Goal: Information Seeking & Learning: Learn about a topic

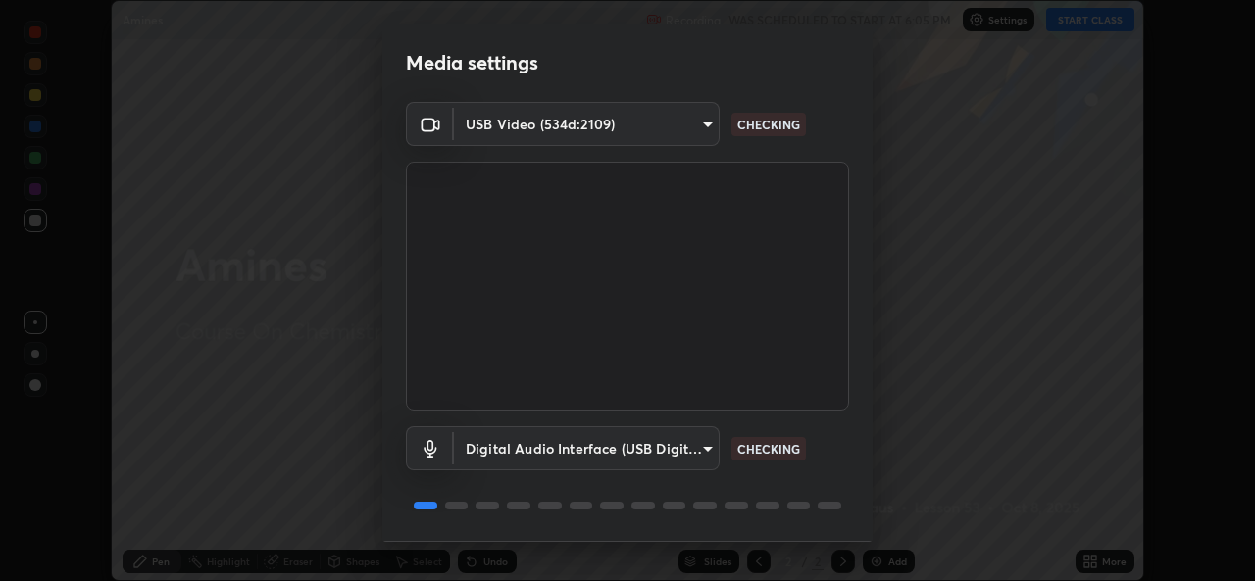
scroll to position [62, 0]
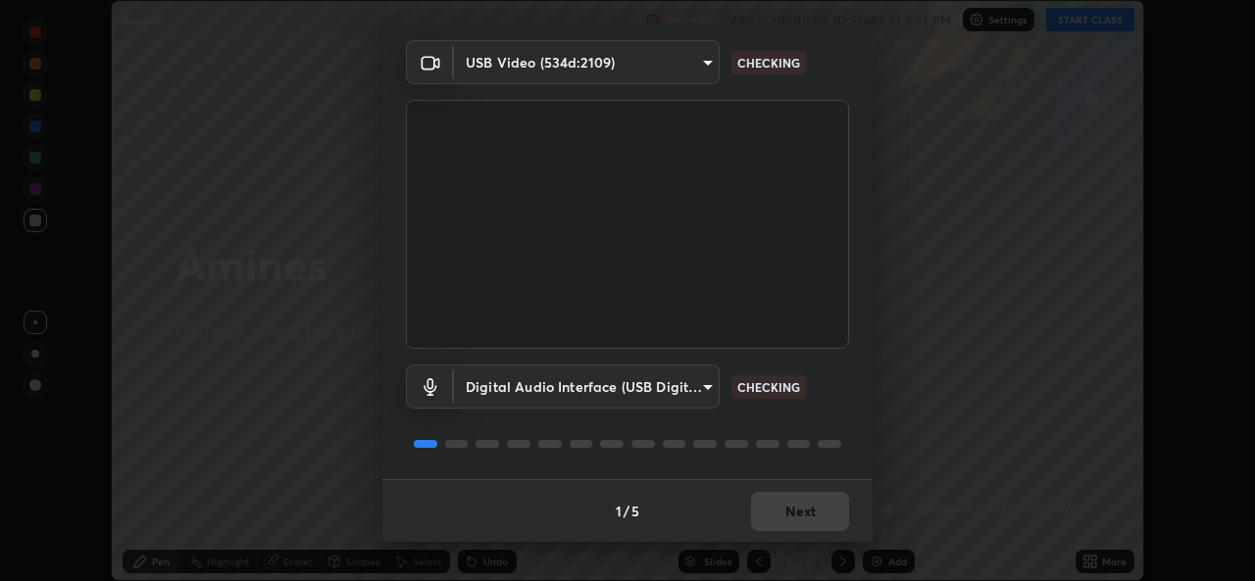
click at [778, 522] on div "1 / 5 Next" at bounding box center [627, 510] width 490 height 63
click at [791, 523] on div "1 / 5 Next" at bounding box center [627, 510] width 490 height 63
click at [791, 522] on div "1 / 5 Next" at bounding box center [627, 510] width 490 height 63
click at [795, 522] on div "1 / 5 Next" at bounding box center [627, 510] width 490 height 63
click at [798, 527] on div "1 / 5 Next" at bounding box center [627, 510] width 490 height 63
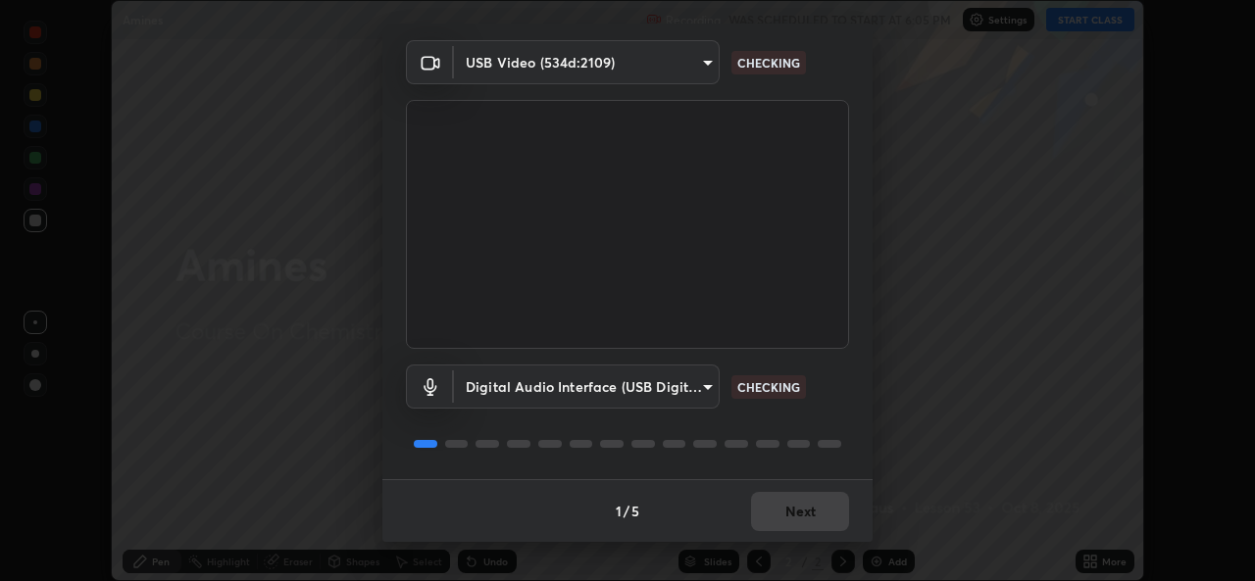
click at [800, 526] on div "1 / 5 Next" at bounding box center [627, 510] width 490 height 63
click at [806, 532] on div "1 / 5 Next" at bounding box center [627, 510] width 490 height 63
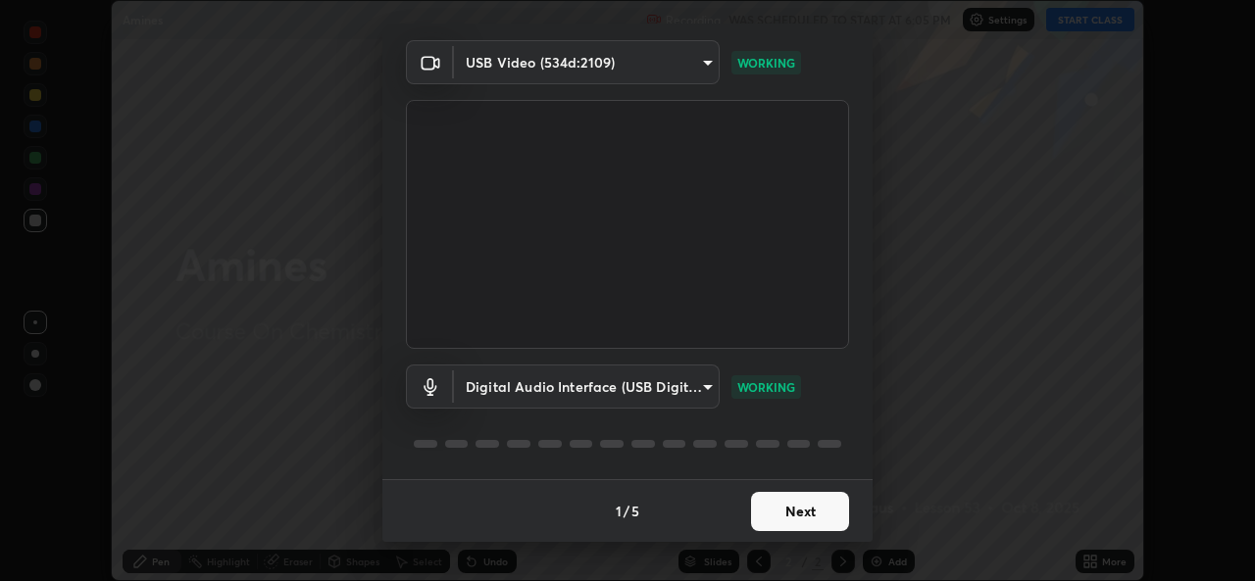
click at [788, 524] on button "Next" at bounding box center [800, 511] width 98 height 39
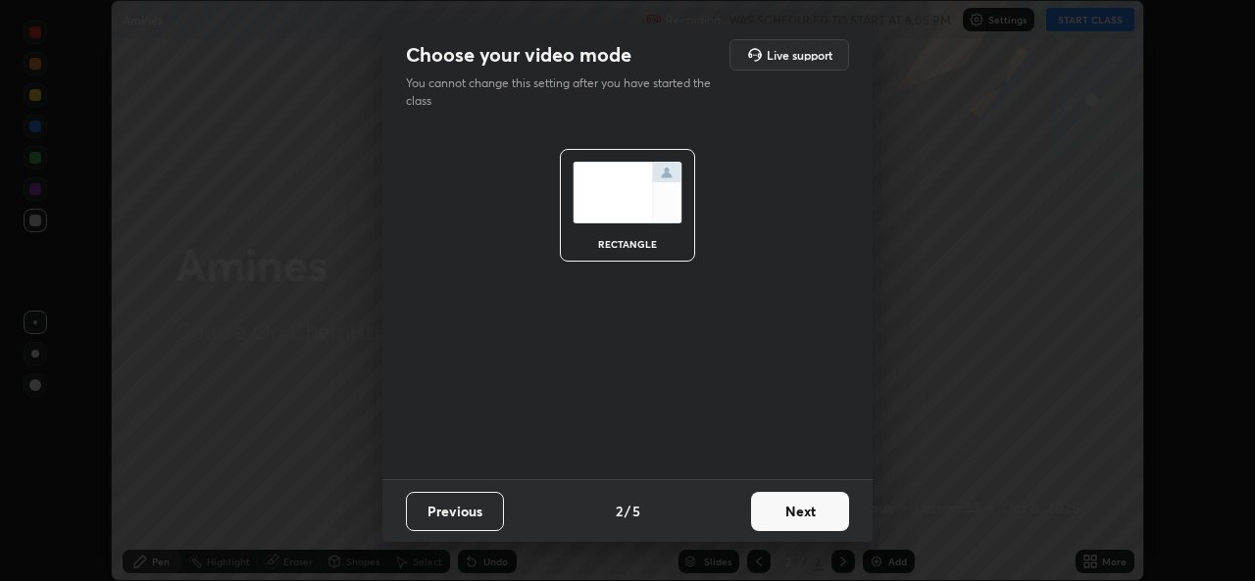
scroll to position [0, 0]
click at [789, 528] on button "Next" at bounding box center [800, 511] width 98 height 39
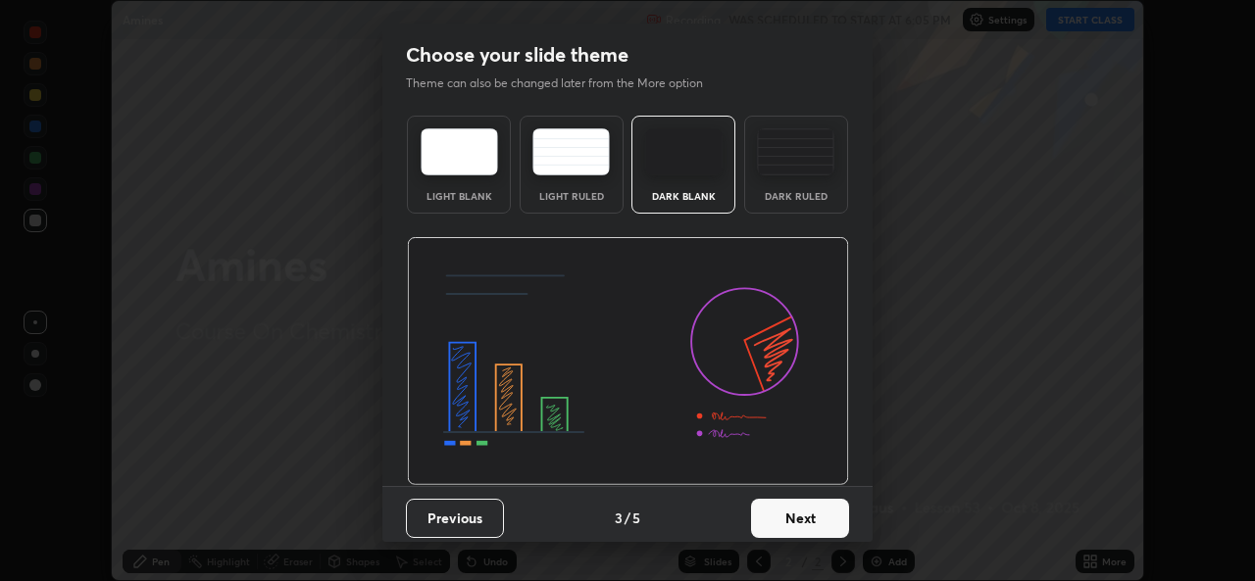
click at [789, 525] on button "Next" at bounding box center [800, 518] width 98 height 39
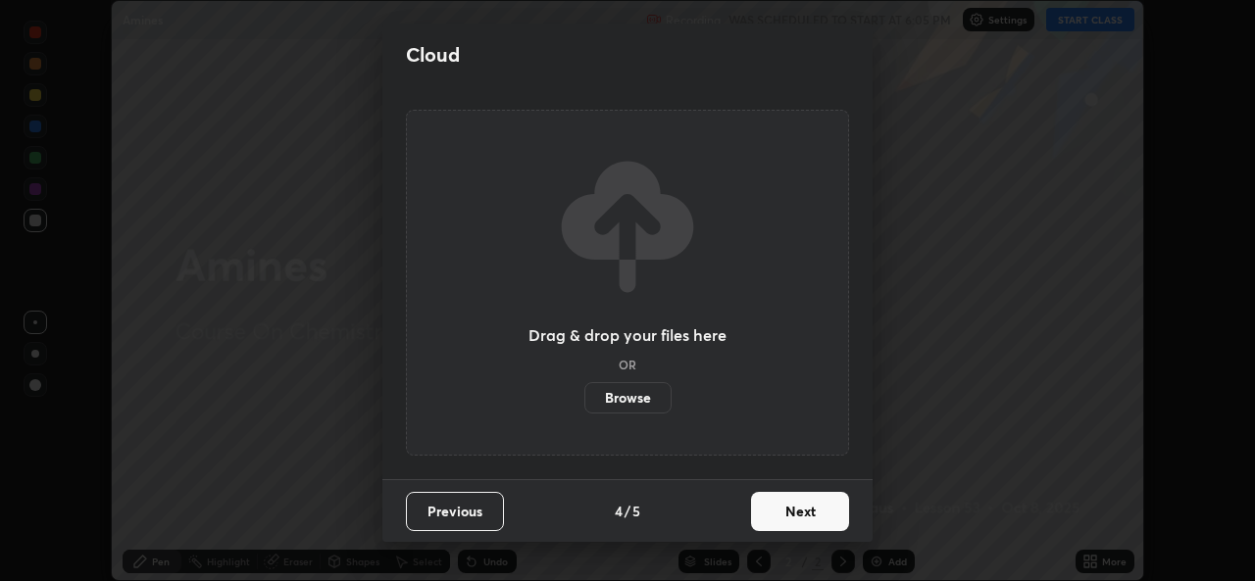
click at [793, 524] on button "Next" at bounding box center [800, 511] width 98 height 39
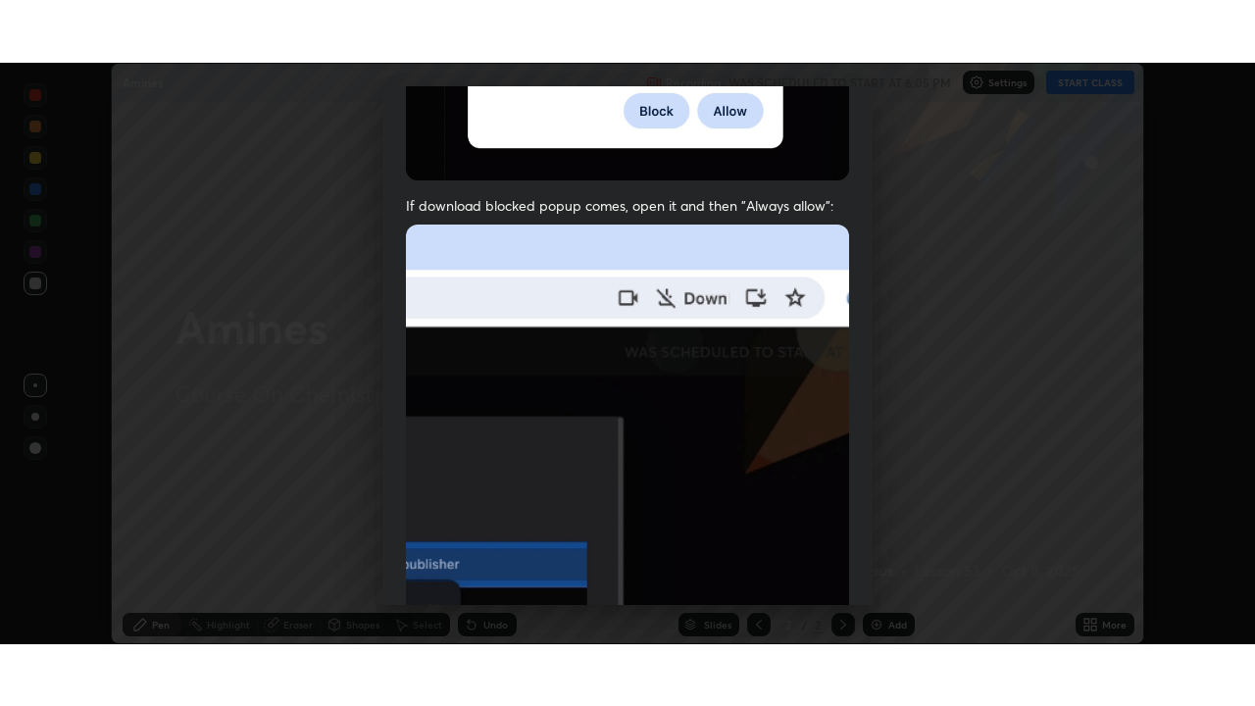
scroll to position [462, 0]
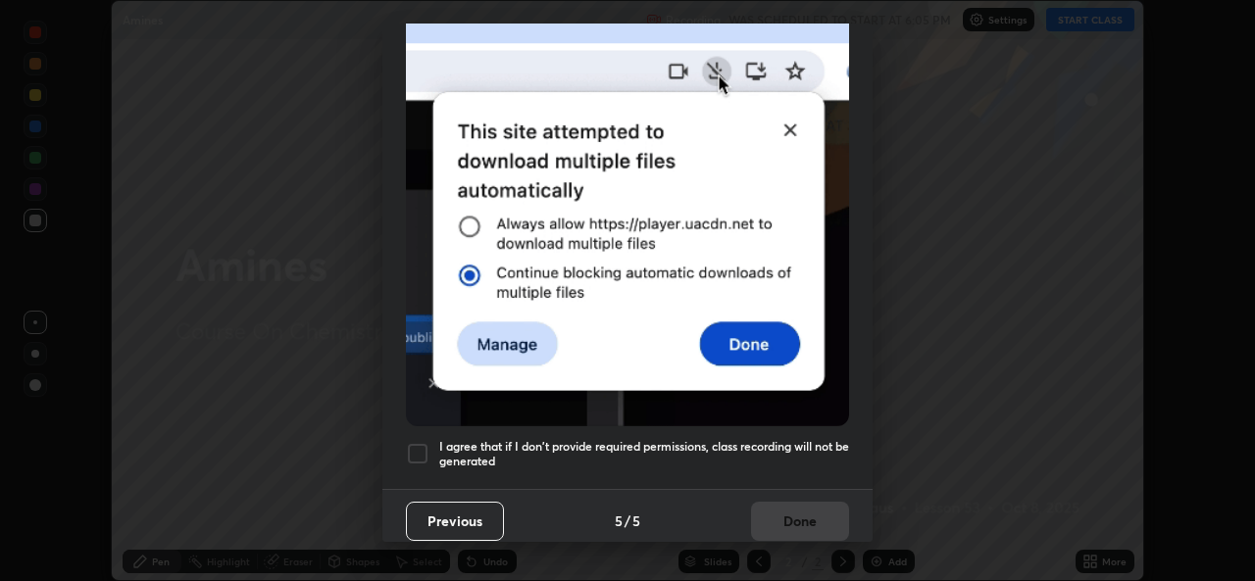
click at [663, 457] on h5 "I agree that if I don't provide required permissions, class recording will not …" at bounding box center [644, 454] width 410 height 30
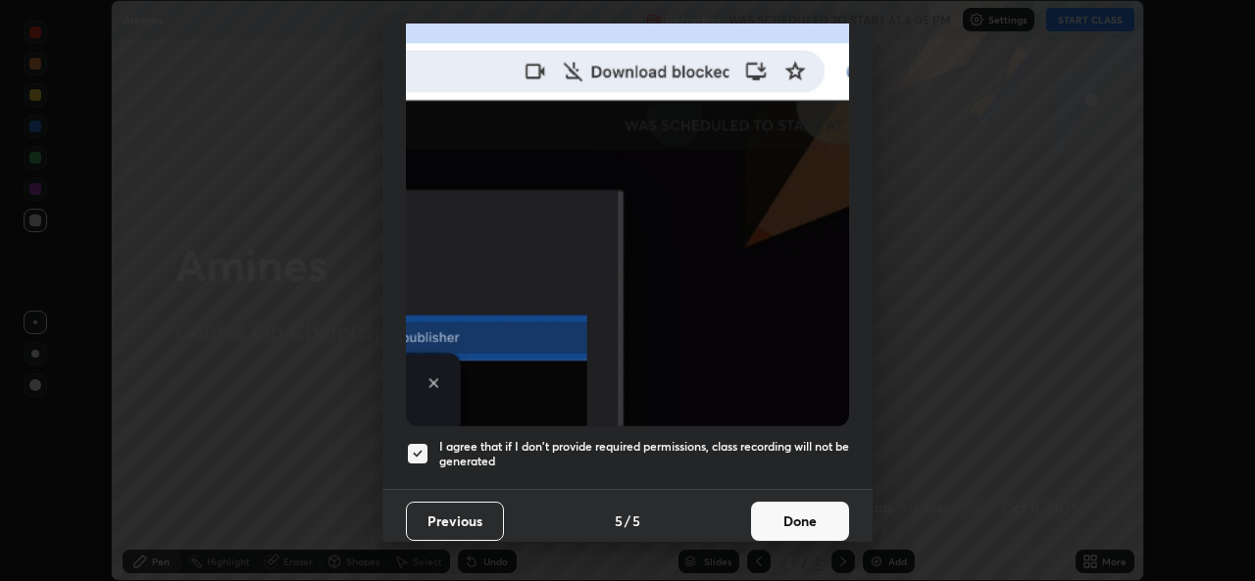
click at [751, 509] on button "Done" at bounding box center [800, 521] width 98 height 39
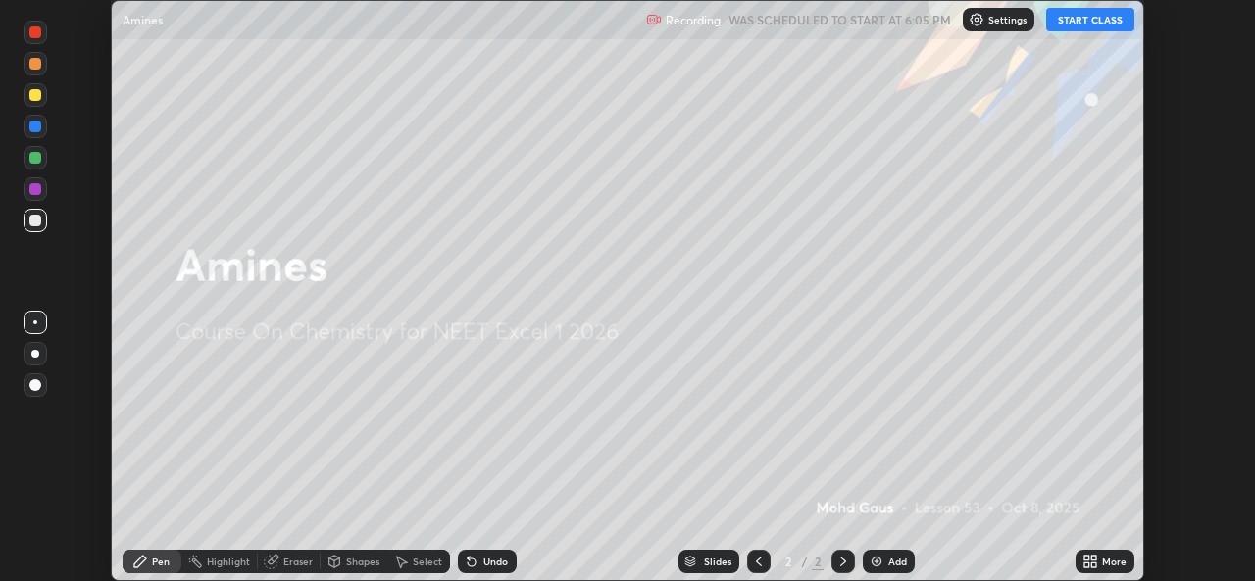
click at [1085, 558] on icon at bounding box center [1086, 558] width 5 height 5
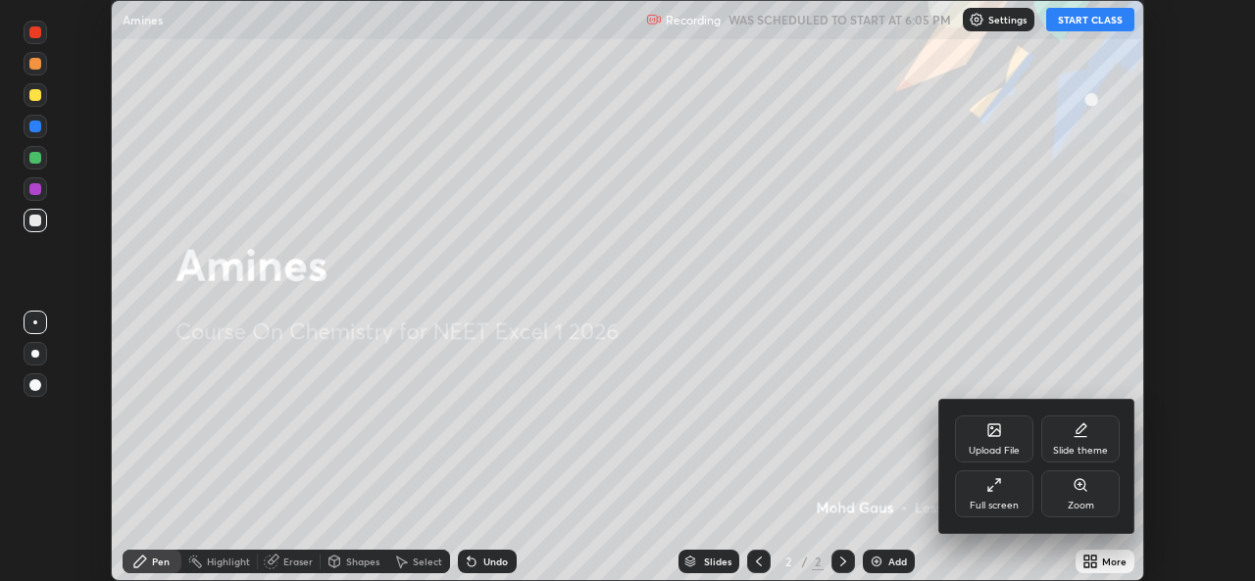
click at [995, 508] on div "Full screen" at bounding box center [994, 506] width 49 height 10
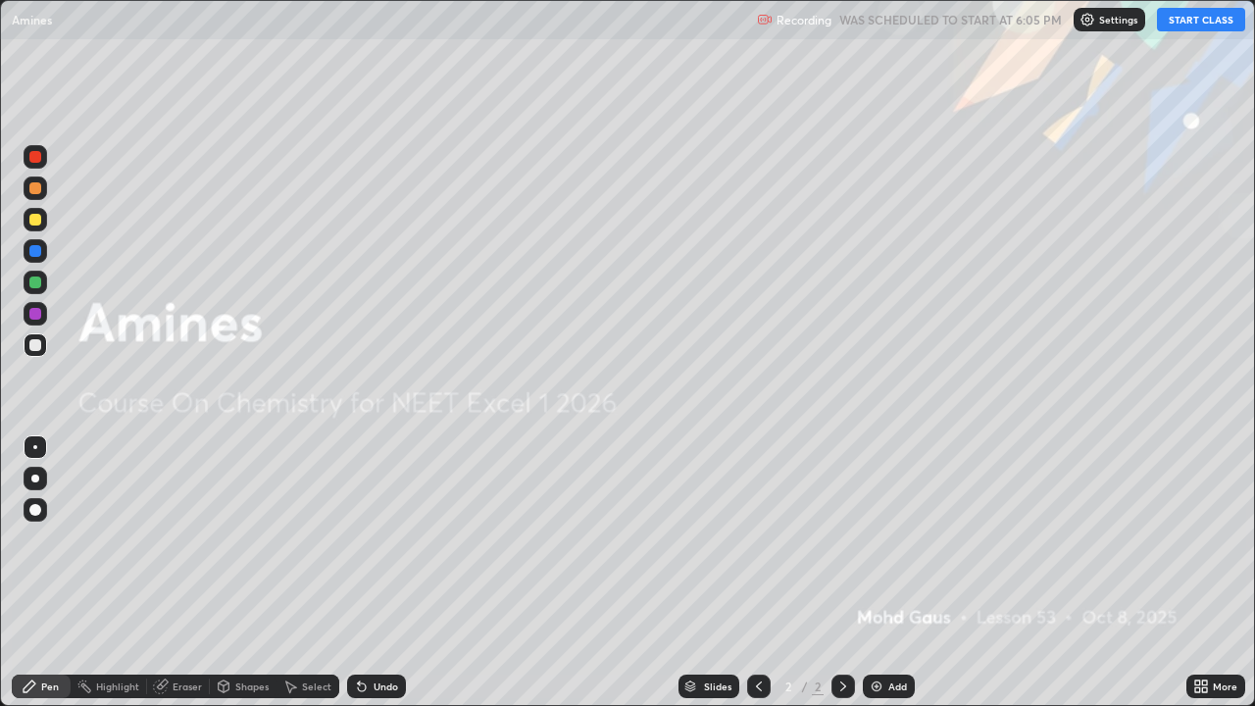
scroll to position [706, 1255]
click at [1189, 13] on button "START CLASS" at bounding box center [1201, 20] width 88 height 24
click at [893, 580] on div "Add" at bounding box center [897, 686] width 19 height 10
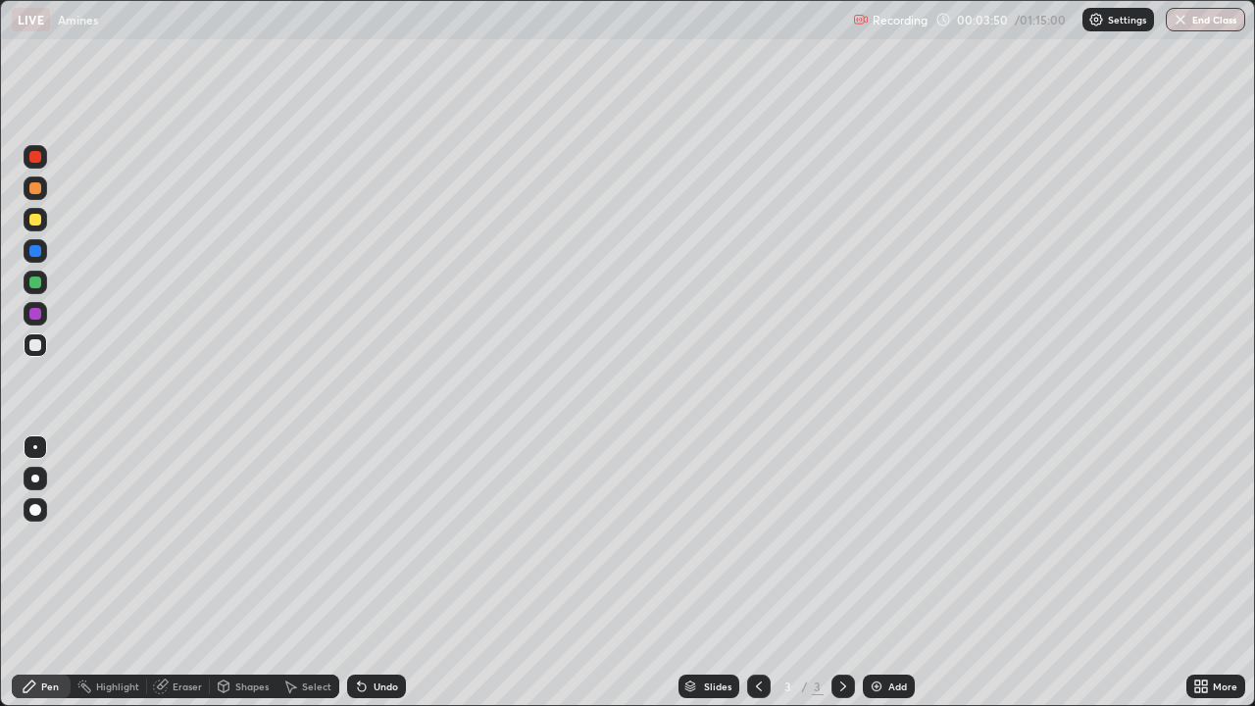
click at [32, 479] on div at bounding box center [35, 478] width 8 height 8
click at [179, 580] on div "Eraser" at bounding box center [187, 686] width 29 height 10
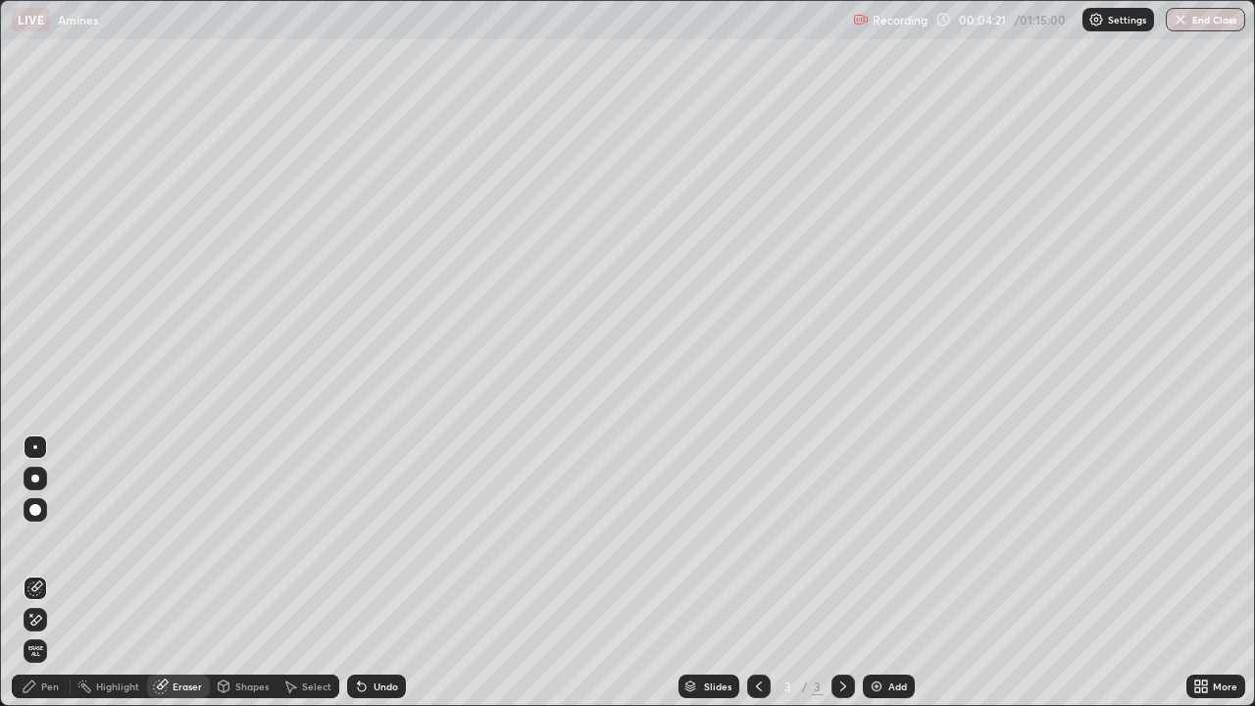
click at [230, 580] on div "Shapes" at bounding box center [243, 686] width 67 height 24
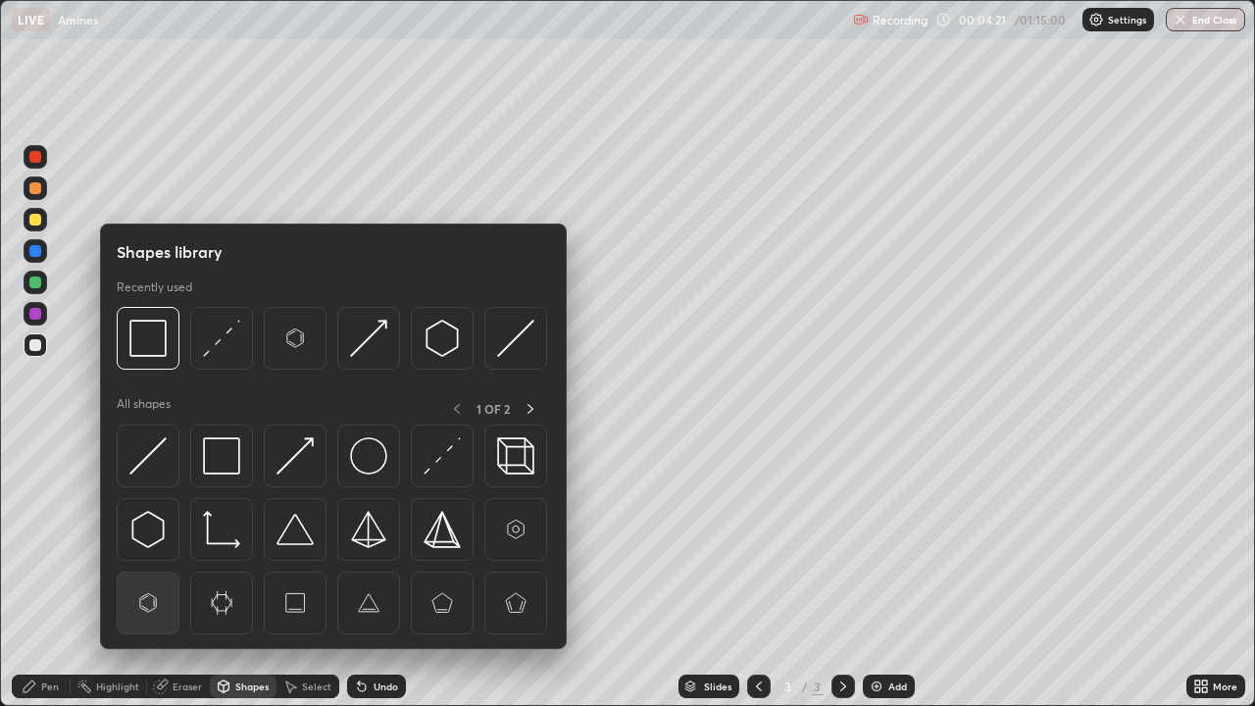
click at [148, 580] on img at bounding box center [147, 602] width 37 height 37
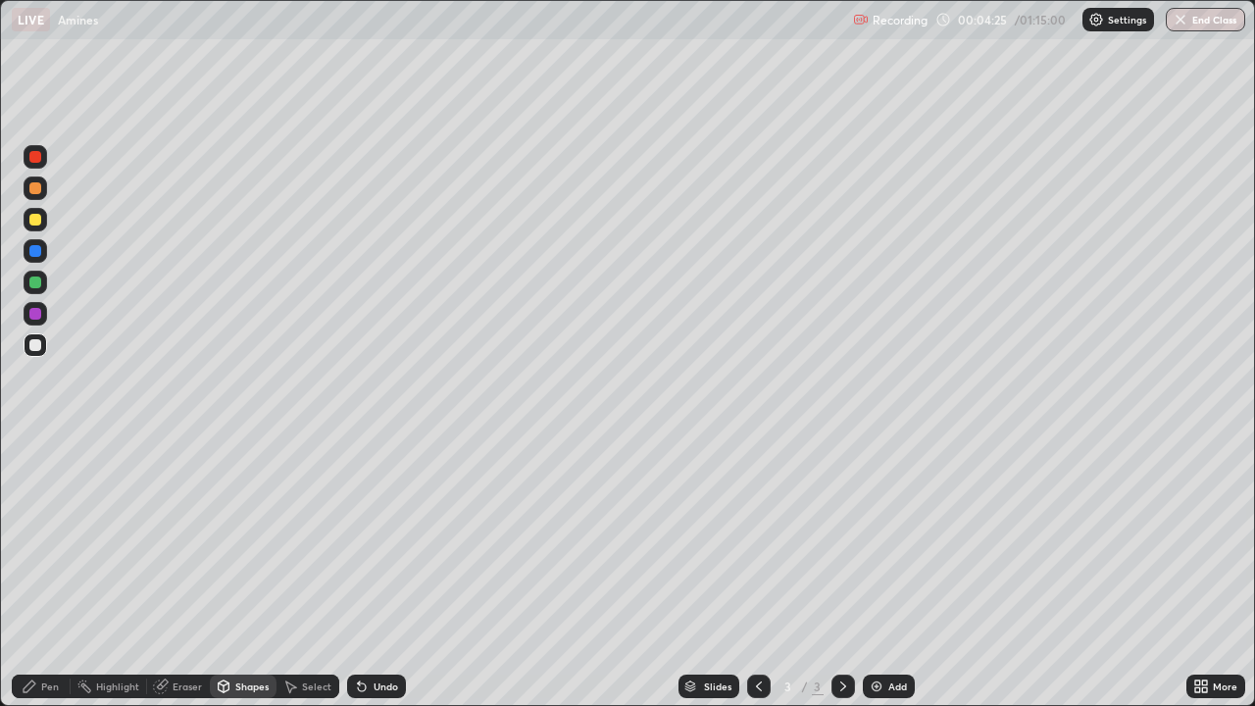
click at [41, 580] on div "Pen" at bounding box center [41, 686] width 59 height 24
click at [31, 346] on div at bounding box center [35, 345] width 12 height 12
click at [35, 447] on div at bounding box center [35, 447] width 4 height 4
click at [37, 477] on div at bounding box center [35, 478] width 8 height 8
click at [36, 476] on div at bounding box center [35, 478] width 8 height 8
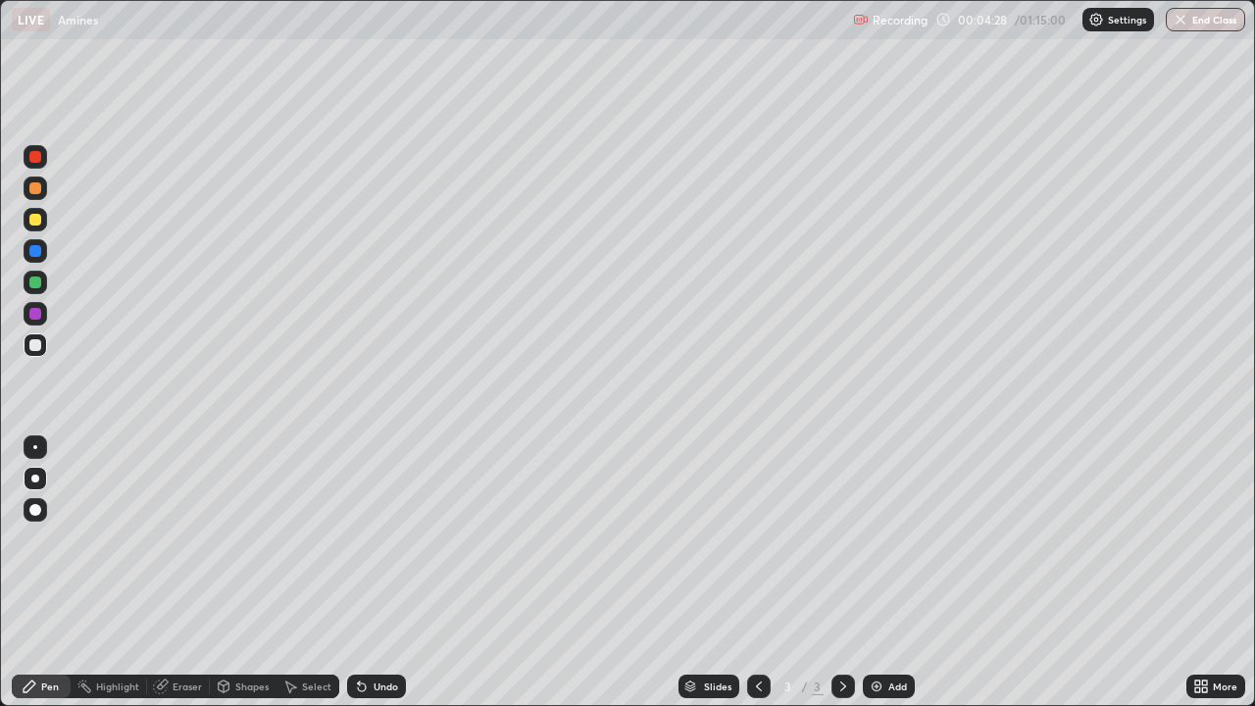
click at [33, 505] on div at bounding box center [35, 510] width 12 height 12
click at [37, 485] on div at bounding box center [36, 479] width 24 height 24
click at [262, 580] on div "Shapes" at bounding box center [243, 686] width 67 height 24
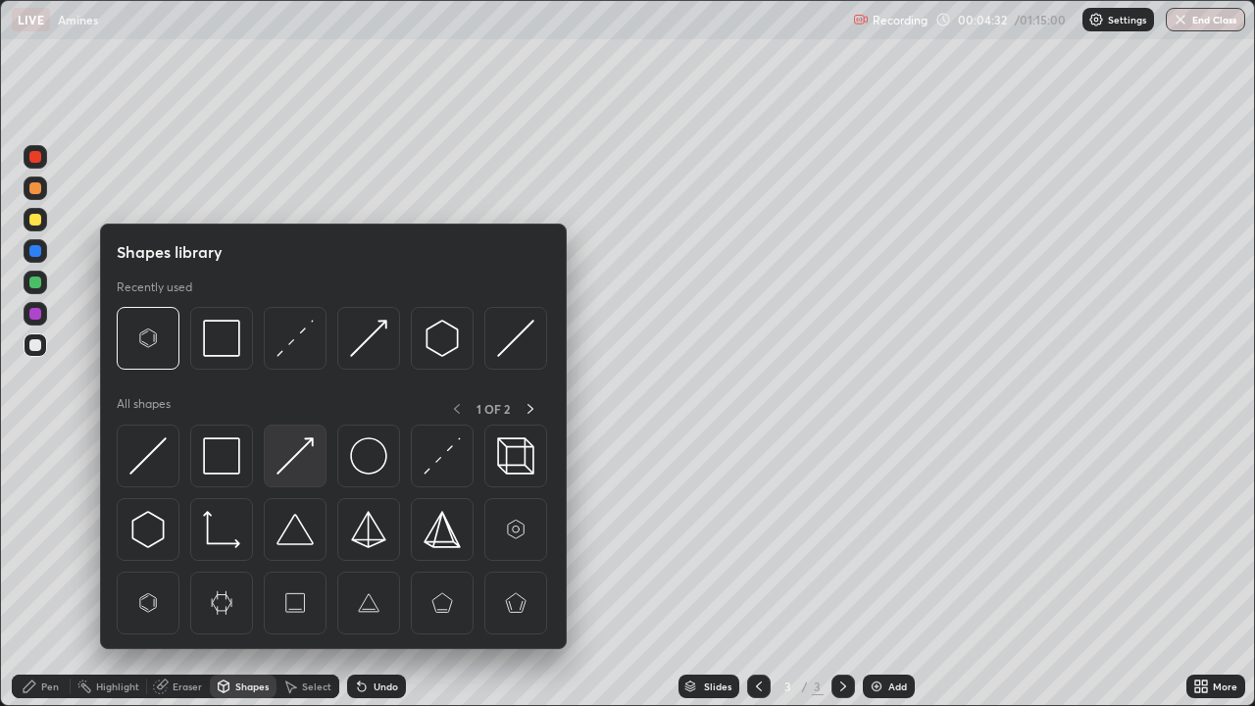
click at [298, 446] on img at bounding box center [294, 455] width 37 height 37
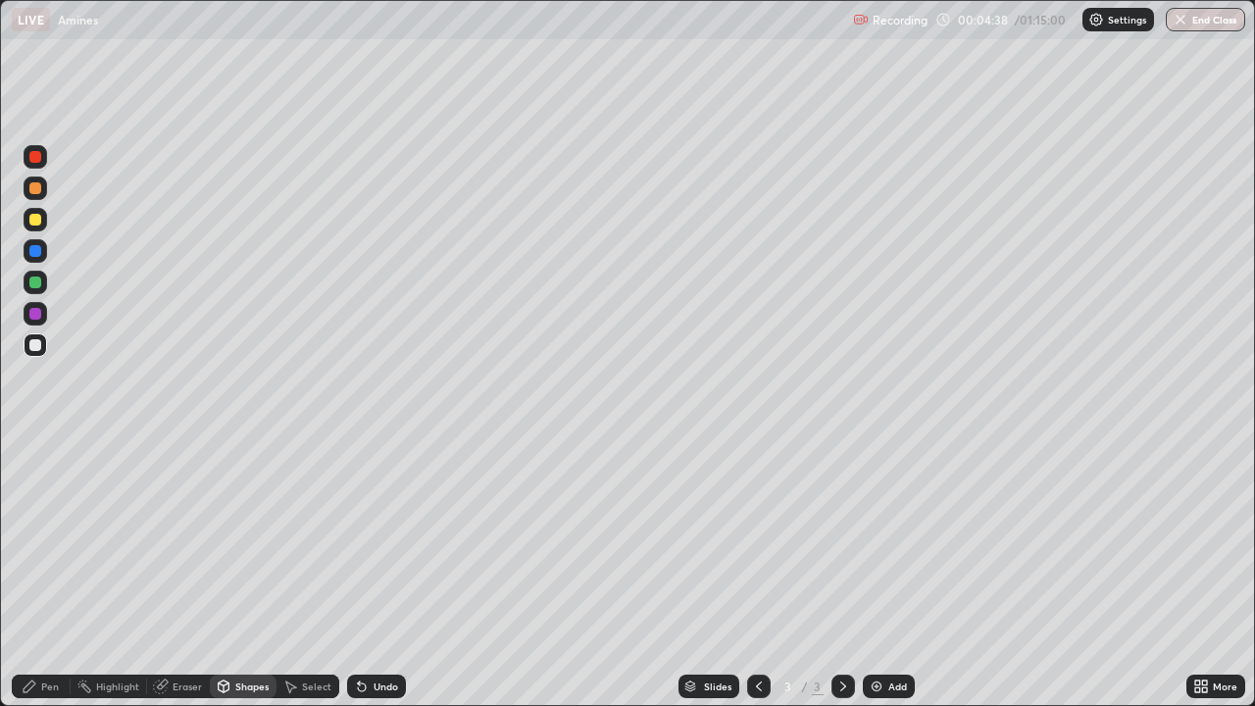
click at [168, 580] on icon at bounding box center [161, 686] width 16 height 16
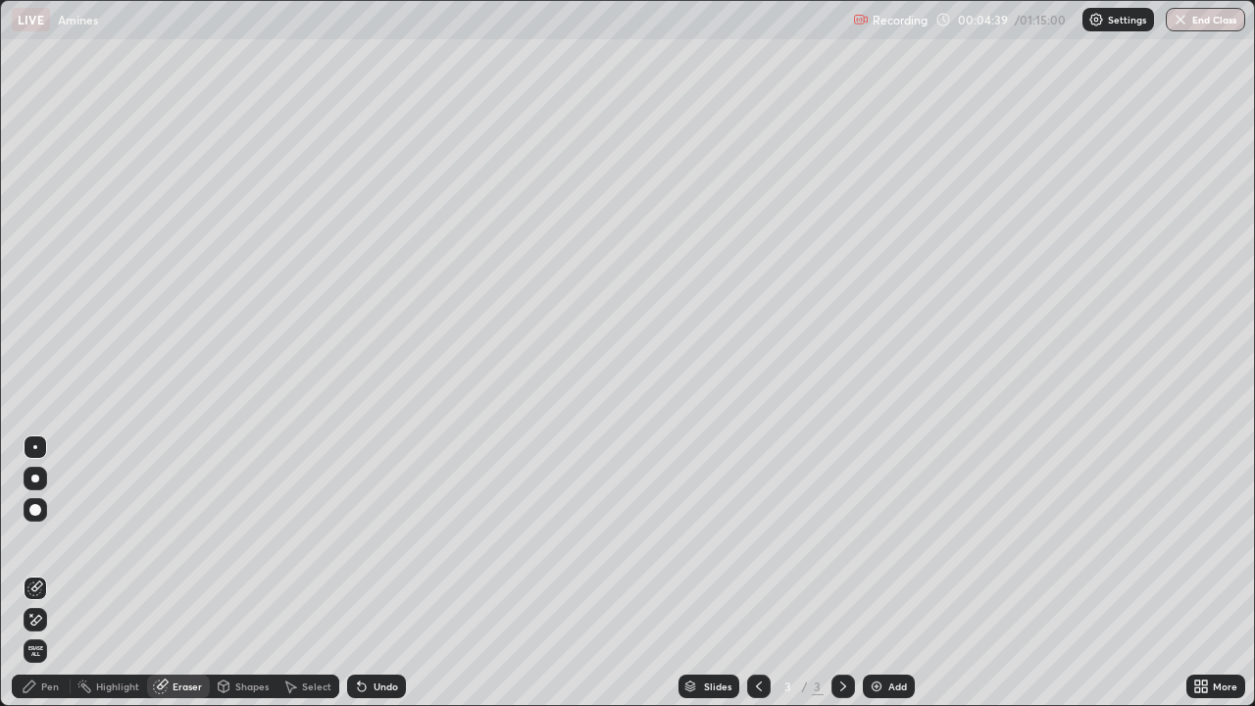
click at [232, 580] on div "Shapes" at bounding box center [243, 686] width 67 height 24
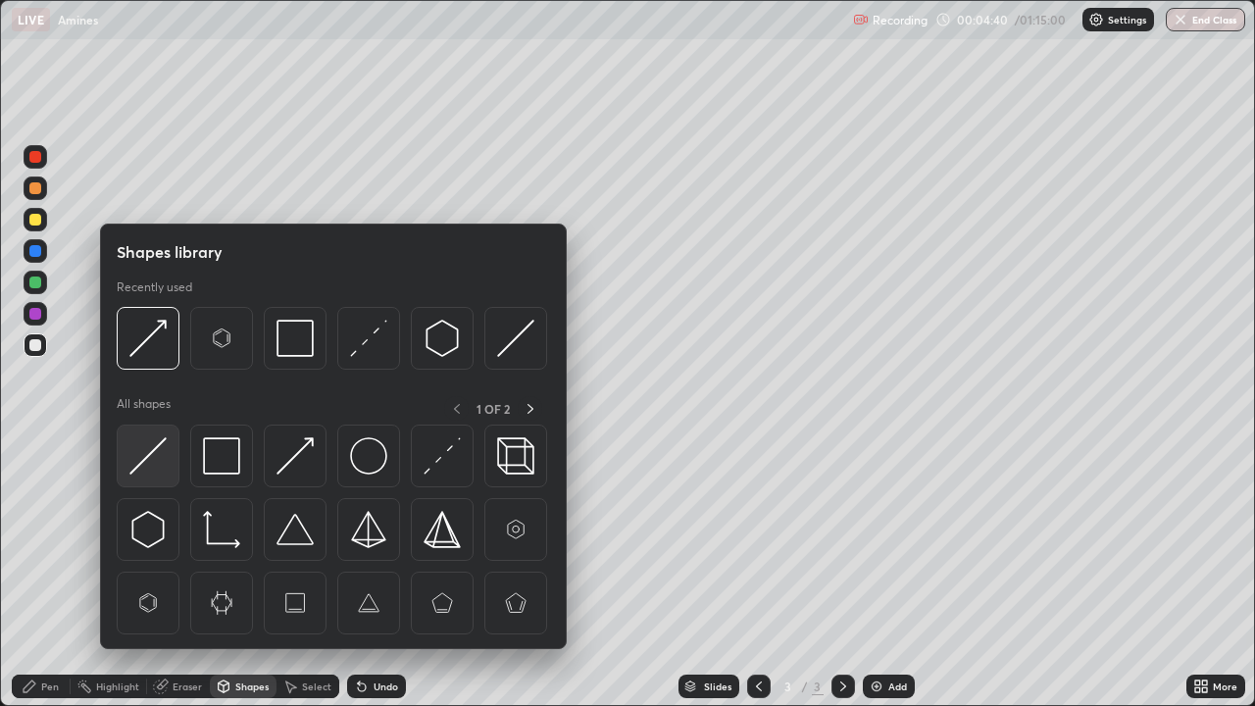
click at [158, 459] on img at bounding box center [147, 455] width 37 height 37
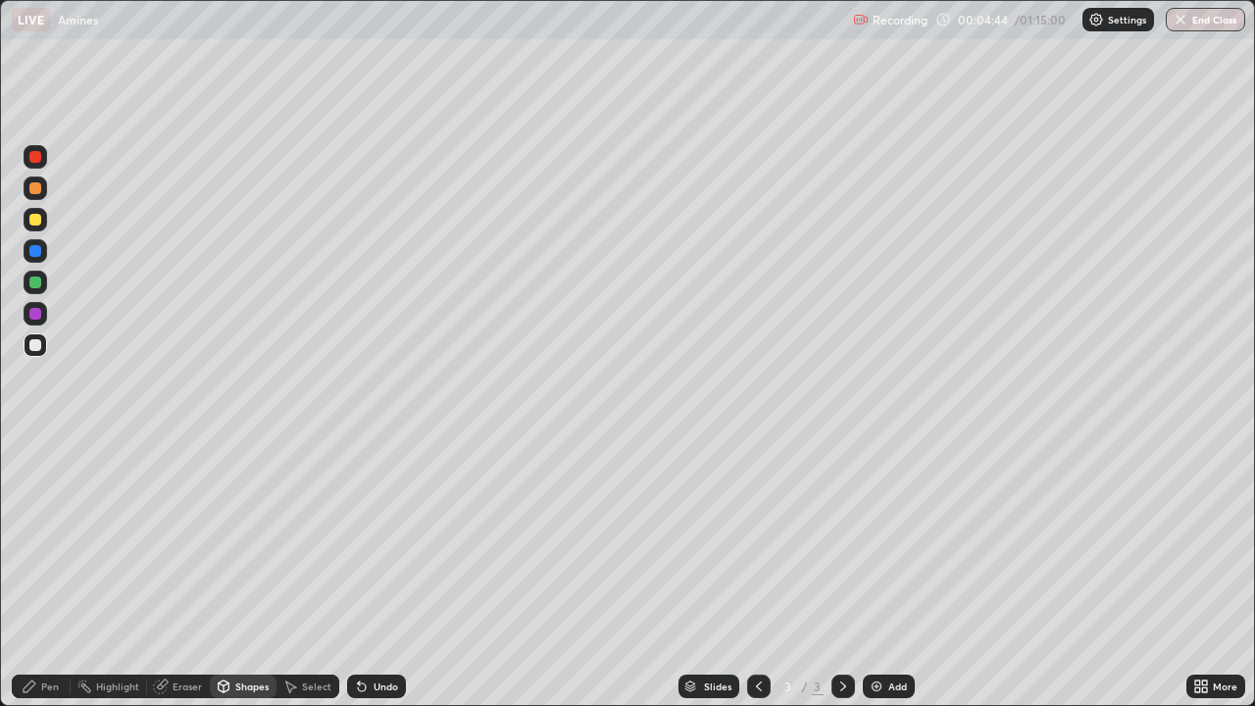
click at [38, 580] on div "Pen" at bounding box center [41, 686] width 59 height 24
click at [35, 478] on div at bounding box center [35, 478] width 8 height 8
click at [34, 278] on div at bounding box center [35, 282] width 12 height 12
click at [224, 580] on icon at bounding box center [224, 688] width 0 height 7
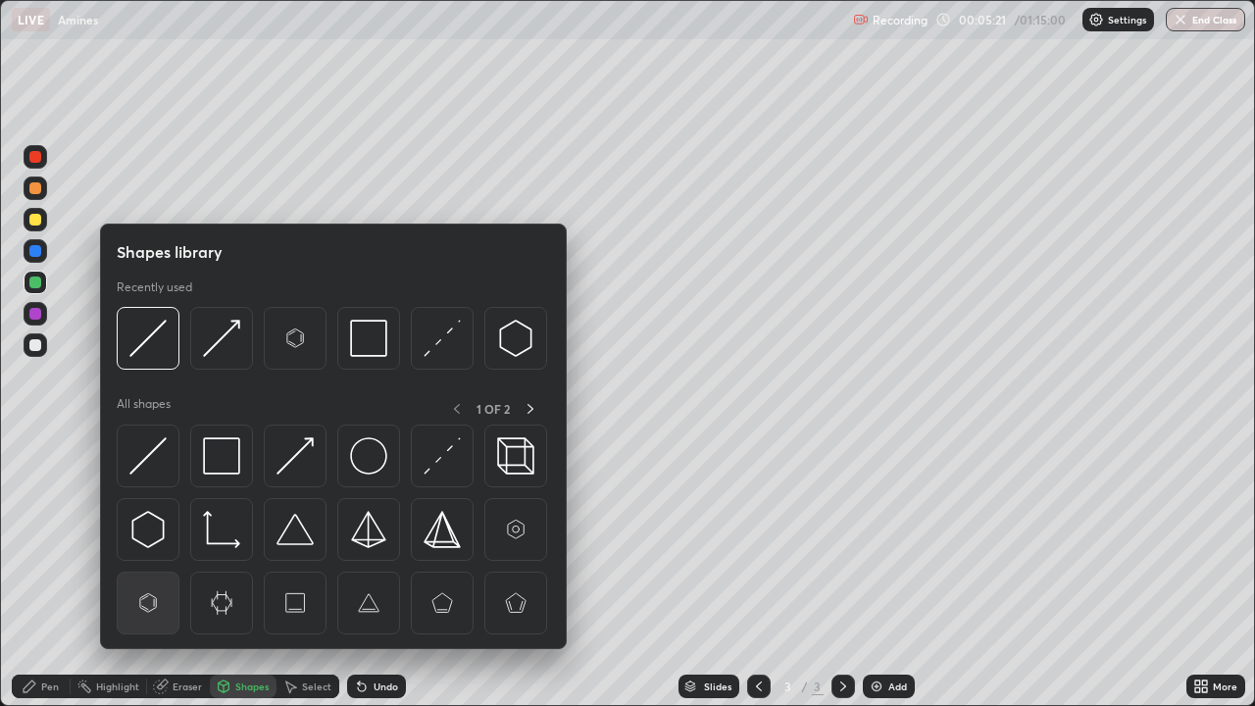
click at [160, 580] on img at bounding box center [147, 602] width 37 height 37
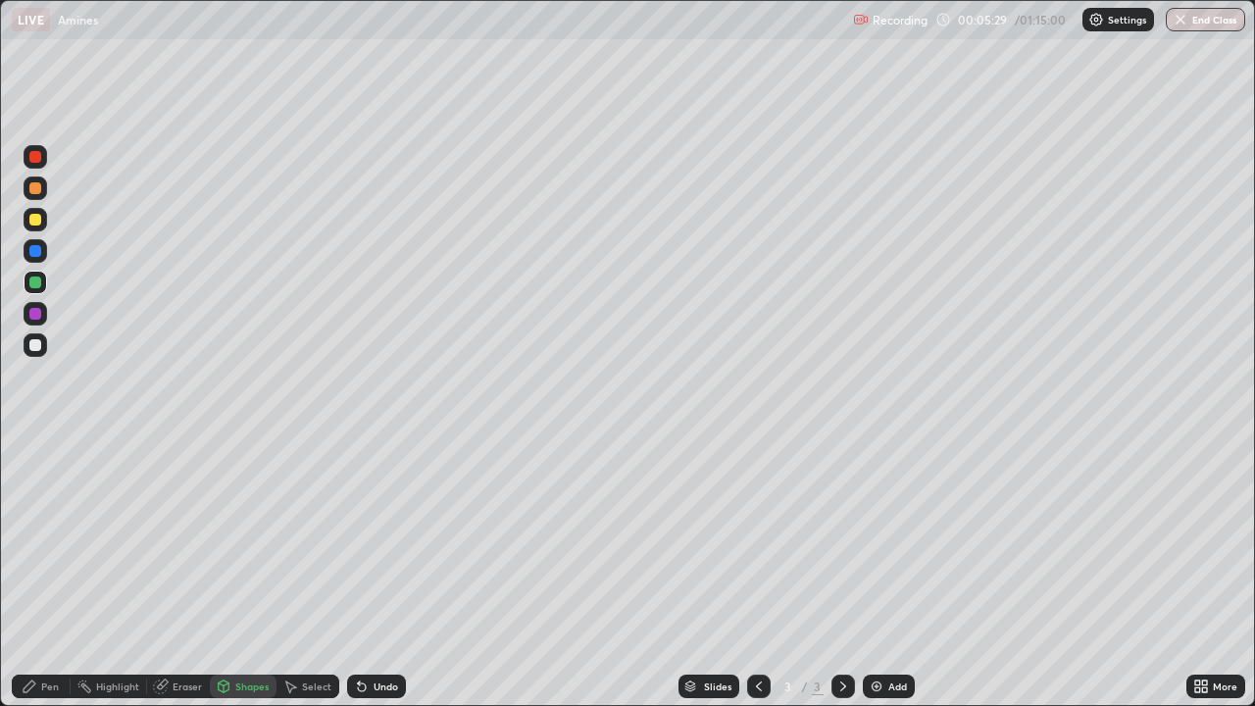
click at [15, 580] on div "Pen" at bounding box center [41, 686] width 59 height 24
click at [39, 352] on div at bounding box center [36, 345] width 24 height 24
click at [263, 580] on div "Shapes" at bounding box center [243, 686] width 67 height 24
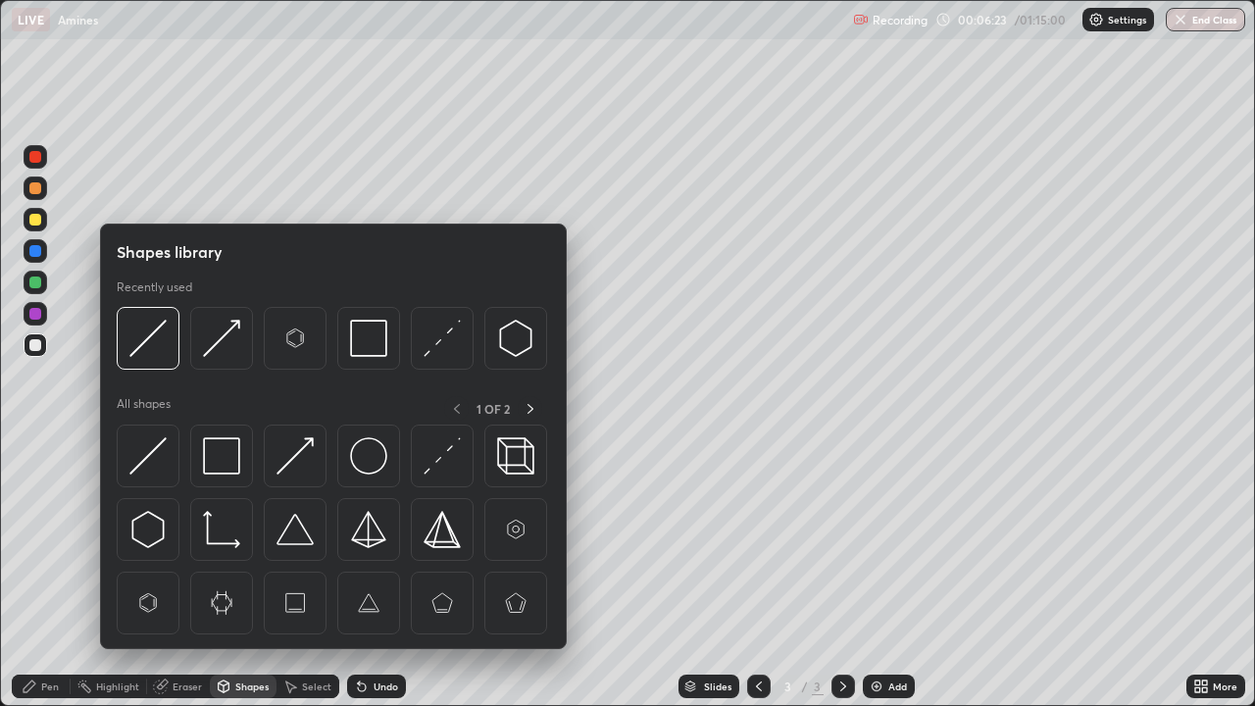
click at [195, 580] on div "Eraser" at bounding box center [187, 686] width 29 height 10
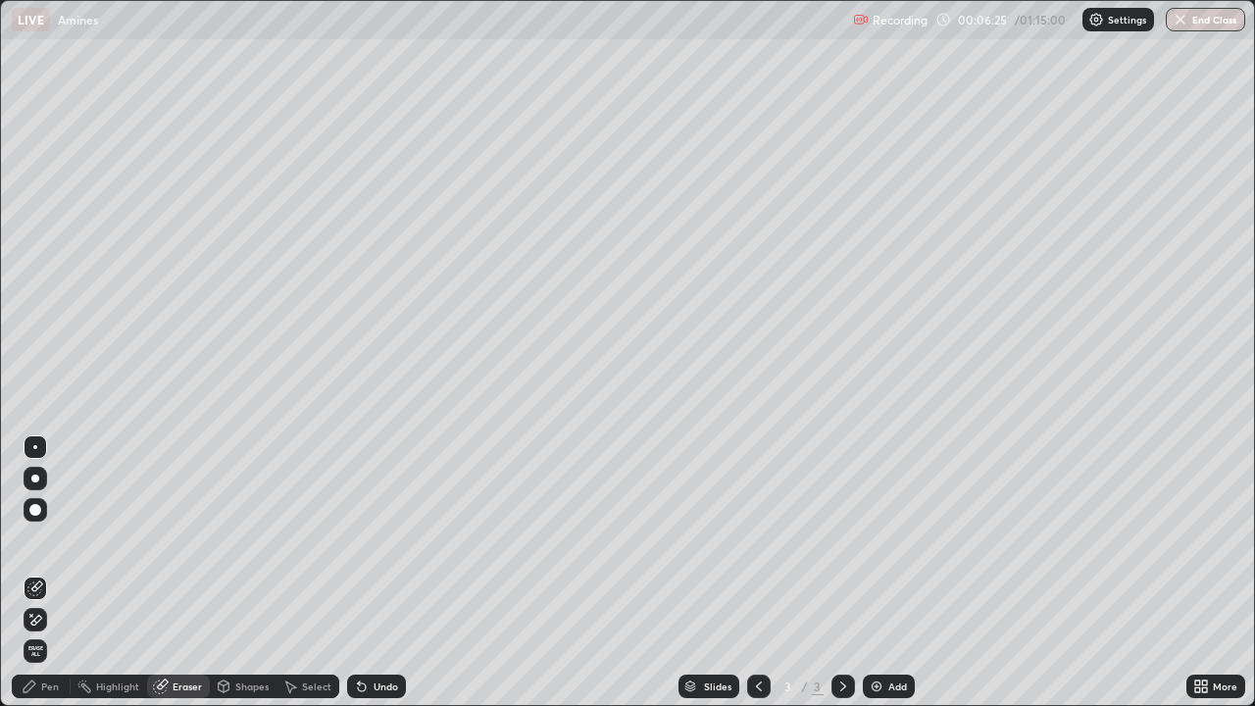
click at [40, 580] on div "Pen" at bounding box center [41, 686] width 59 height 24
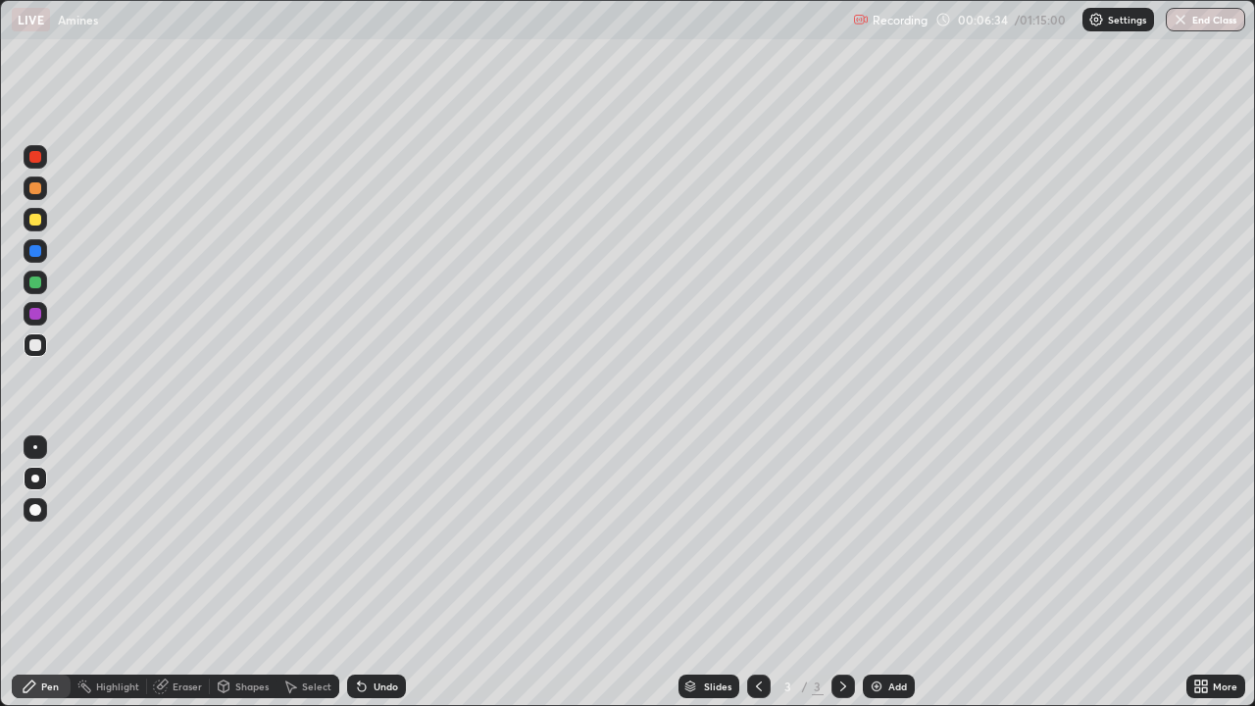
click at [46, 284] on div at bounding box center [36, 283] width 24 height 24
click at [46, 347] on div at bounding box center [36, 345] width 24 height 24
click at [895, 580] on div "Add" at bounding box center [897, 686] width 19 height 10
click at [35, 478] on div at bounding box center [35, 478] width 8 height 8
click at [38, 287] on div at bounding box center [35, 282] width 12 height 12
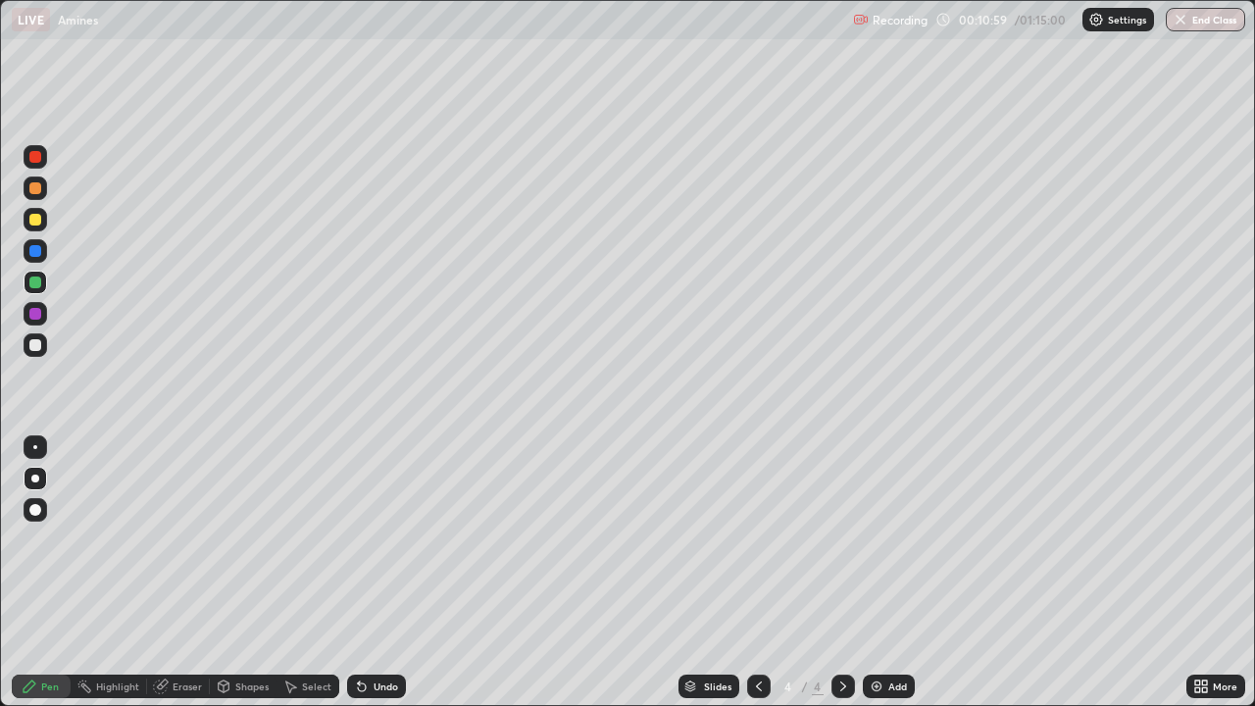
click at [40, 216] on div at bounding box center [35, 220] width 12 height 12
click at [235, 580] on div "Shapes" at bounding box center [251, 686] width 33 height 10
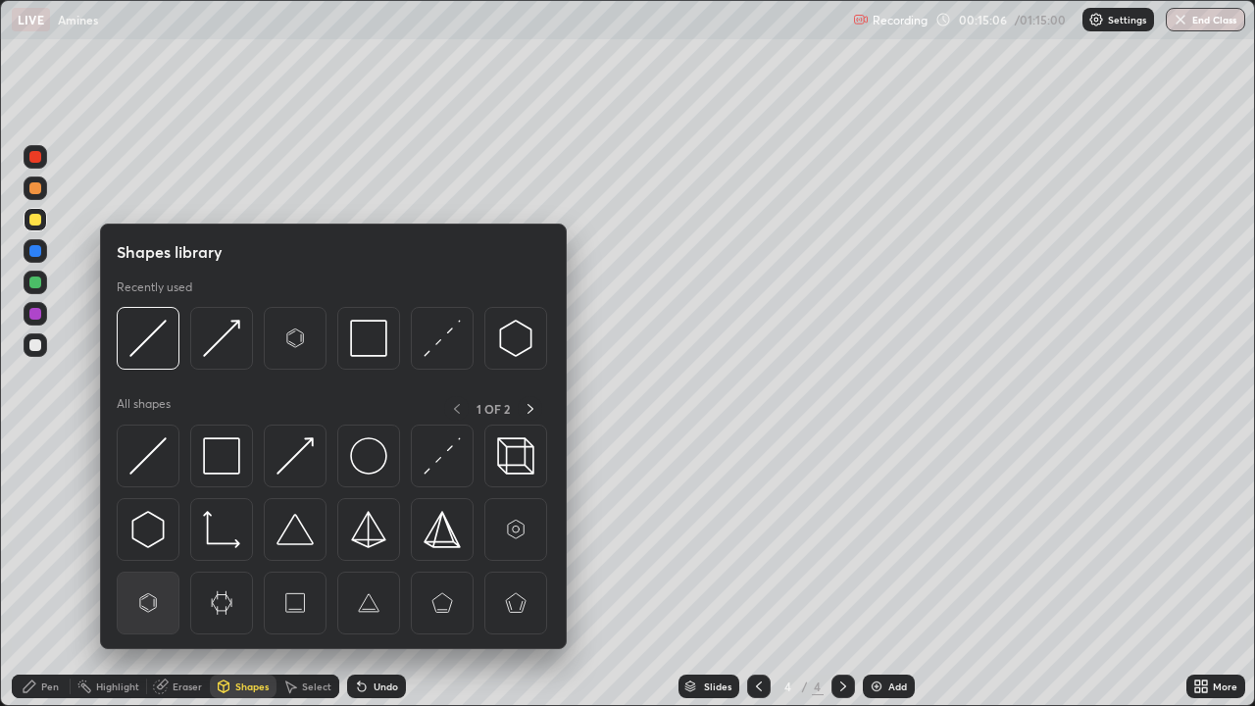
click at [137, 580] on img at bounding box center [147, 602] width 37 height 37
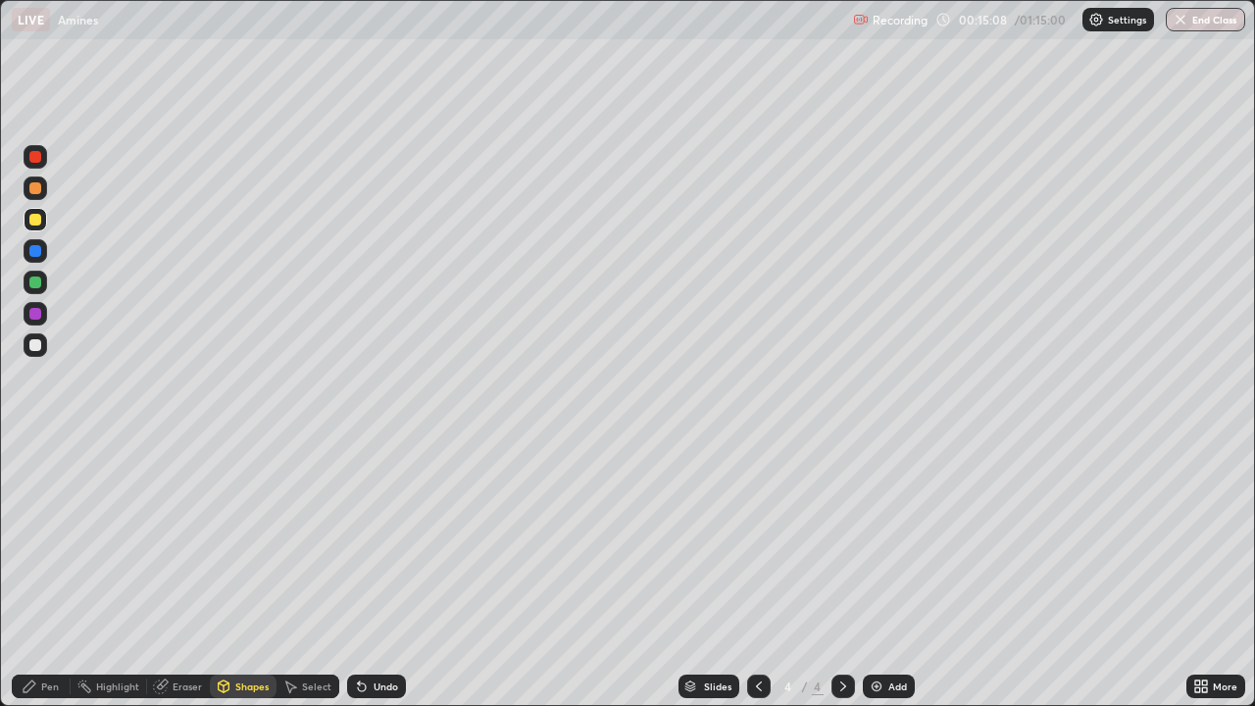
click at [42, 355] on div at bounding box center [36, 345] width 24 height 24
click at [31, 580] on icon at bounding box center [30, 686] width 16 height 16
click at [178, 580] on div "Eraser" at bounding box center [187, 686] width 29 height 10
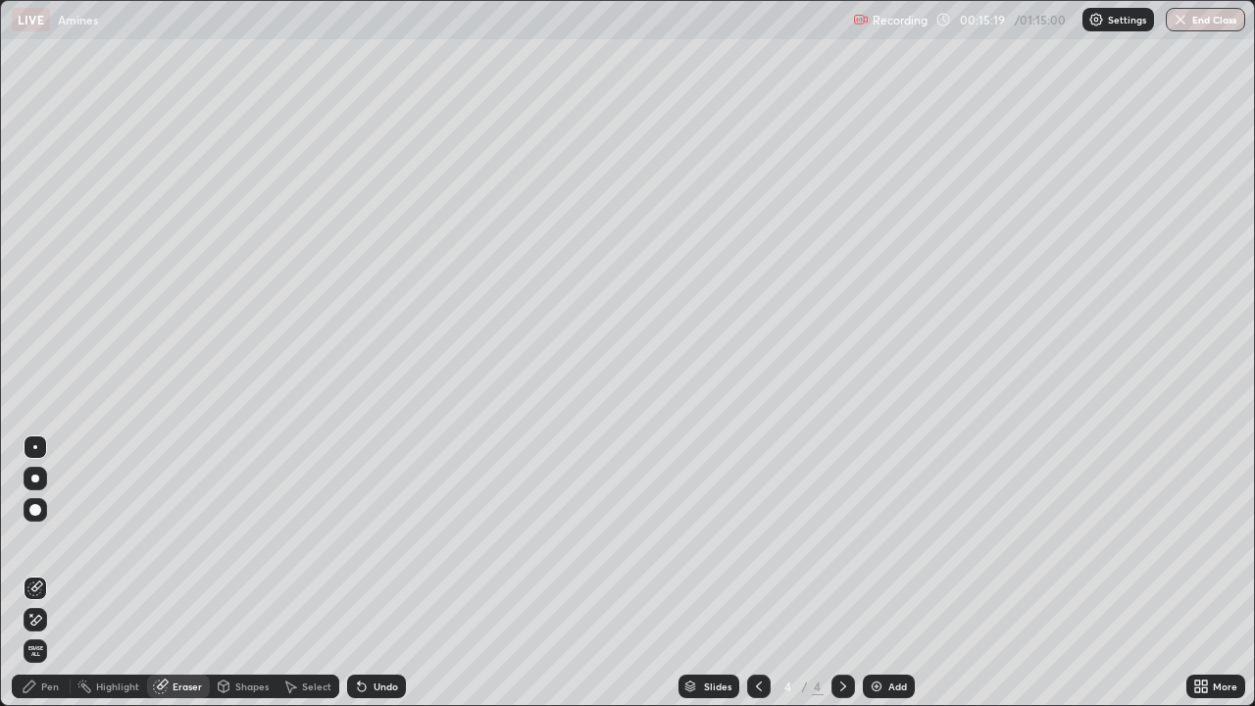
click at [41, 580] on div "Pen" at bounding box center [50, 686] width 18 height 10
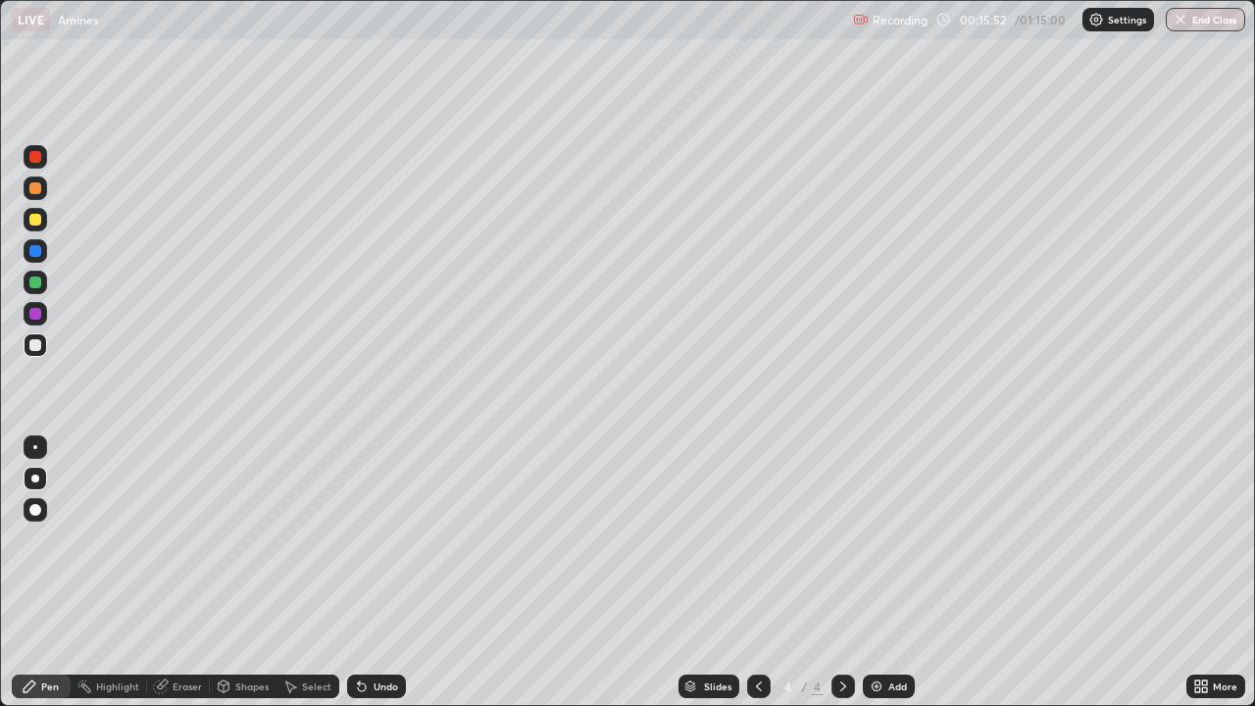
click at [236, 580] on div "Shapes" at bounding box center [251, 686] width 33 height 10
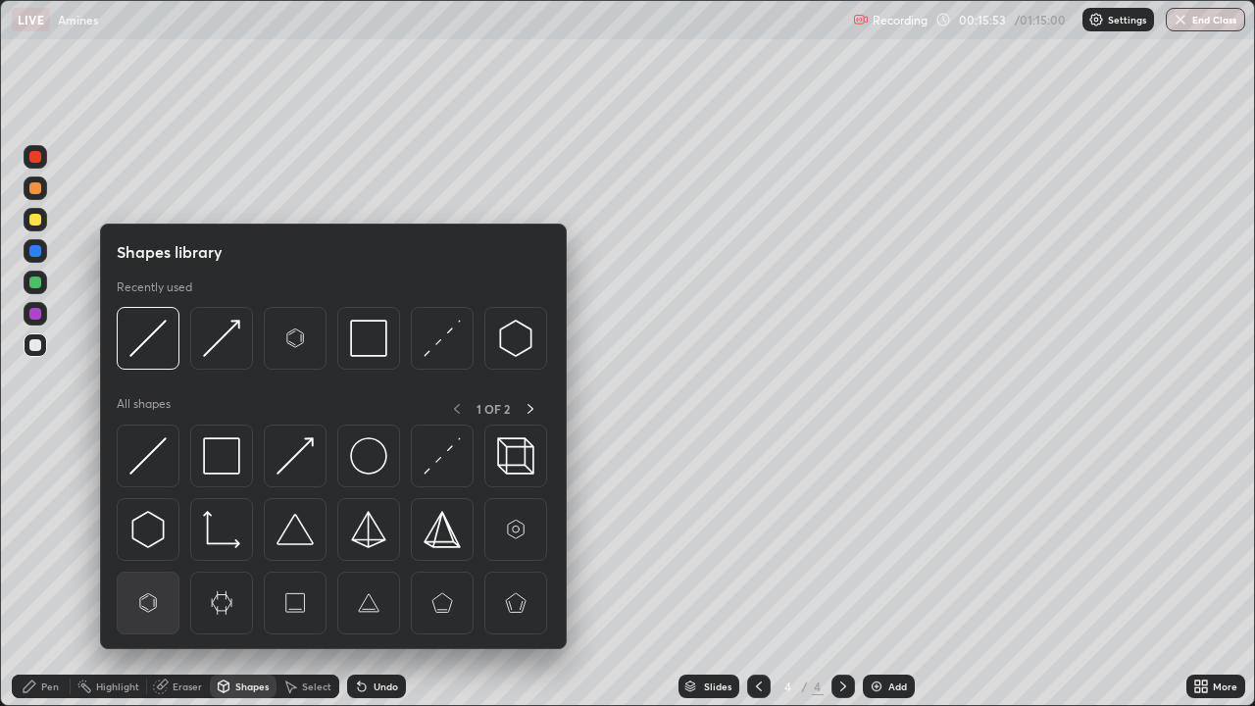
click at [159, 580] on img at bounding box center [147, 602] width 37 height 37
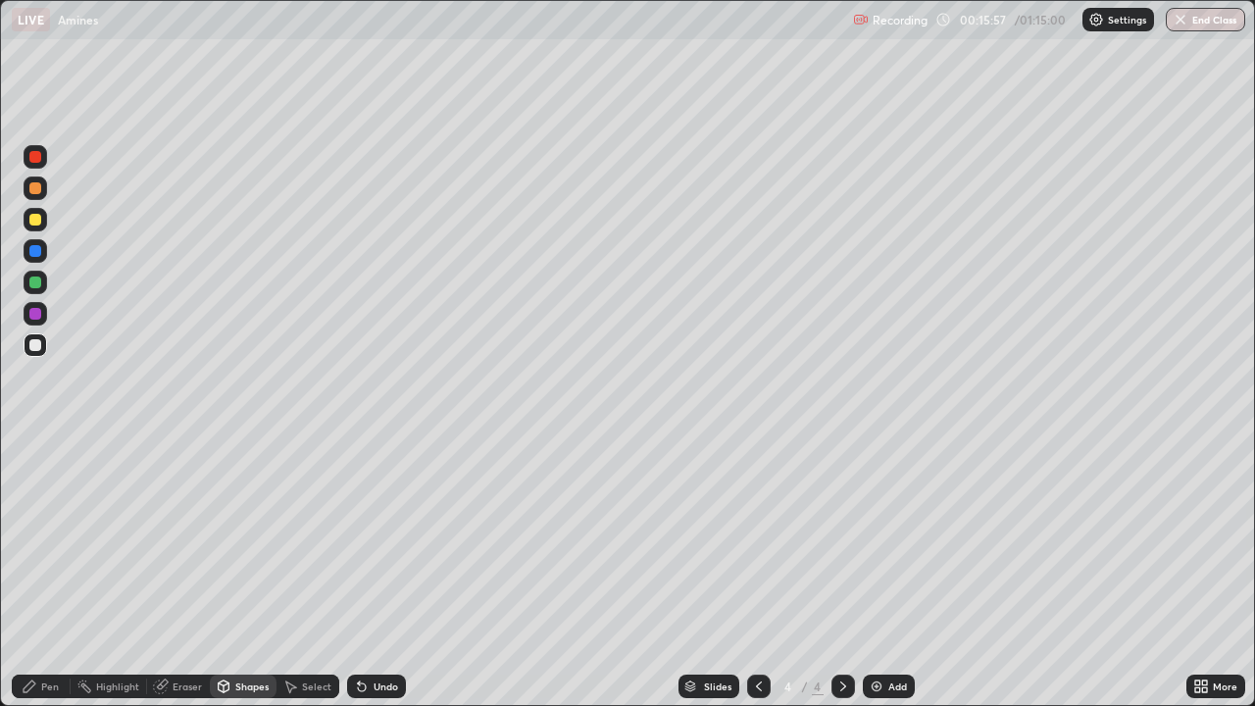
click at [51, 580] on div "Pen" at bounding box center [50, 686] width 18 height 10
click at [37, 354] on div at bounding box center [36, 345] width 24 height 24
click at [192, 580] on div "Eraser" at bounding box center [187, 686] width 29 height 10
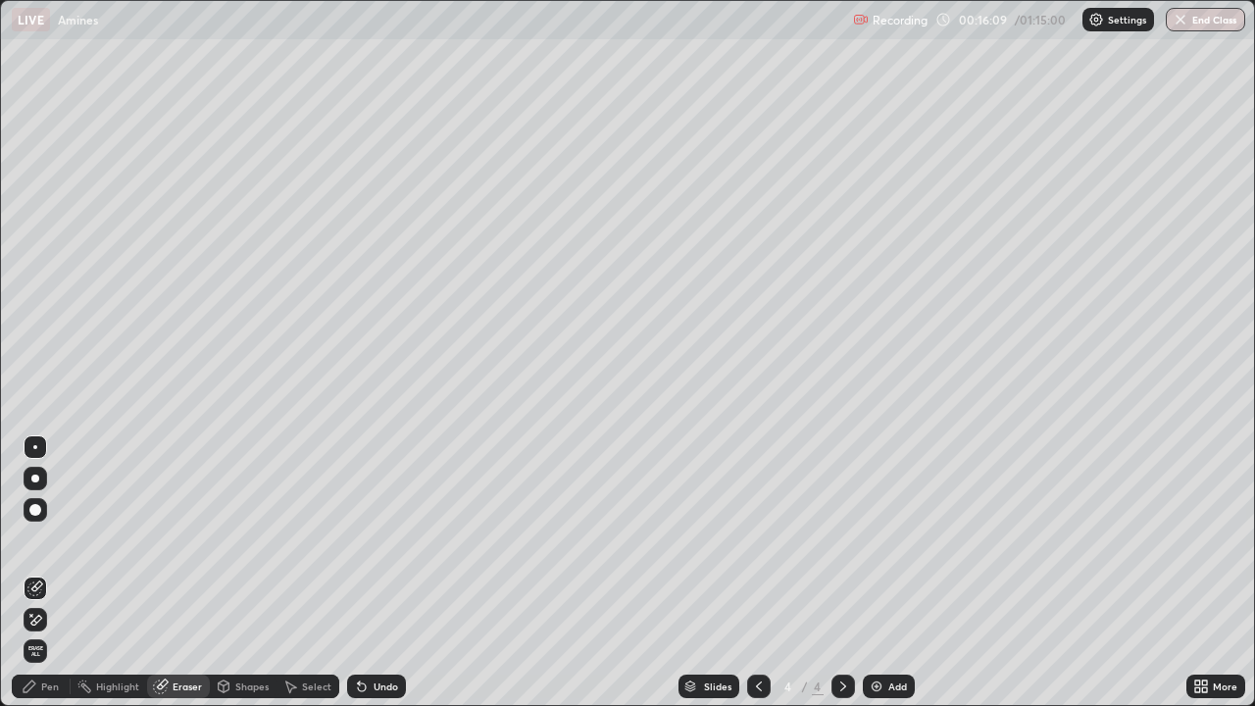
click at [60, 580] on div "Pen" at bounding box center [41, 686] width 59 height 24
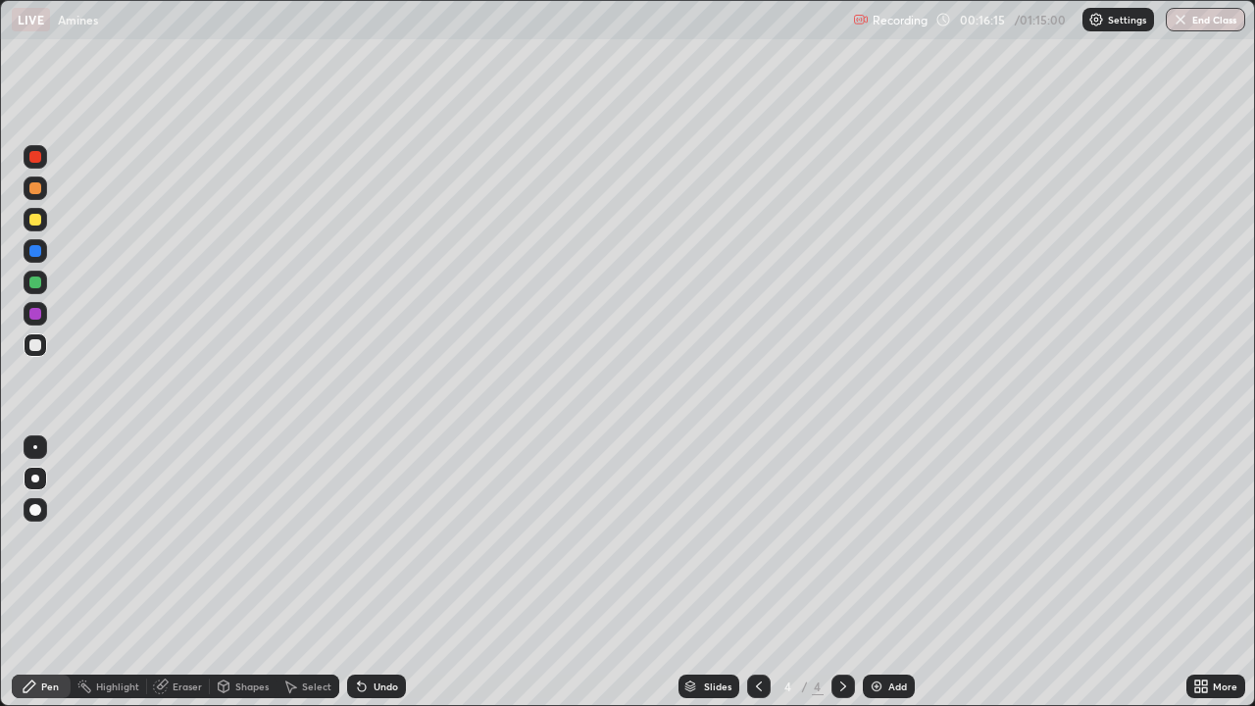
click at [43, 275] on div at bounding box center [36, 283] width 24 height 24
click at [29, 190] on div at bounding box center [35, 188] width 12 height 12
click at [891, 580] on div "Add" at bounding box center [889, 686] width 52 height 24
click at [42, 281] on div at bounding box center [36, 283] width 24 height 24
click at [232, 580] on div "Shapes" at bounding box center [243, 686] width 67 height 39
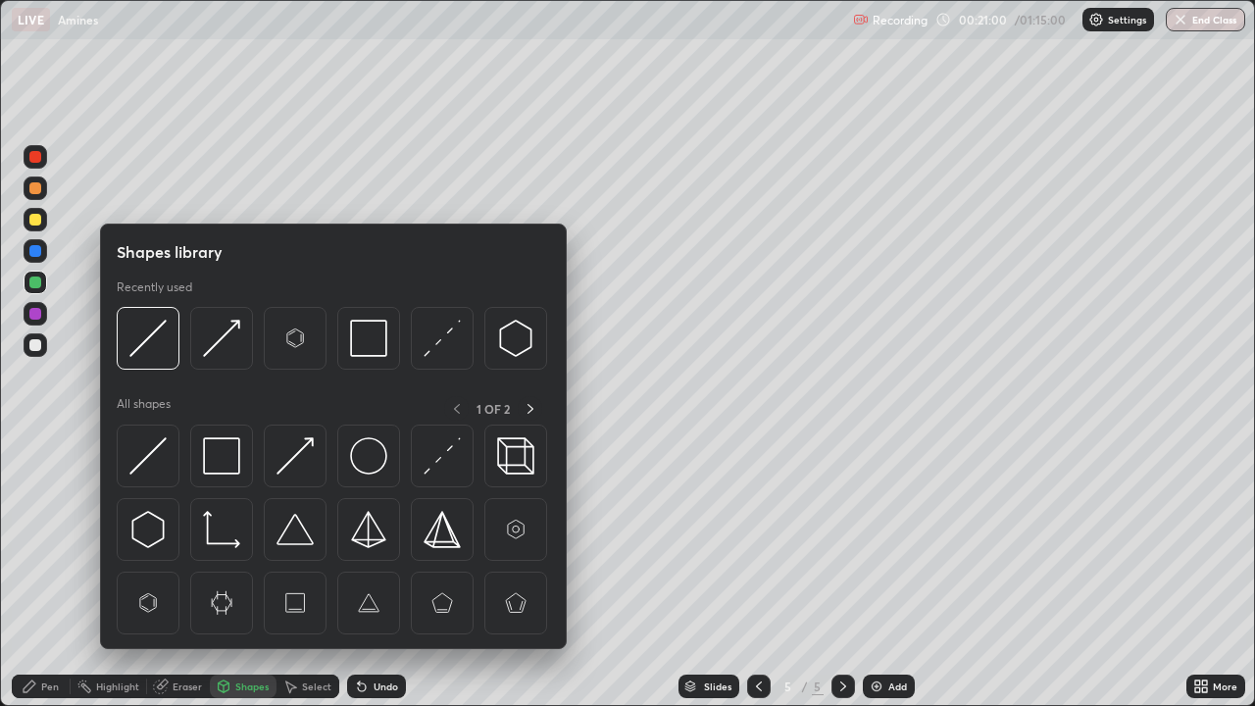
click at [235, 580] on div "Shapes" at bounding box center [243, 686] width 67 height 24
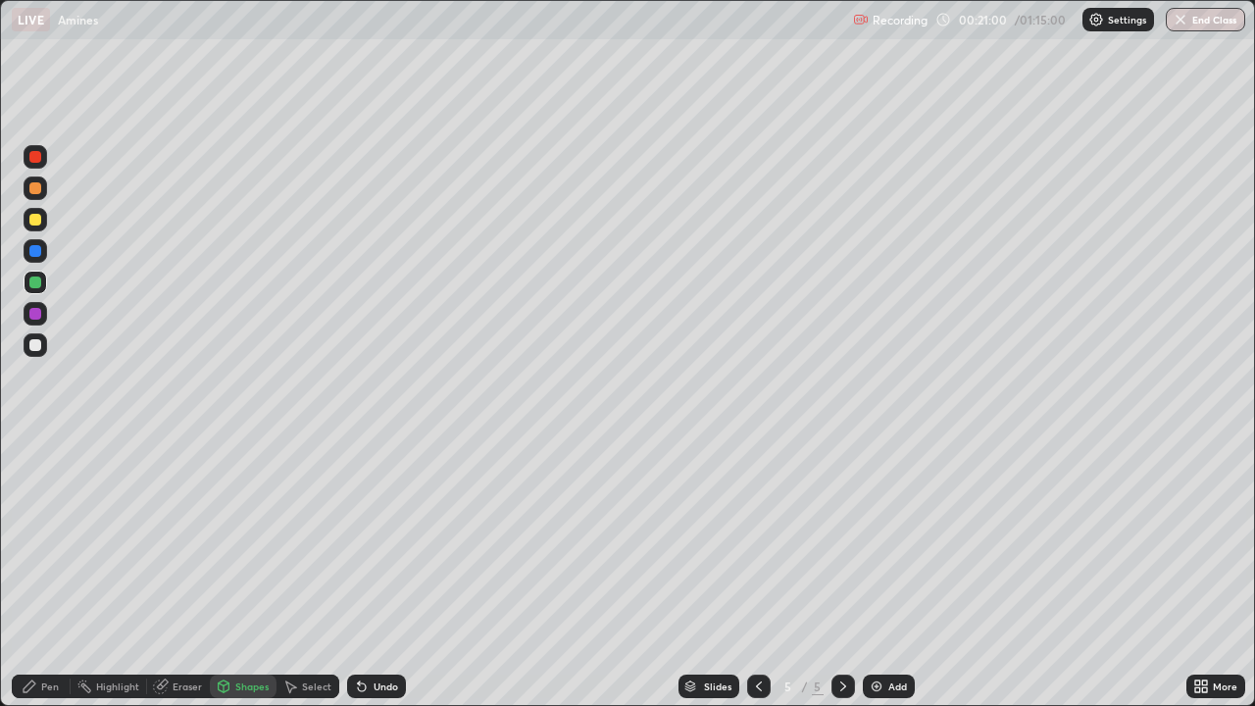
click at [233, 580] on div "Shapes" at bounding box center [243, 686] width 67 height 24
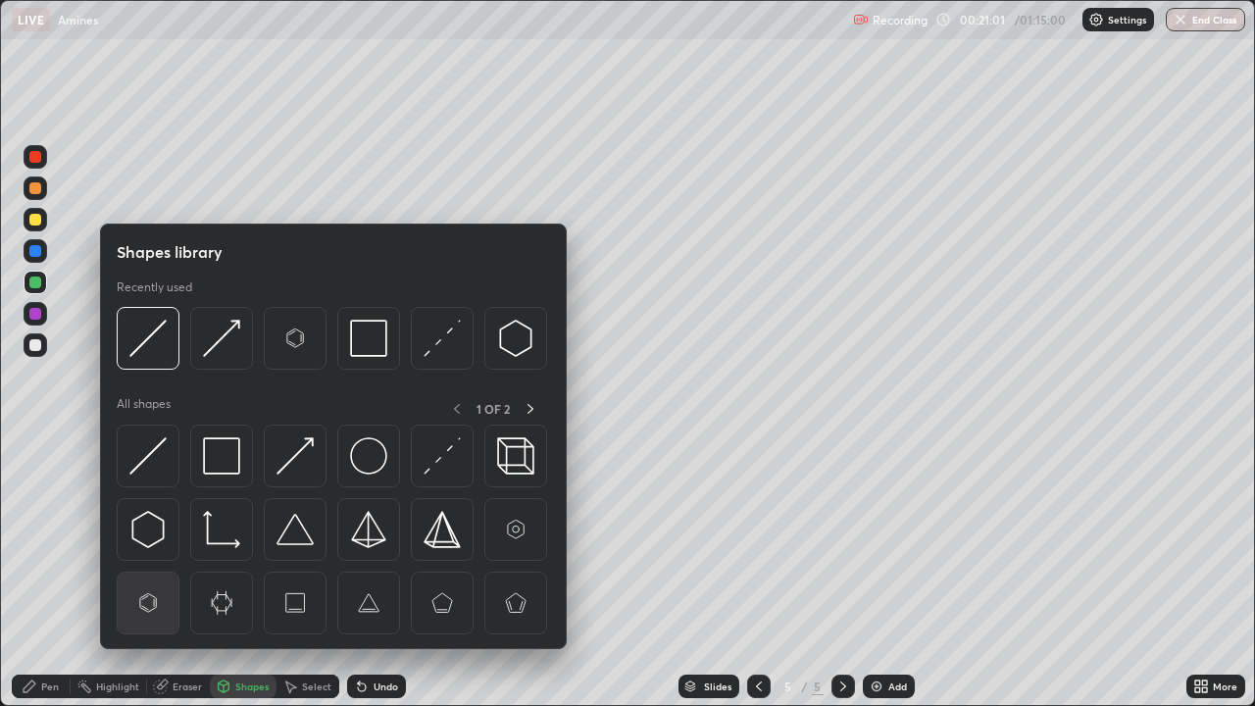
click at [150, 580] on img at bounding box center [147, 602] width 37 height 37
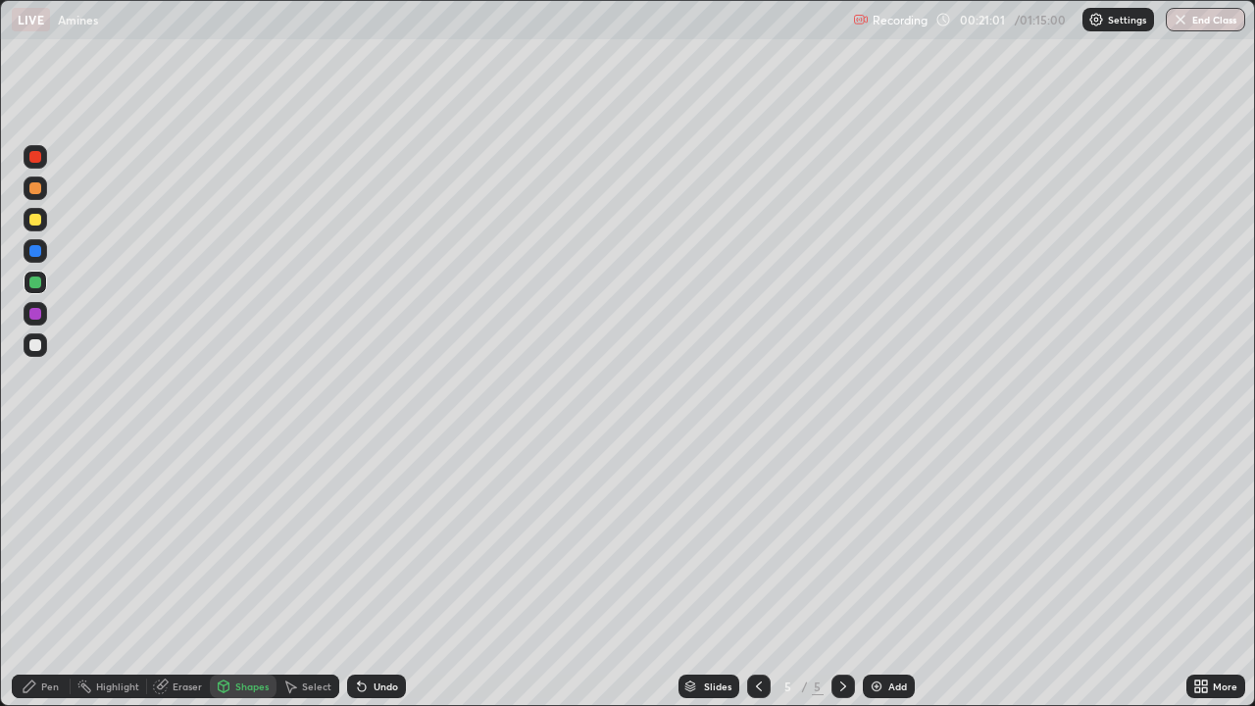
click at [40, 344] on div at bounding box center [35, 345] width 12 height 12
click at [35, 346] on div at bounding box center [35, 345] width 12 height 12
click at [34, 350] on div at bounding box center [35, 345] width 12 height 12
click at [51, 580] on div "Pen" at bounding box center [50, 686] width 18 height 10
click at [144, 580] on div "Highlight" at bounding box center [109, 686] width 76 height 24
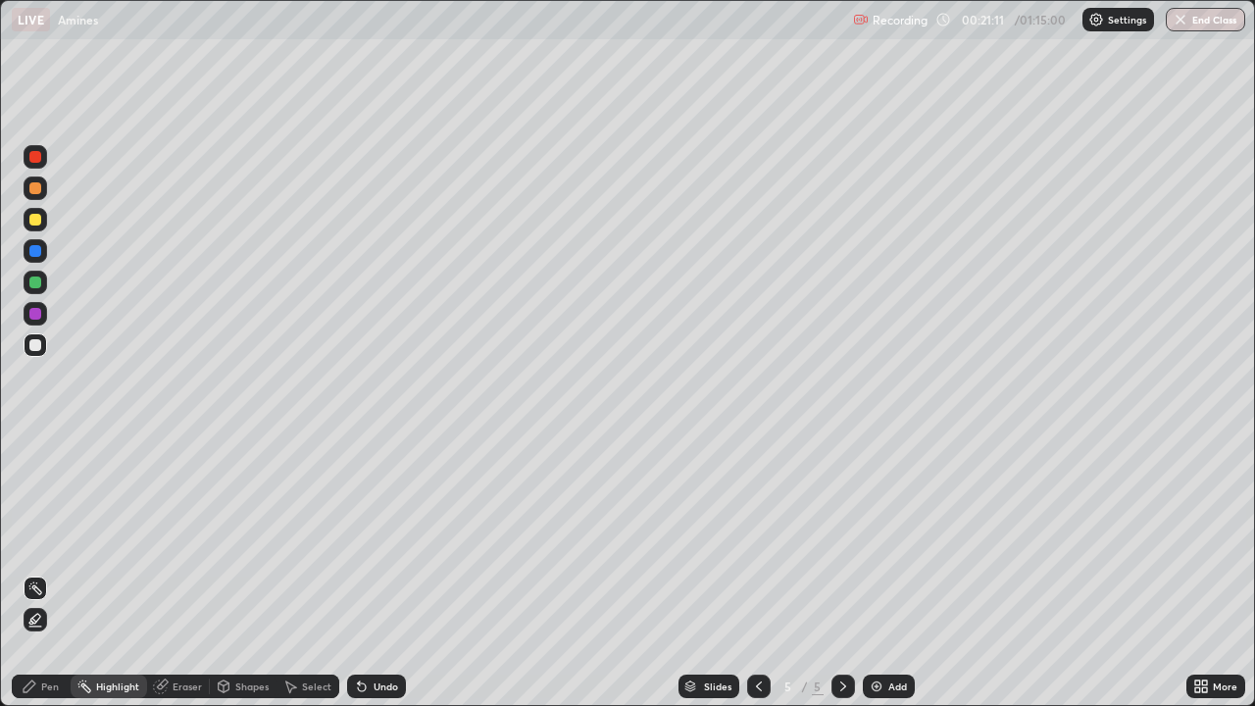
click at [173, 580] on div "Eraser" at bounding box center [187, 686] width 29 height 10
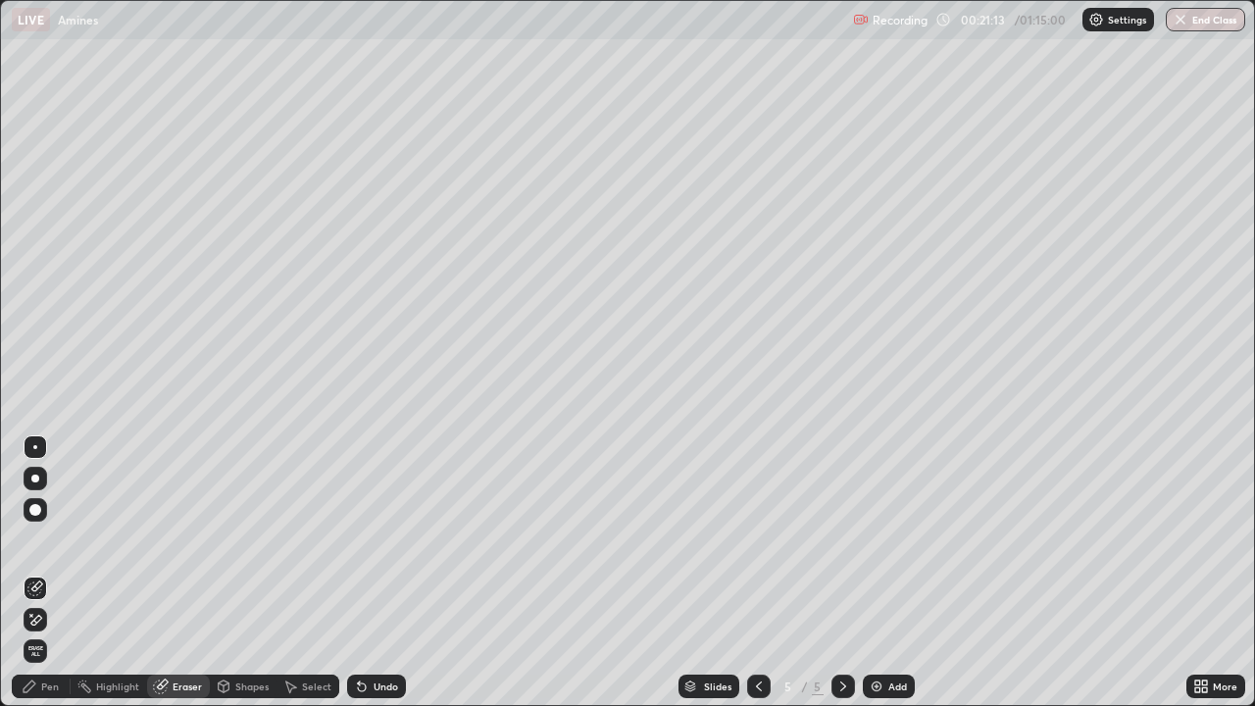
click at [54, 580] on div "Pen" at bounding box center [50, 686] width 18 height 10
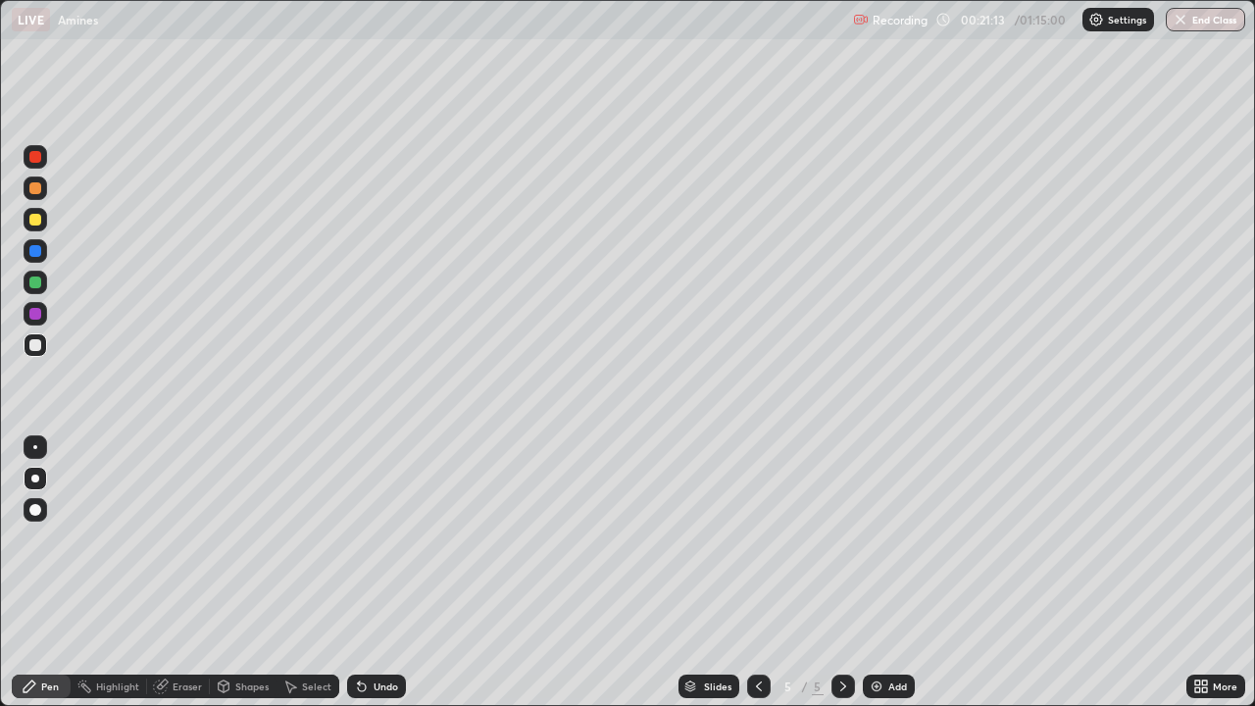
click at [35, 447] on div at bounding box center [35, 447] width 4 height 4
click at [31, 481] on div at bounding box center [36, 479] width 24 height 24
click at [235, 580] on div "Shapes" at bounding box center [251, 686] width 33 height 10
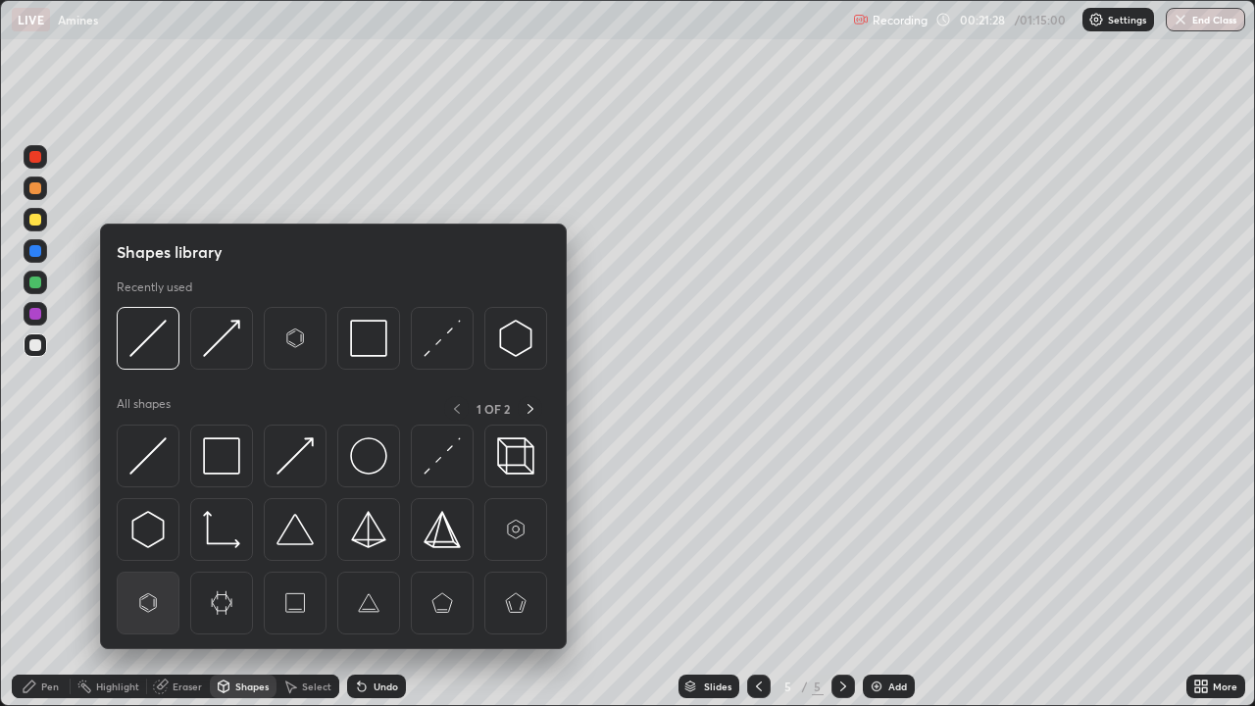
click at [157, 580] on img at bounding box center [147, 602] width 37 height 37
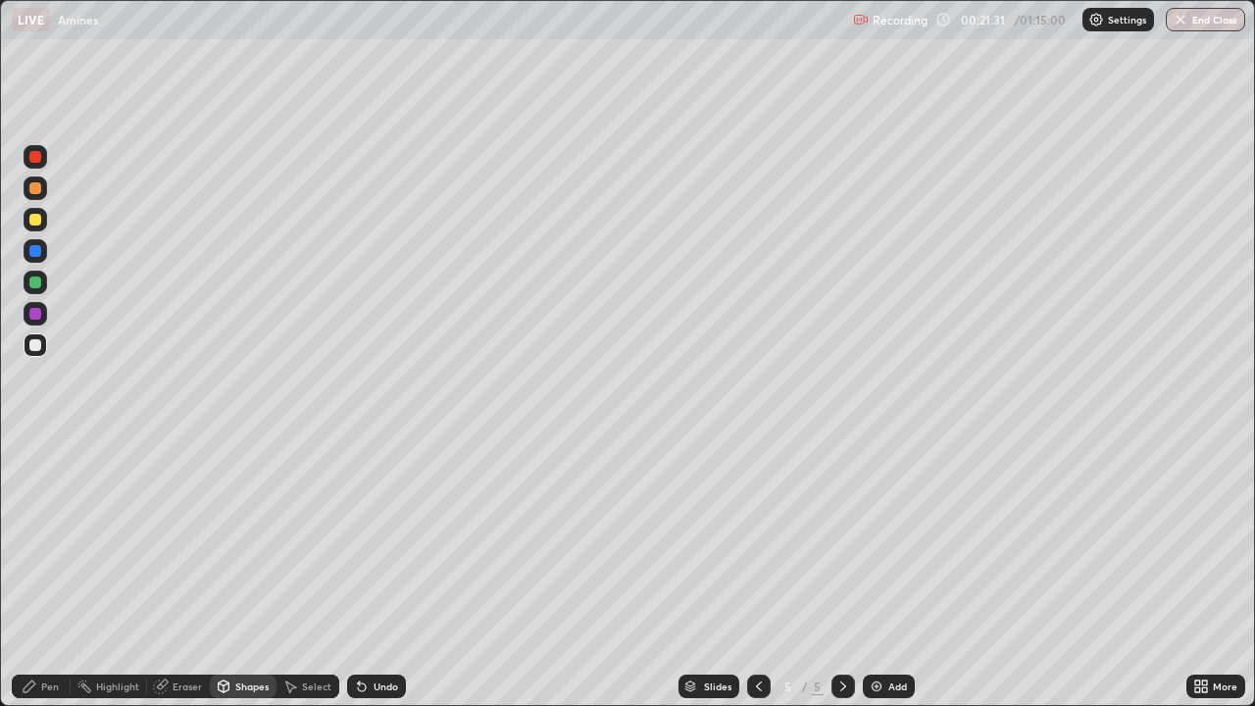
click at [36, 344] on div at bounding box center [35, 345] width 12 height 12
click at [49, 580] on div "Pen" at bounding box center [41, 686] width 59 height 24
click at [44, 346] on div at bounding box center [36, 345] width 24 height 24
click at [35, 346] on div at bounding box center [35, 345] width 12 height 12
click at [30, 317] on div at bounding box center [35, 314] width 12 height 12
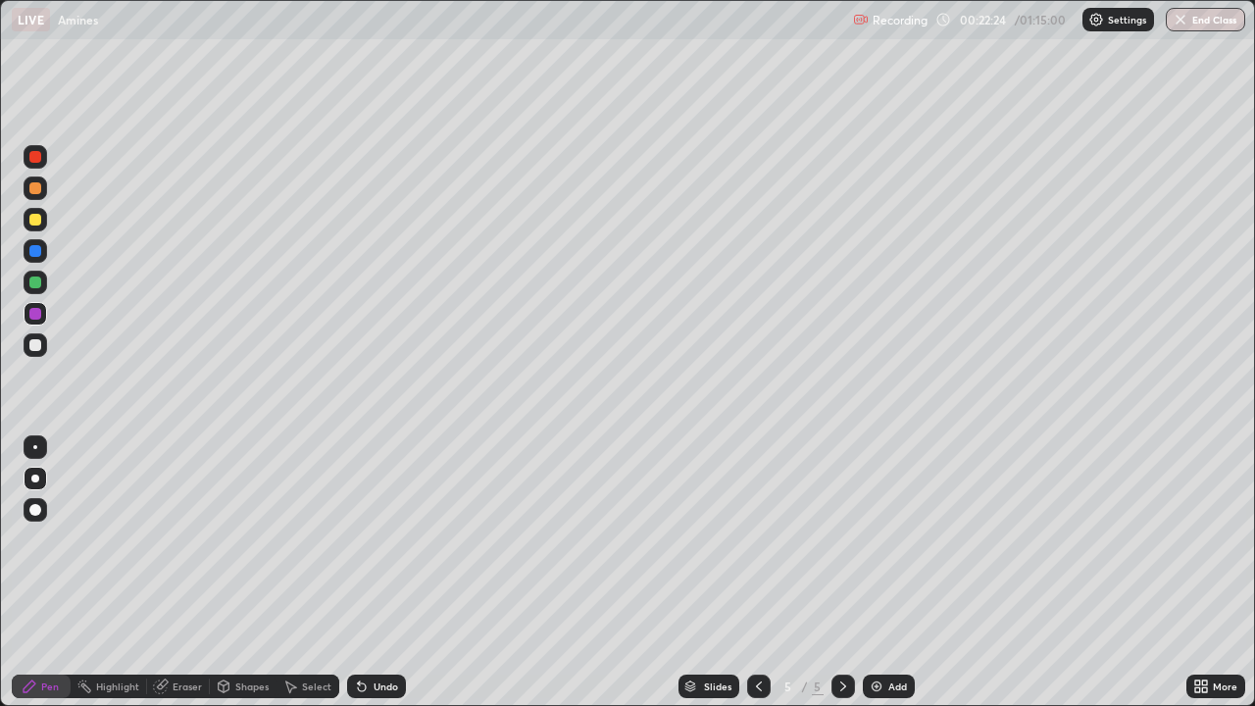
click at [227, 580] on icon at bounding box center [224, 684] width 11 height 3
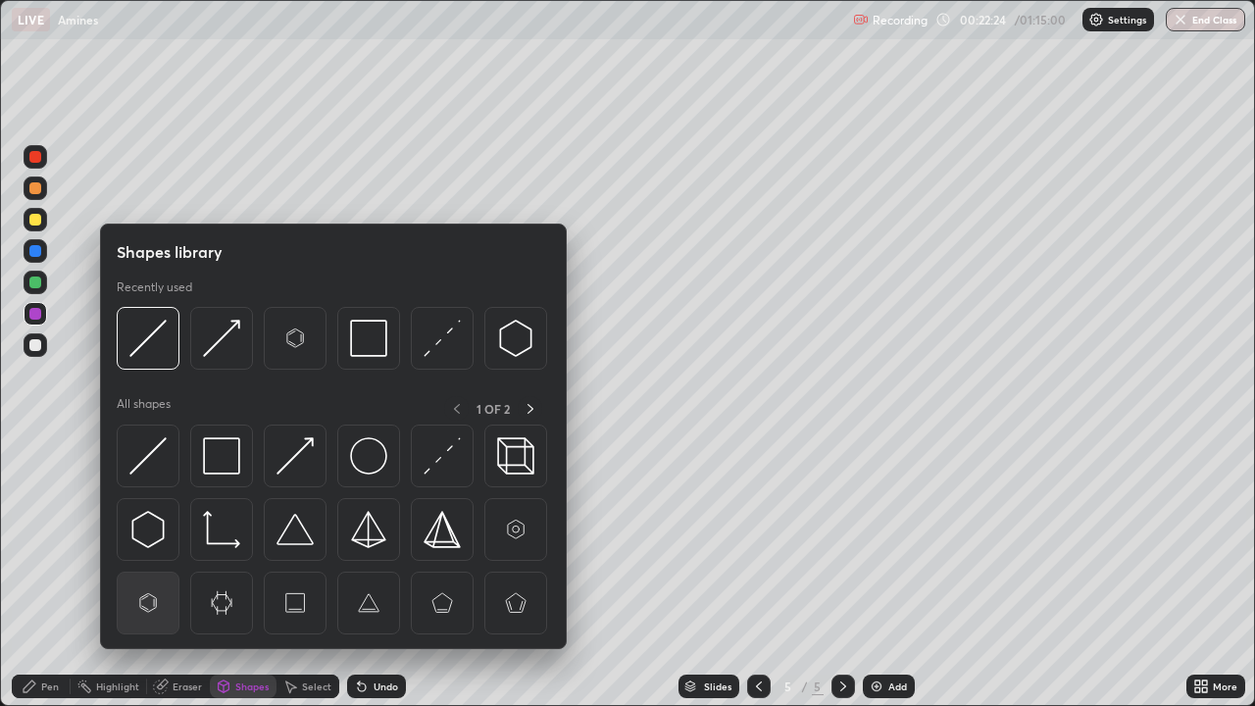
click at [145, 580] on img at bounding box center [147, 602] width 37 height 37
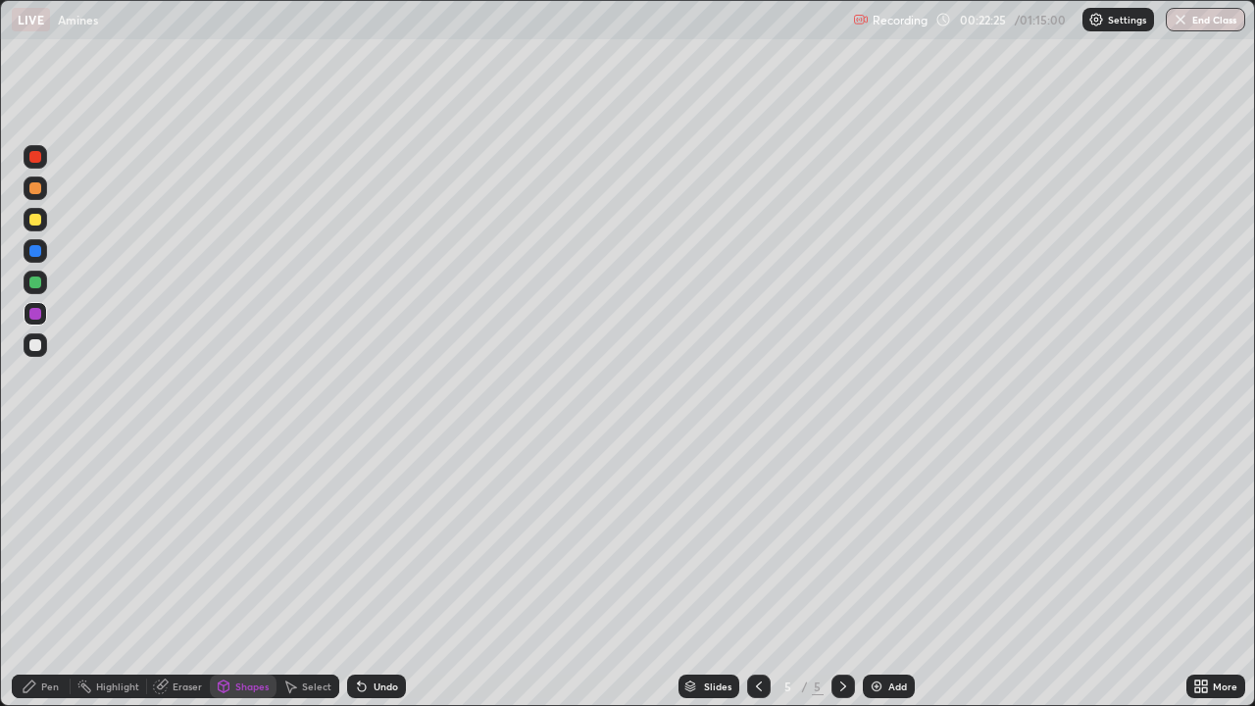
click at [33, 353] on div at bounding box center [36, 345] width 24 height 24
click at [42, 580] on div "Pen" at bounding box center [50, 686] width 18 height 10
click at [43, 343] on div at bounding box center [36, 345] width 24 height 24
click at [176, 580] on div "Eraser" at bounding box center [187, 686] width 29 height 10
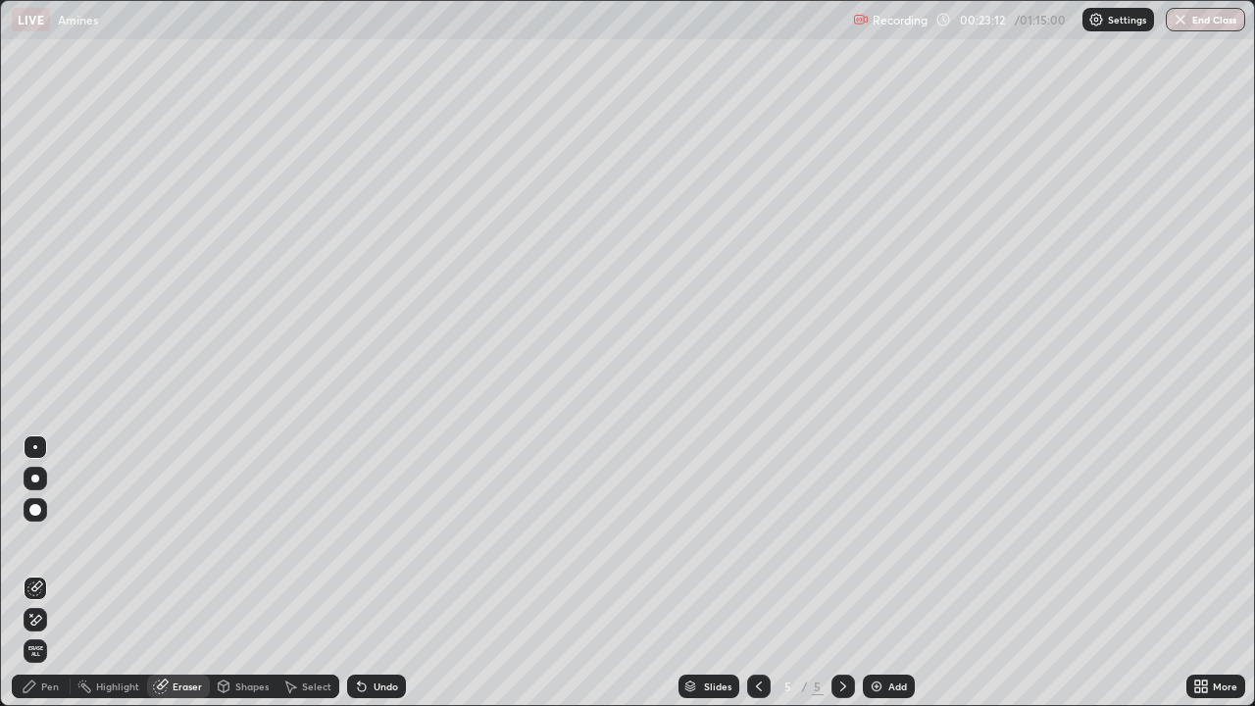
click at [24, 580] on div "Pen" at bounding box center [41, 686] width 59 height 24
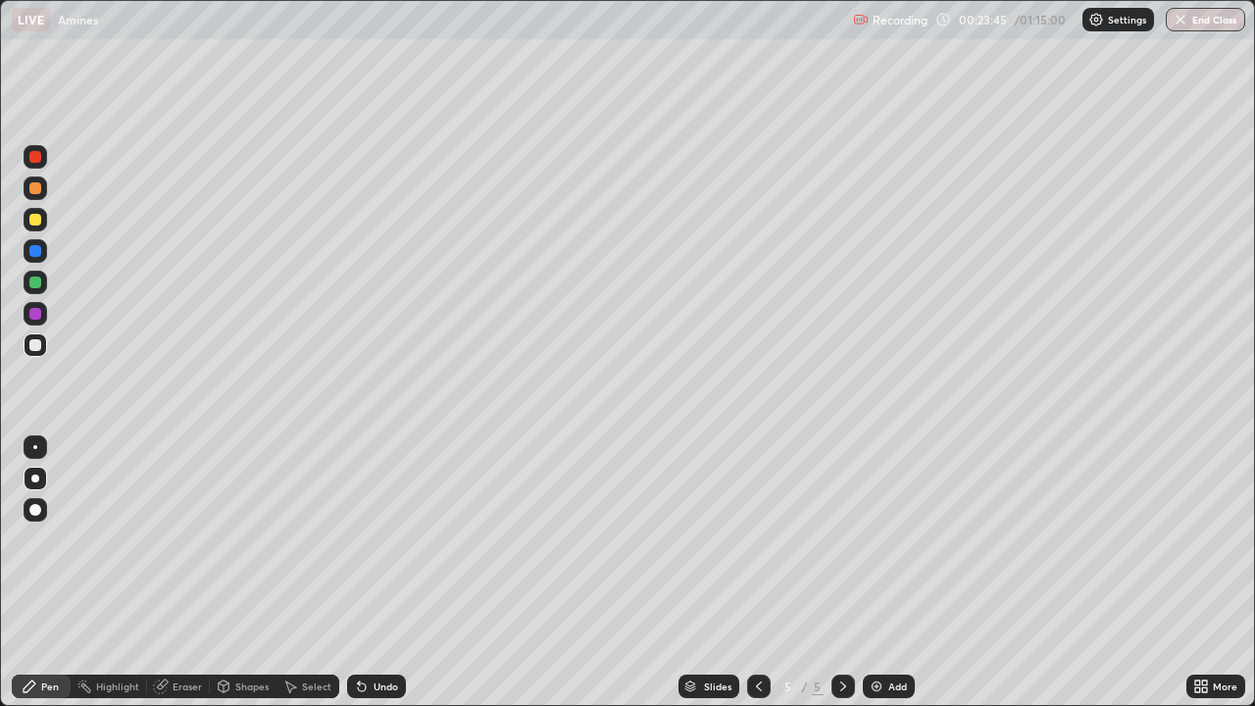
click at [35, 293] on div at bounding box center [36, 283] width 24 height 24
click at [893, 580] on div "Add" at bounding box center [889, 686] width 52 height 24
click at [756, 580] on icon at bounding box center [759, 686] width 16 height 16
click at [894, 580] on div "Add" at bounding box center [889, 686] width 52 height 24
click at [35, 480] on div at bounding box center [35, 478] width 8 height 8
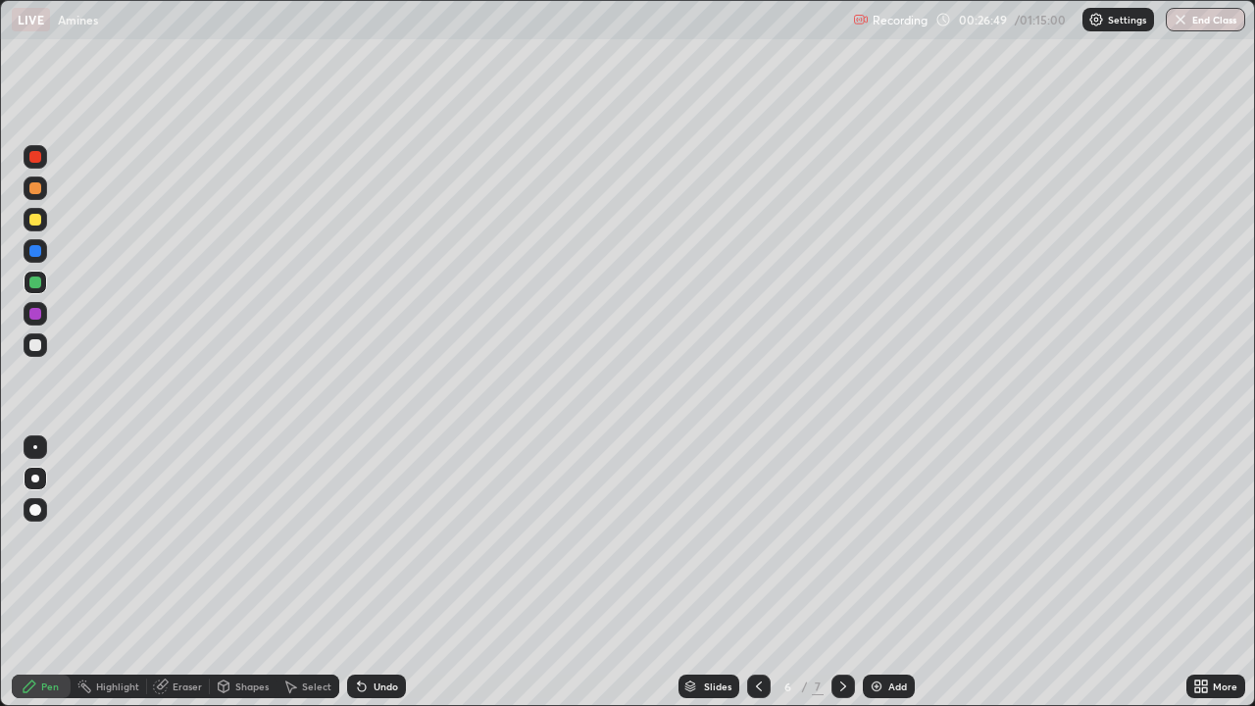
click at [227, 580] on icon at bounding box center [224, 686] width 11 height 12
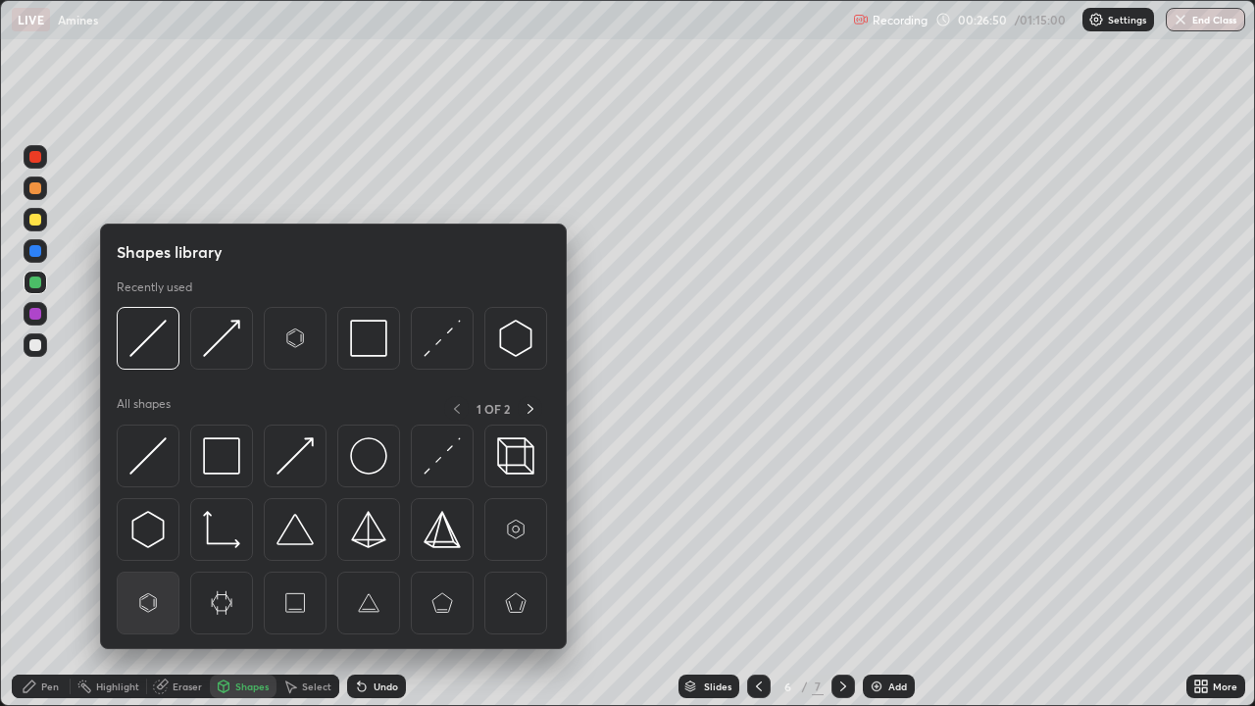
click at [145, 580] on img at bounding box center [147, 602] width 37 height 37
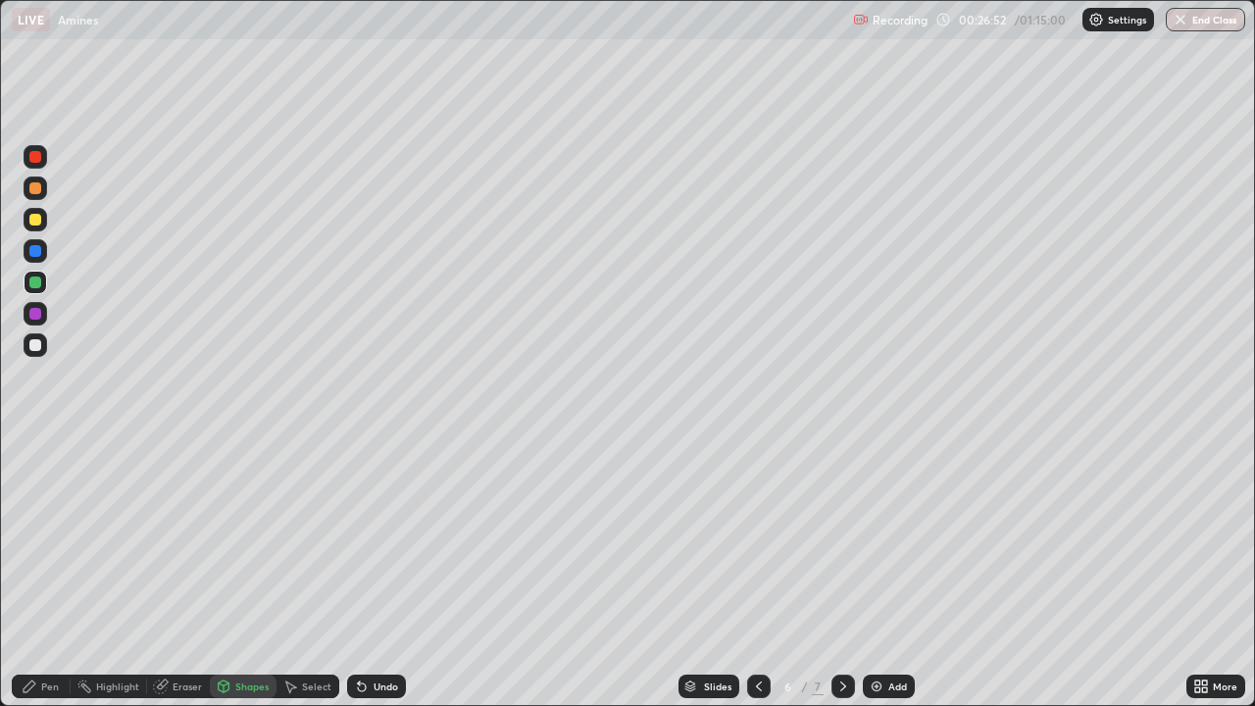
click at [34, 347] on div at bounding box center [35, 345] width 12 height 12
click at [44, 580] on div "Pen" at bounding box center [41, 686] width 59 height 24
click at [179, 580] on div "Eraser" at bounding box center [187, 686] width 29 height 10
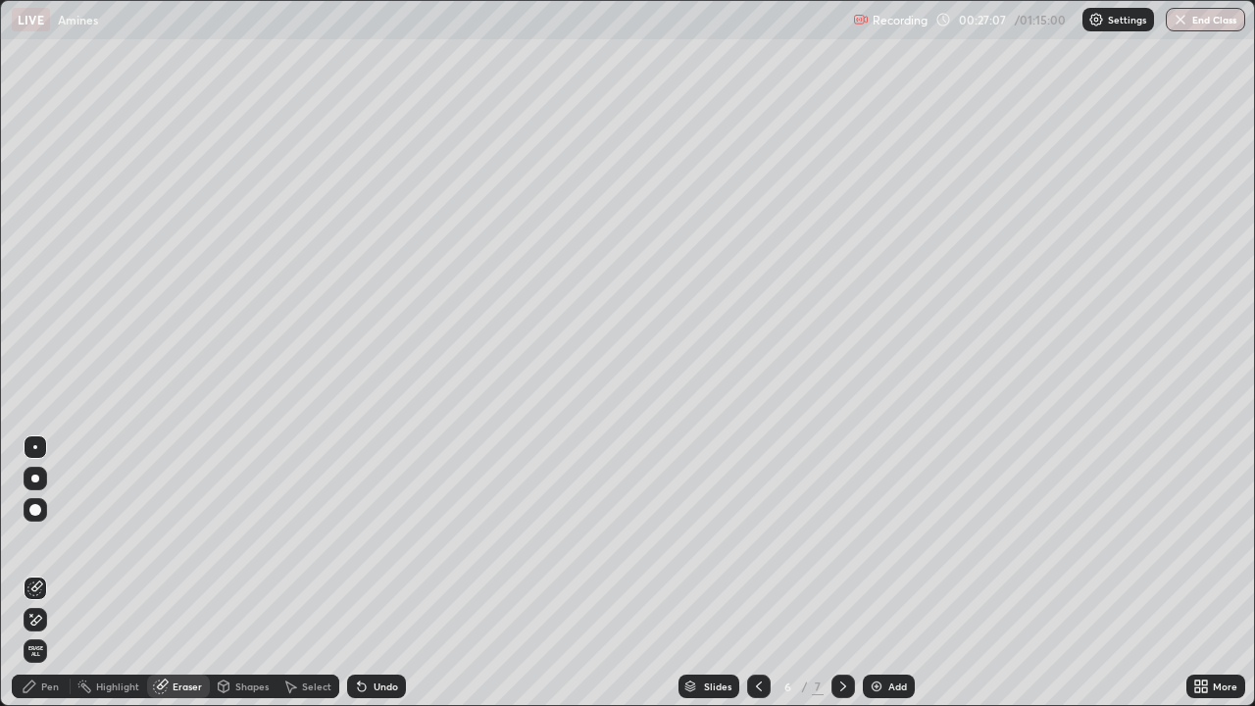
click at [46, 580] on div "Pen" at bounding box center [50, 686] width 18 height 10
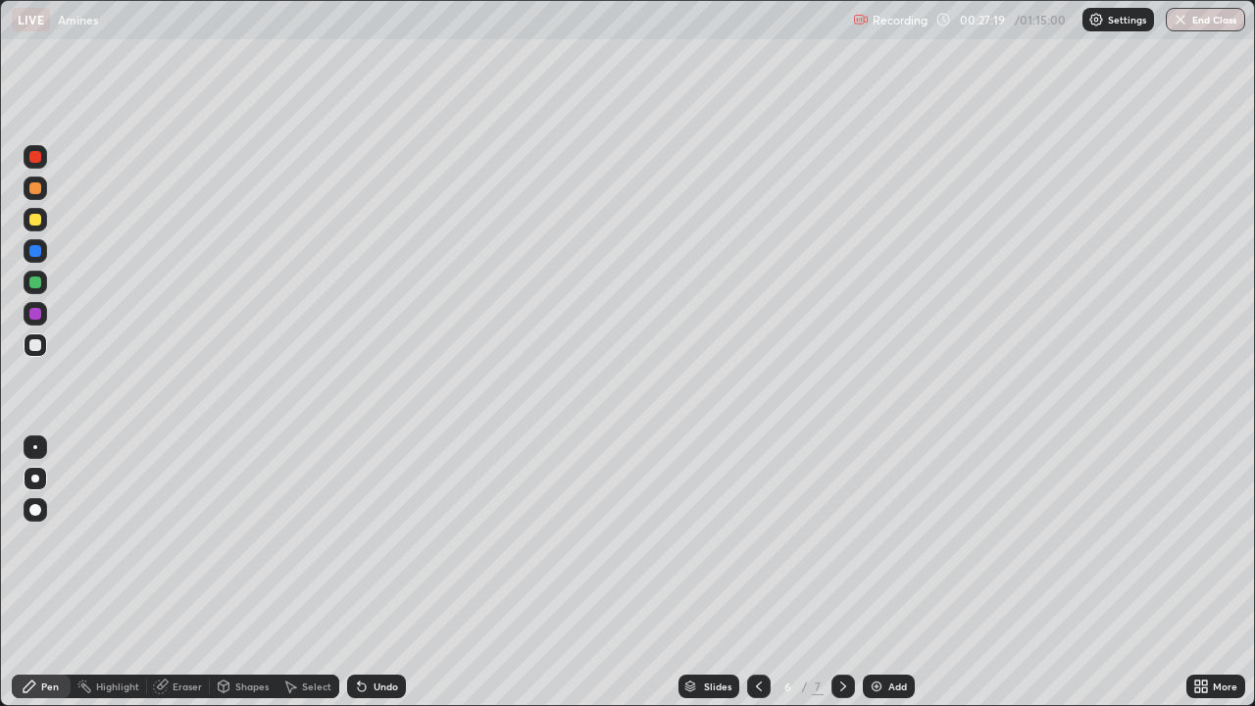
click at [36, 344] on div at bounding box center [35, 345] width 12 height 12
click at [182, 580] on div "Eraser" at bounding box center [187, 686] width 29 height 10
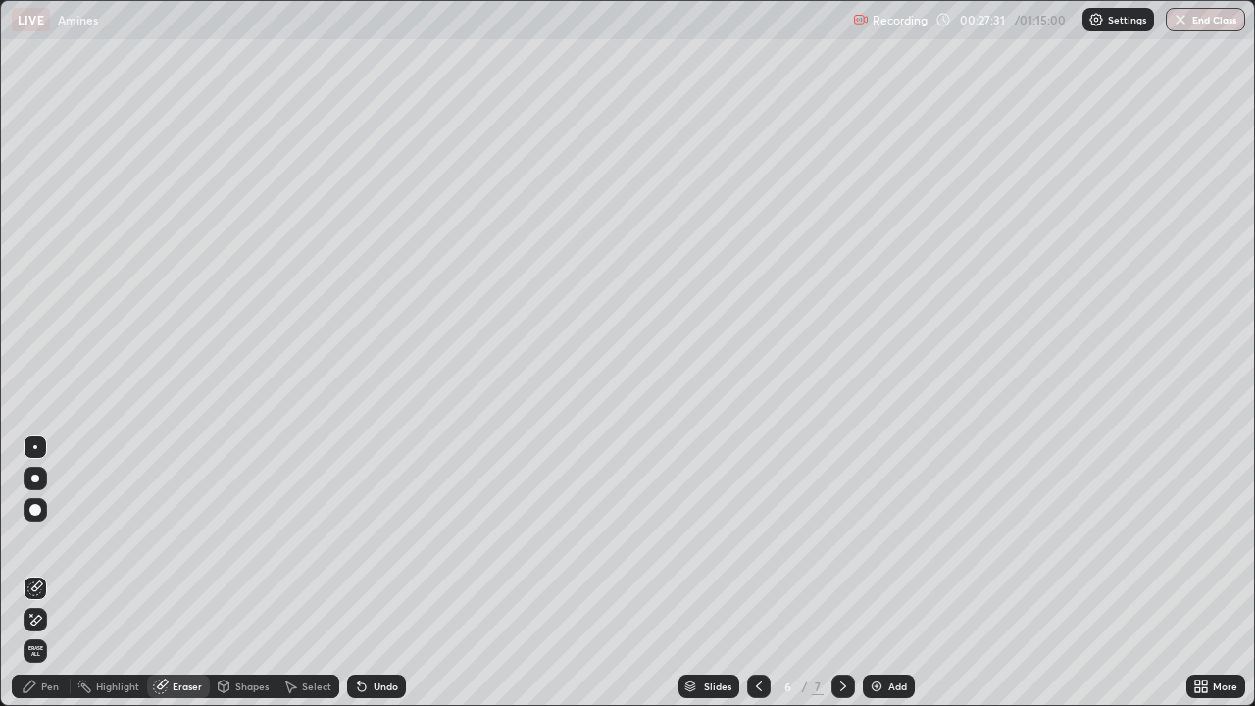
click at [58, 580] on div "Pen" at bounding box center [50, 686] width 18 height 10
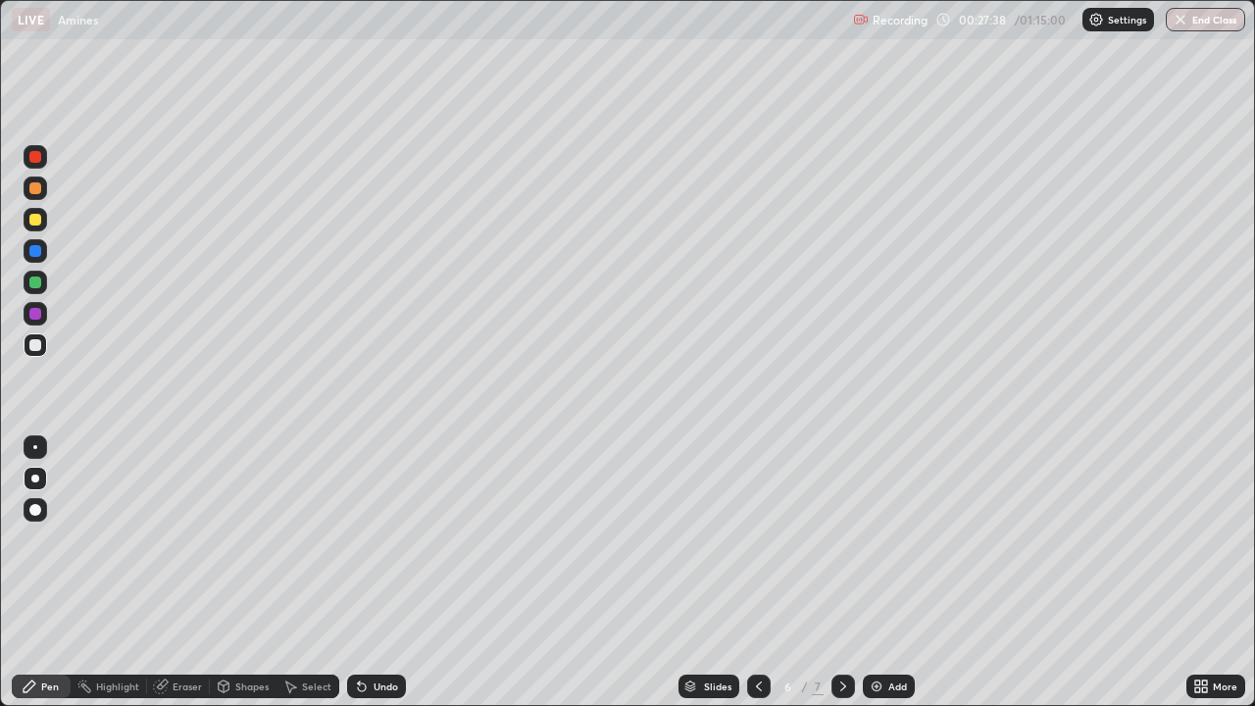
click at [232, 580] on div "Shapes" at bounding box center [243, 686] width 67 height 24
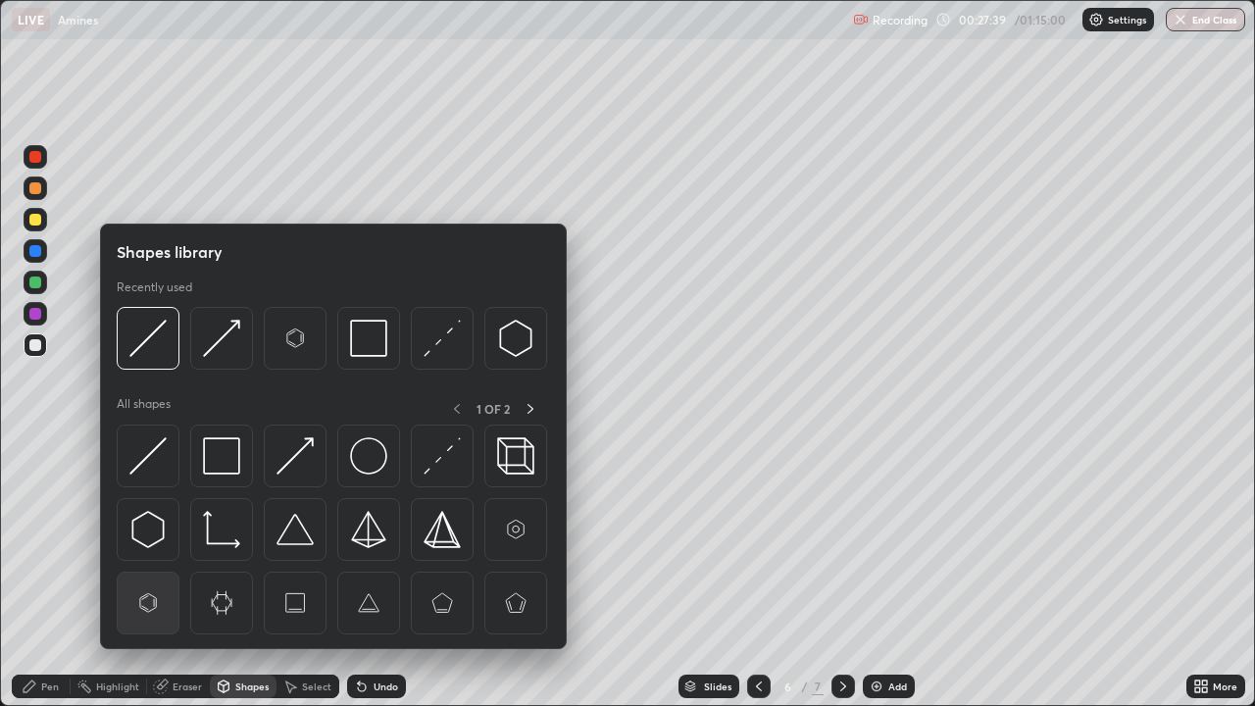
click at [166, 580] on img at bounding box center [147, 602] width 37 height 37
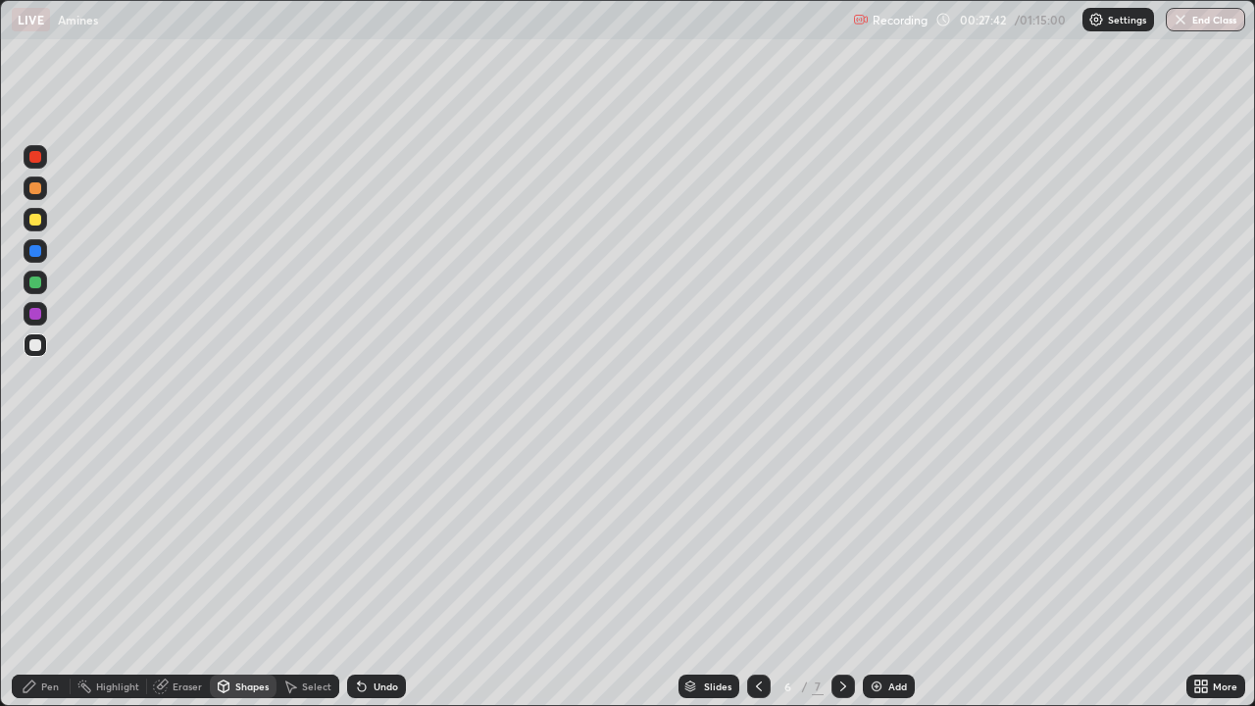
click at [44, 580] on div "Pen" at bounding box center [41, 686] width 59 height 24
click at [41, 352] on div at bounding box center [36, 345] width 24 height 24
click at [32, 318] on div at bounding box center [35, 314] width 12 height 12
click at [33, 281] on div at bounding box center [35, 282] width 12 height 12
click at [40, 344] on div at bounding box center [35, 345] width 12 height 12
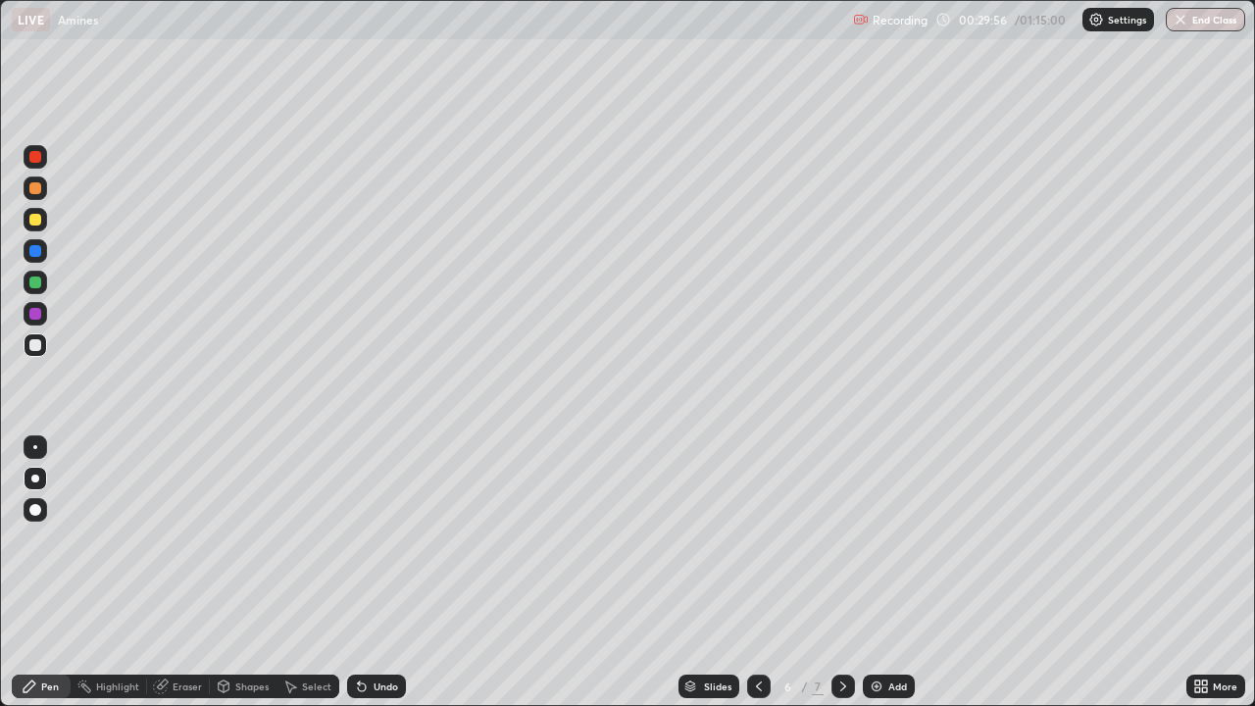
click at [221, 580] on icon at bounding box center [224, 684] width 11 height 3
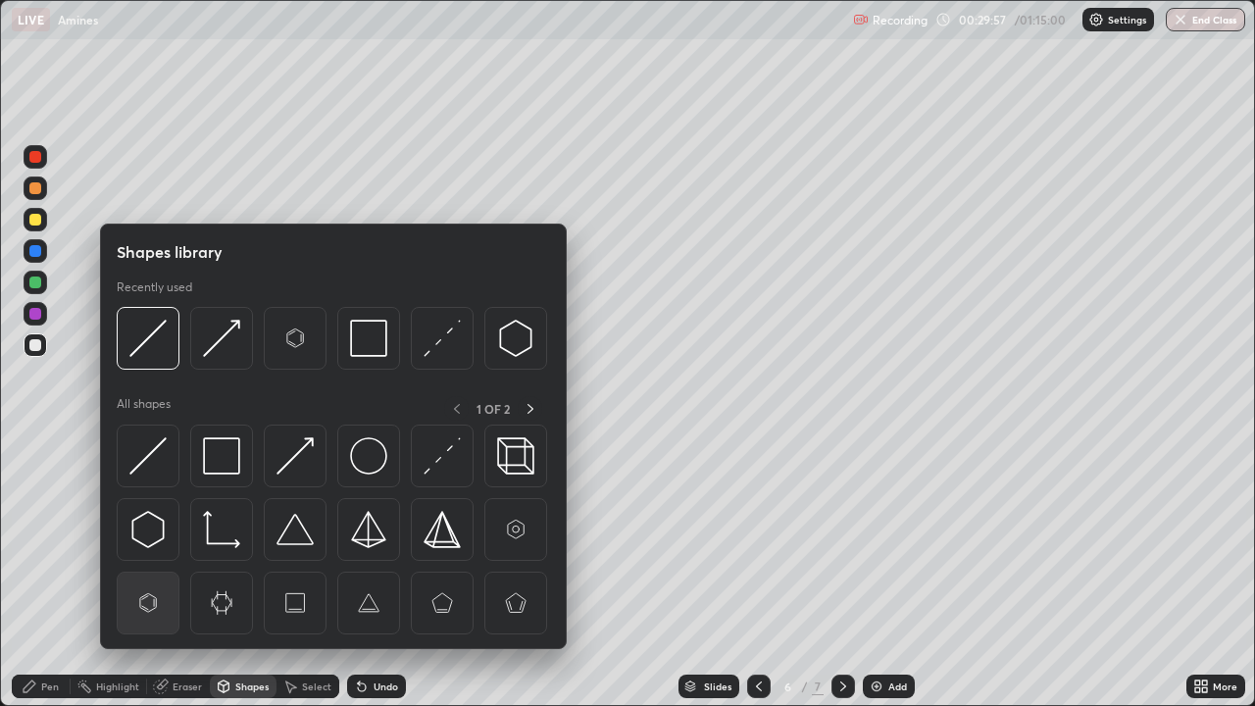
click at [151, 580] on img at bounding box center [147, 602] width 37 height 37
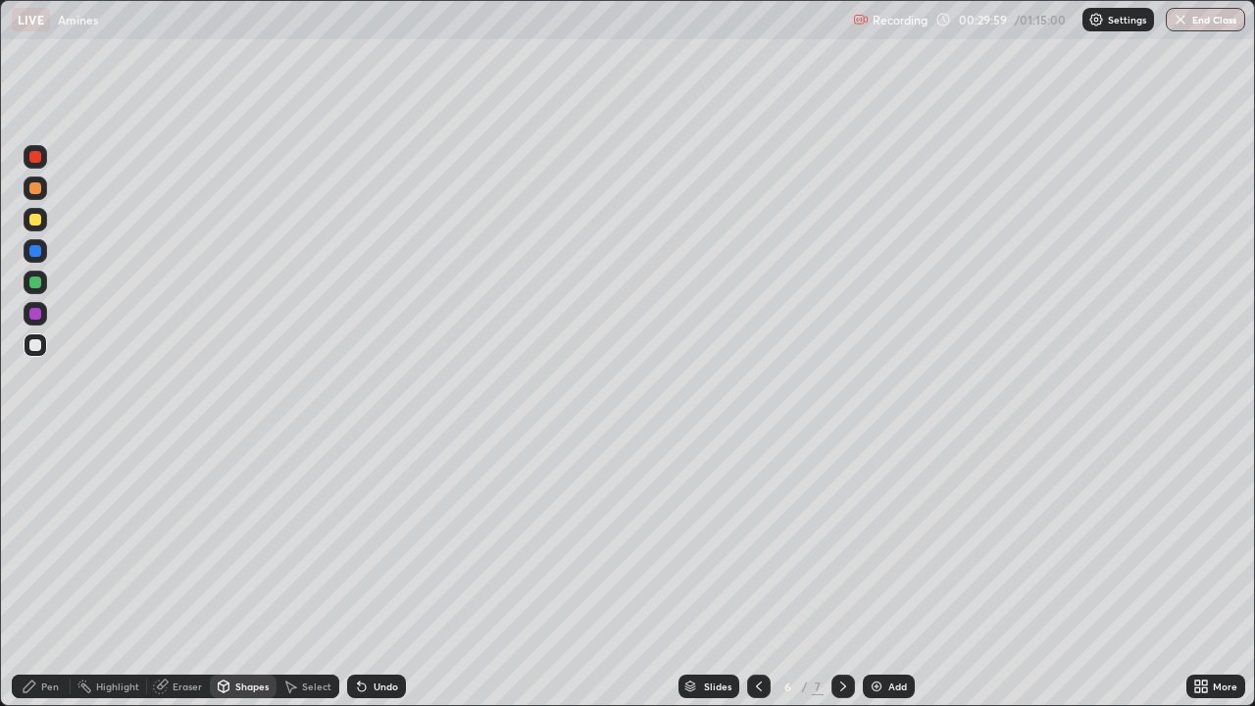
click at [54, 580] on div "Pen" at bounding box center [41, 686] width 59 height 24
click at [37, 349] on div at bounding box center [35, 345] width 12 height 12
click at [264, 580] on div "Shapes" at bounding box center [251, 686] width 33 height 10
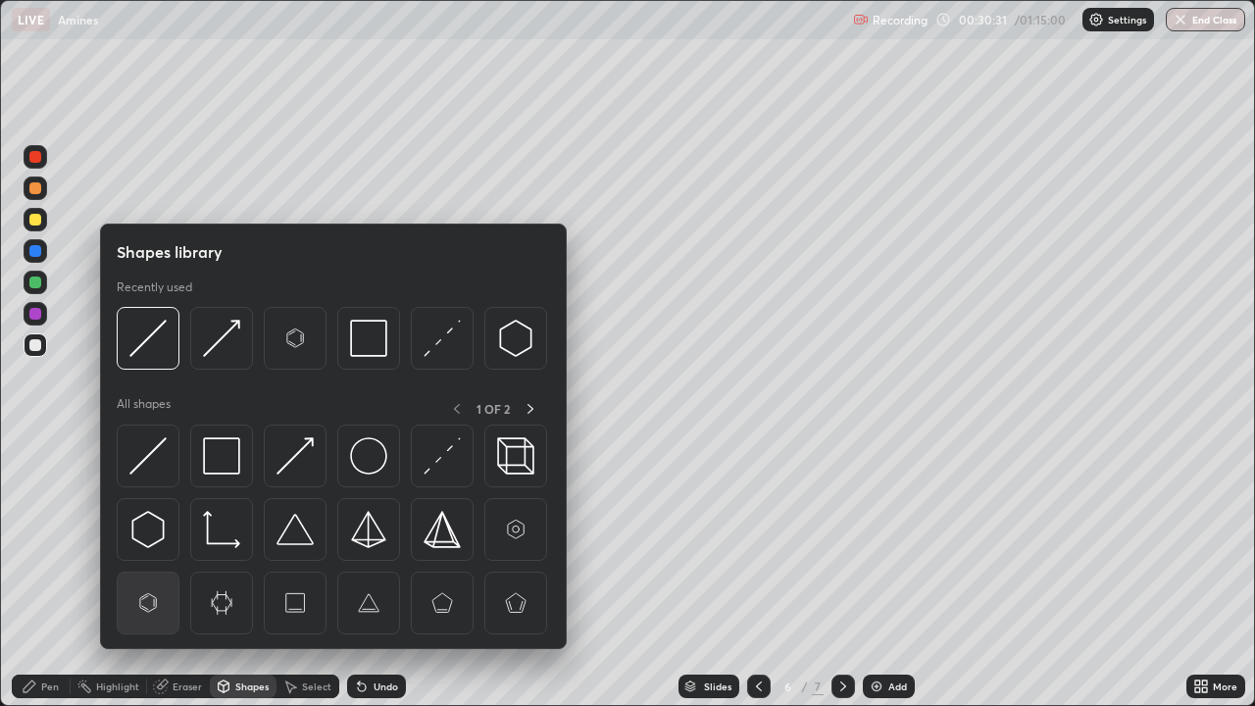
click at [159, 580] on img at bounding box center [147, 602] width 37 height 37
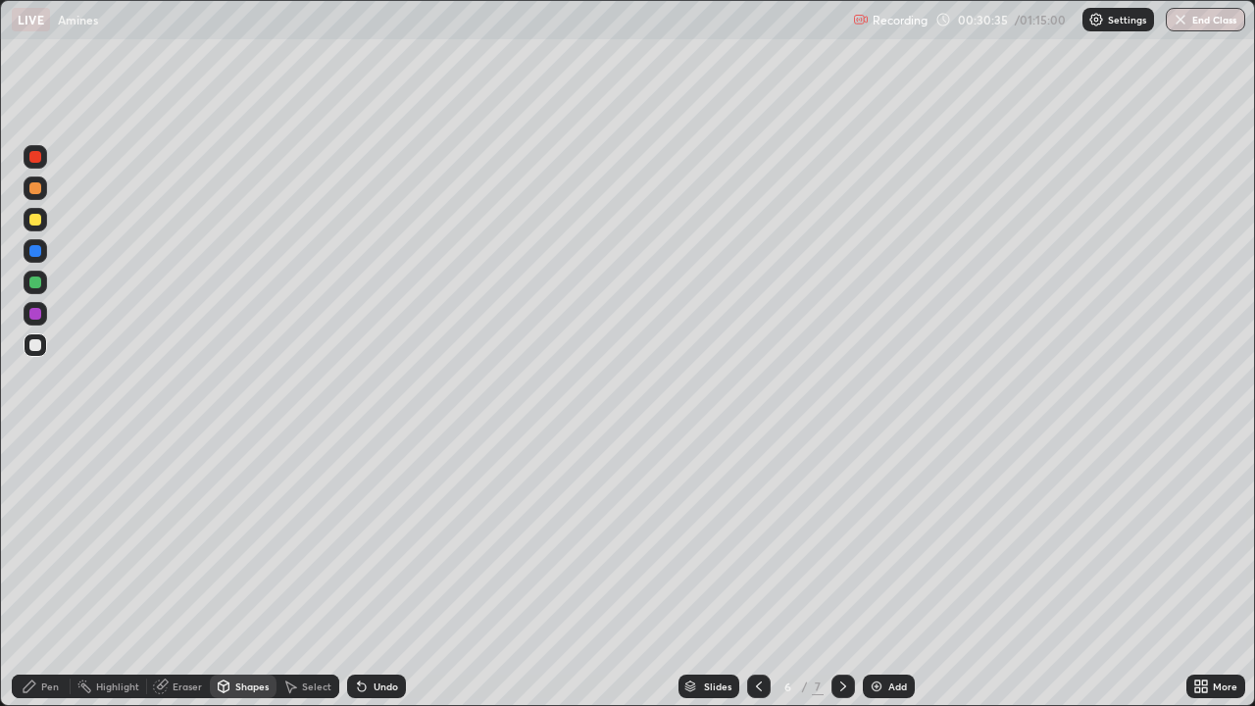
click at [51, 580] on div "Pen" at bounding box center [50, 686] width 18 height 10
click at [245, 580] on div "Shapes" at bounding box center [251, 686] width 33 height 10
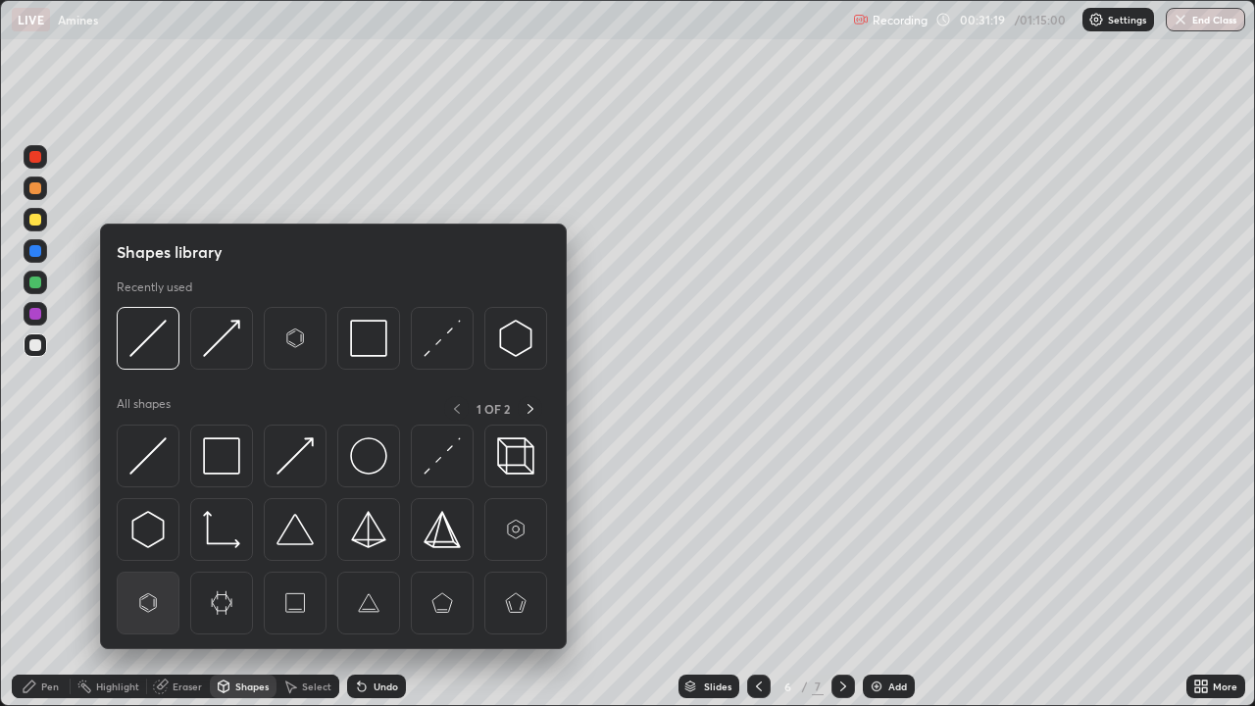
click at [157, 580] on img at bounding box center [147, 602] width 37 height 37
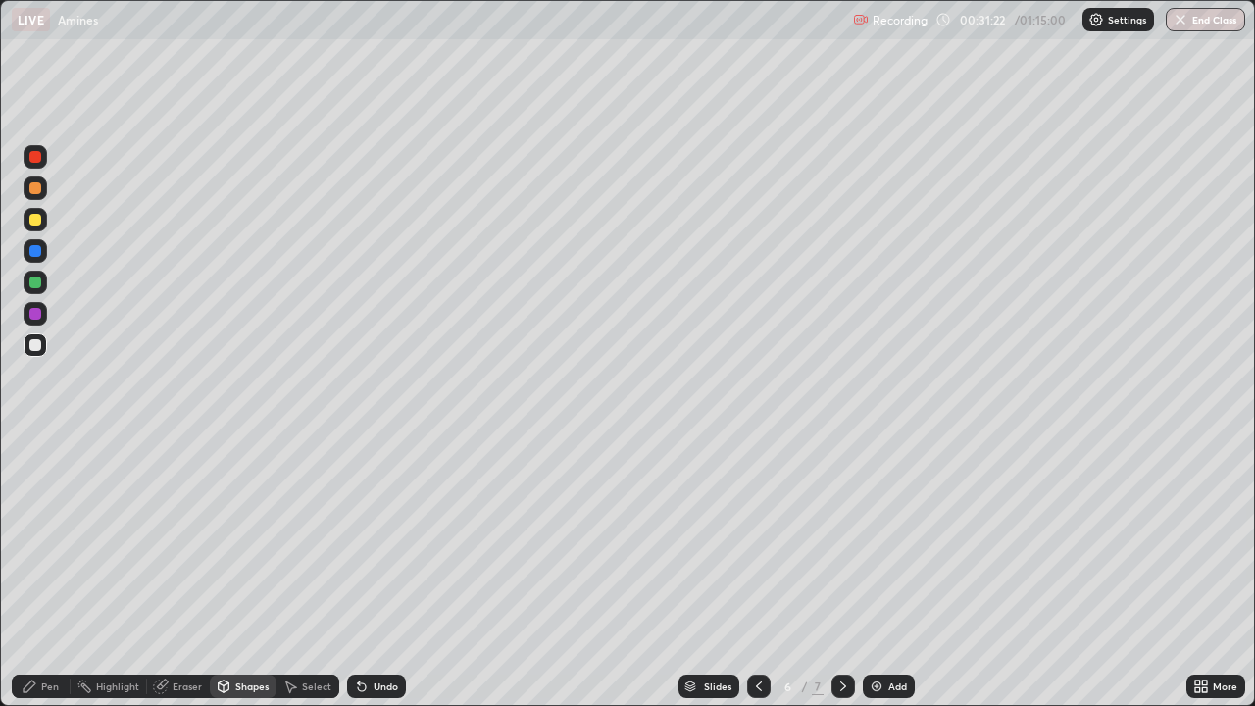
click at [59, 580] on div "Pen" at bounding box center [41, 686] width 59 height 24
click at [35, 469] on div at bounding box center [36, 479] width 24 height 24
click at [242, 580] on div "Shapes" at bounding box center [251, 686] width 33 height 10
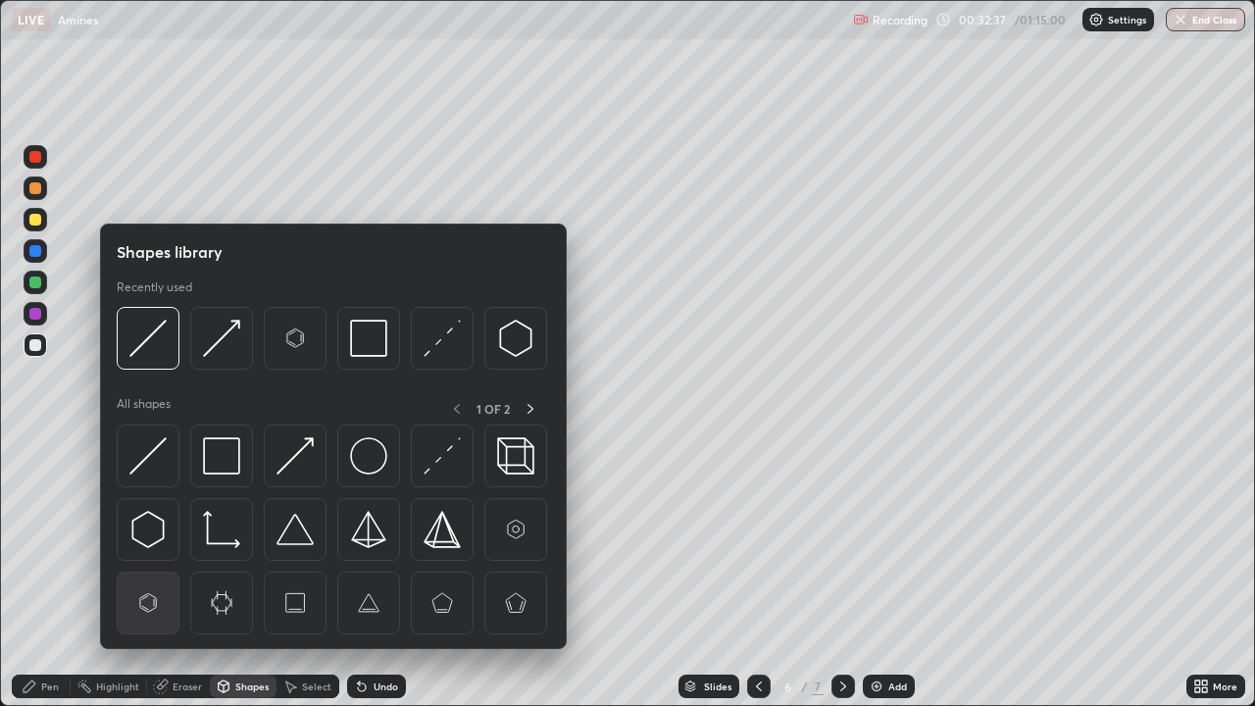
click at [149, 580] on img at bounding box center [147, 602] width 37 height 37
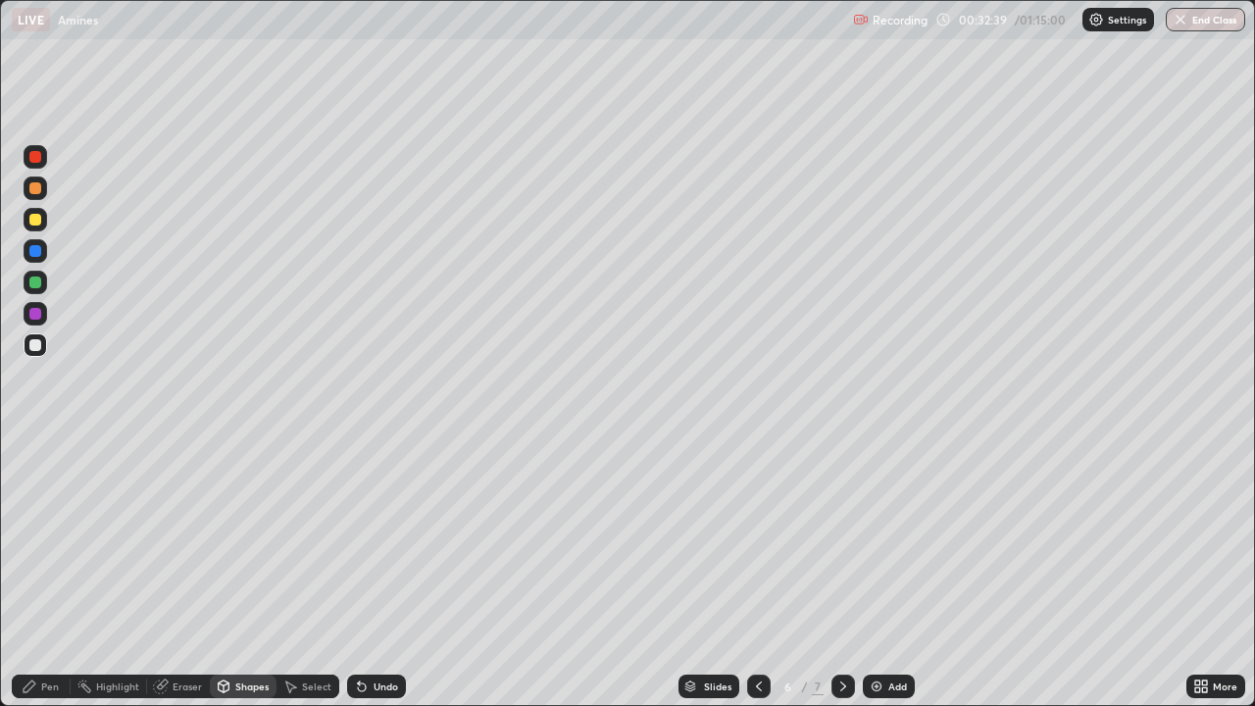
click at [52, 580] on div "Pen" at bounding box center [50, 686] width 18 height 10
click at [35, 478] on div at bounding box center [35, 478] width 8 height 8
click at [888, 580] on div "Add" at bounding box center [889, 686] width 52 height 24
click at [234, 580] on div "Shapes" at bounding box center [243, 686] width 67 height 24
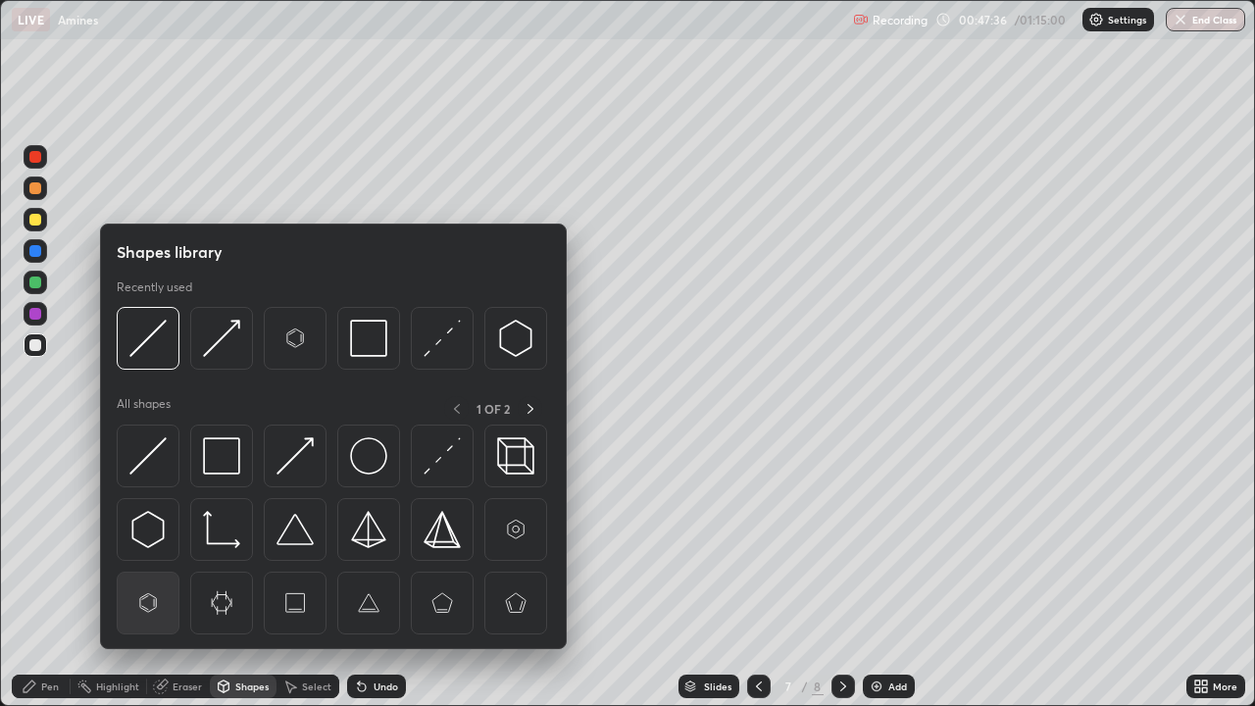
click at [158, 580] on img at bounding box center [147, 602] width 37 height 37
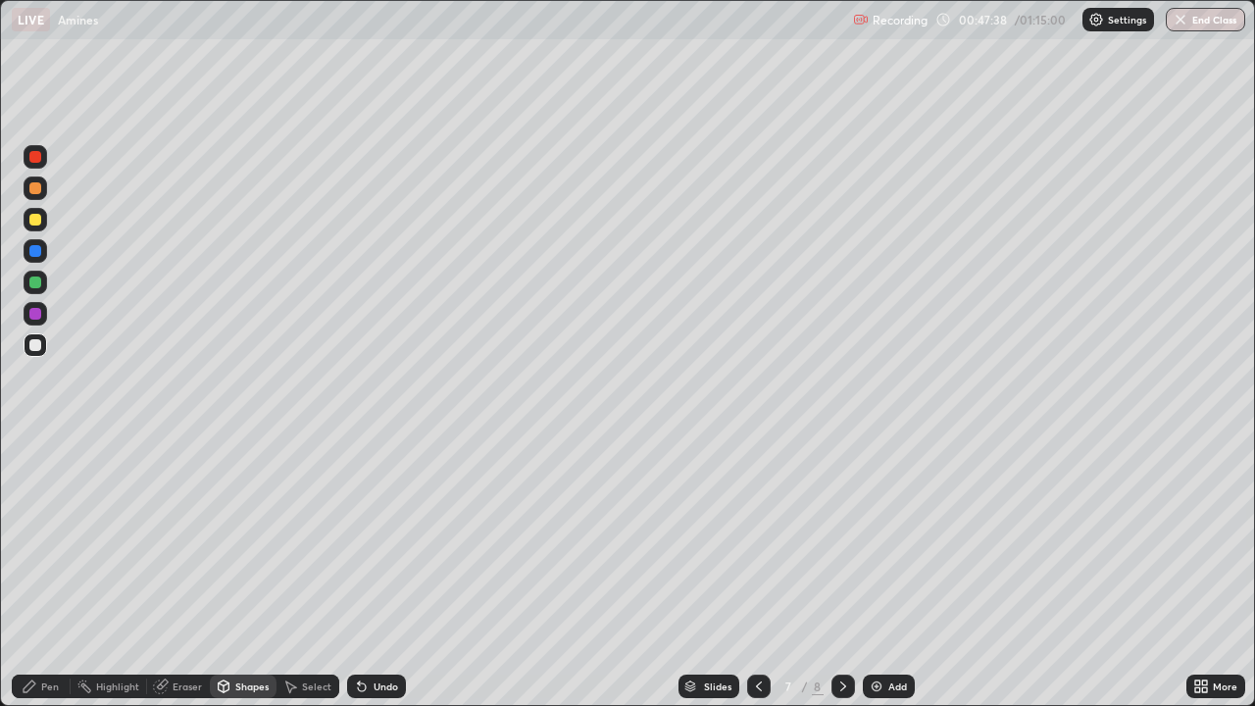
click at [37, 352] on div at bounding box center [36, 345] width 24 height 24
click at [55, 580] on div "Pen" at bounding box center [41, 686] width 59 height 24
click at [252, 580] on div "Shapes" at bounding box center [251, 686] width 33 height 10
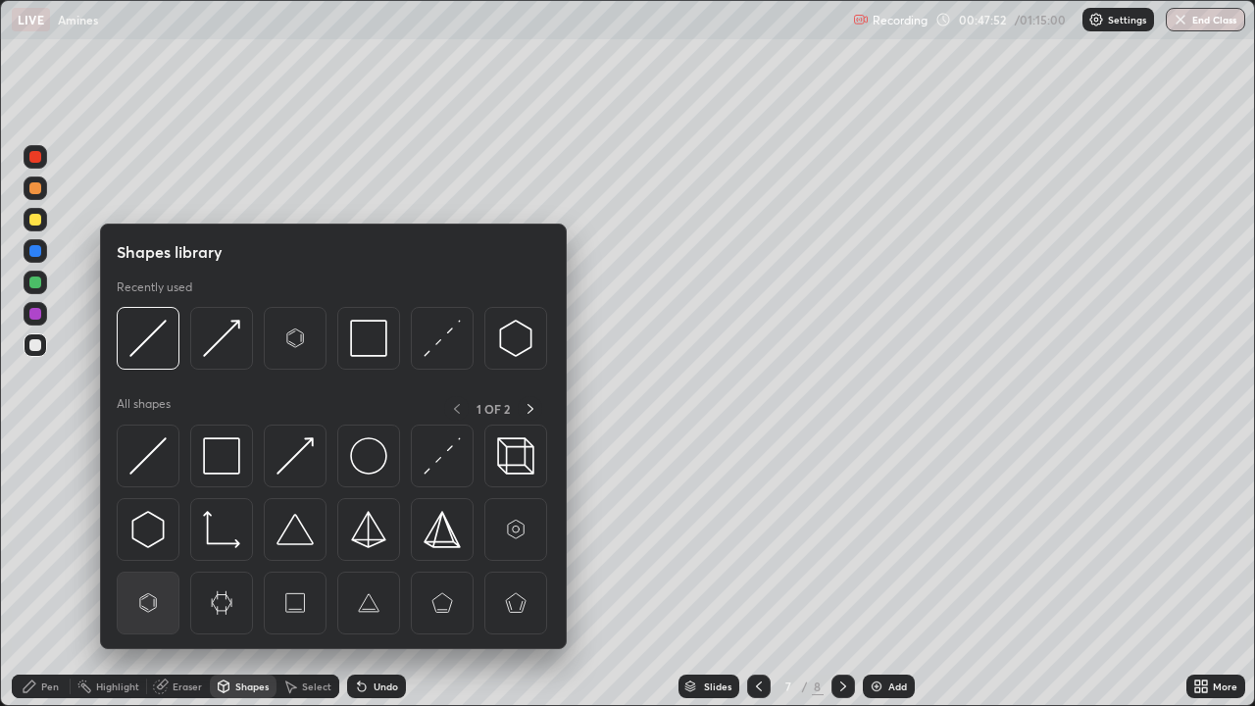
click at [156, 580] on img at bounding box center [147, 602] width 37 height 37
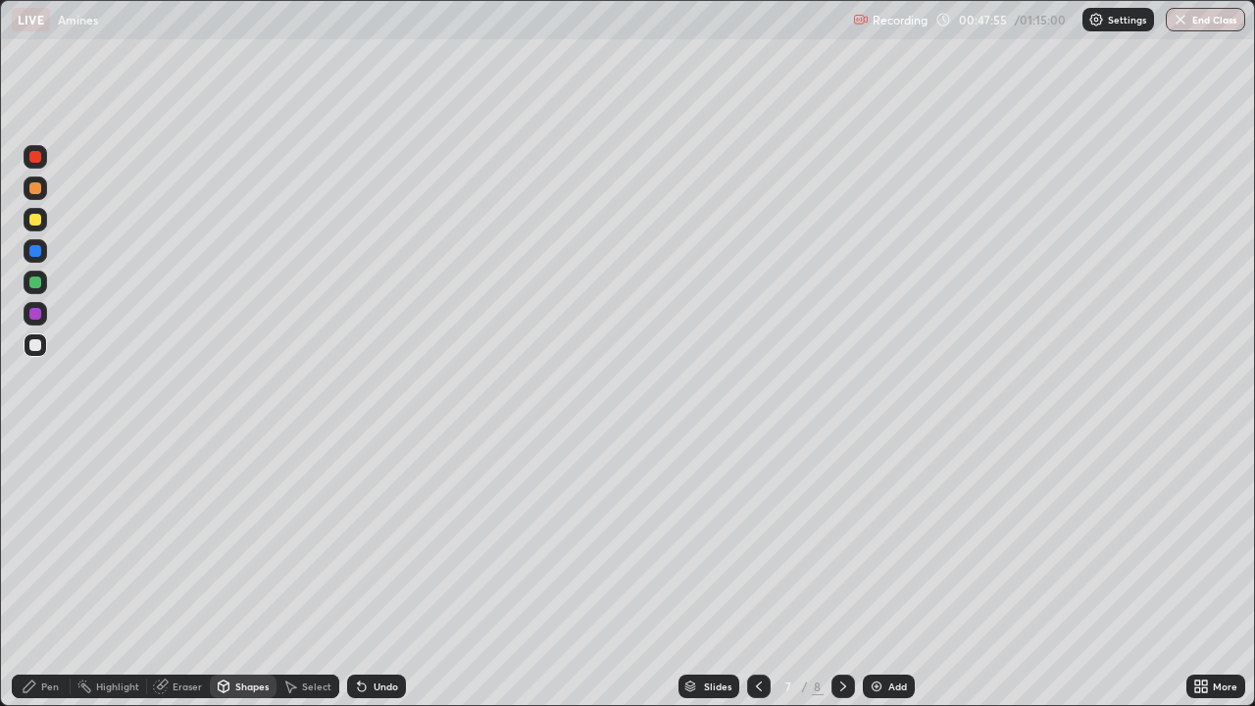
click at [45, 347] on div at bounding box center [36, 345] width 24 height 24
click at [41, 580] on div "Pen" at bounding box center [41, 686] width 59 height 24
click at [42, 348] on div at bounding box center [36, 345] width 24 height 24
click at [37, 340] on div at bounding box center [35, 345] width 12 height 12
click at [35, 221] on div at bounding box center [35, 220] width 12 height 12
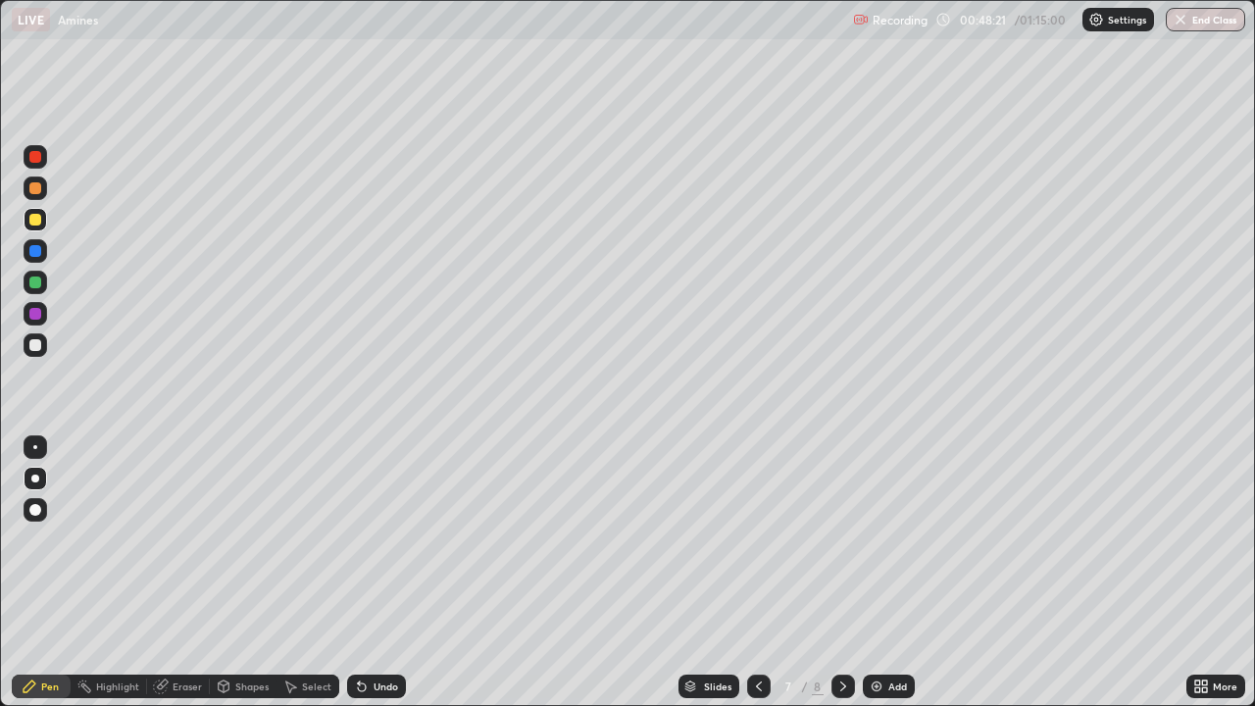
click at [36, 344] on div at bounding box center [35, 345] width 12 height 12
click at [247, 580] on div "Shapes" at bounding box center [251, 686] width 33 height 10
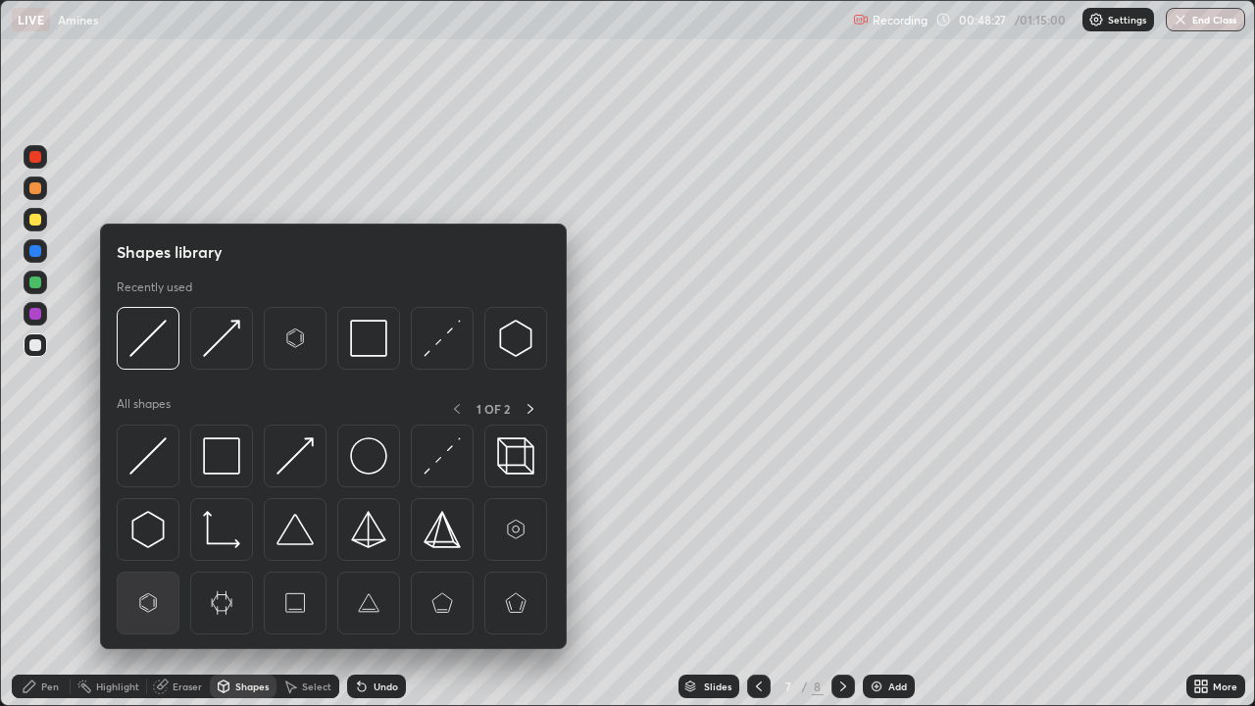
click at [161, 580] on img at bounding box center [147, 602] width 37 height 37
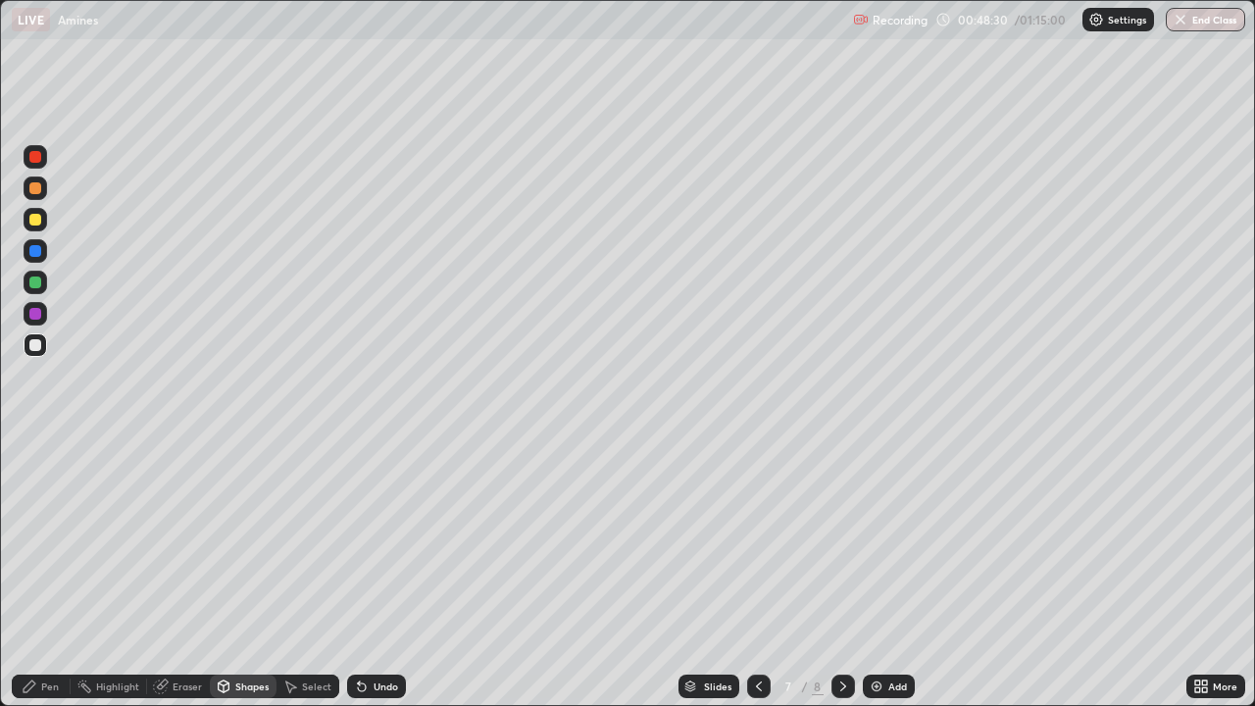
click at [51, 580] on div "Pen" at bounding box center [50, 686] width 18 height 10
click at [49, 349] on div at bounding box center [35, 344] width 31 height 31
click at [44, 311] on div at bounding box center [36, 314] width 24 height 24
click at [229, 580] on icon at bounding box center [224, 686] width 16 height 16
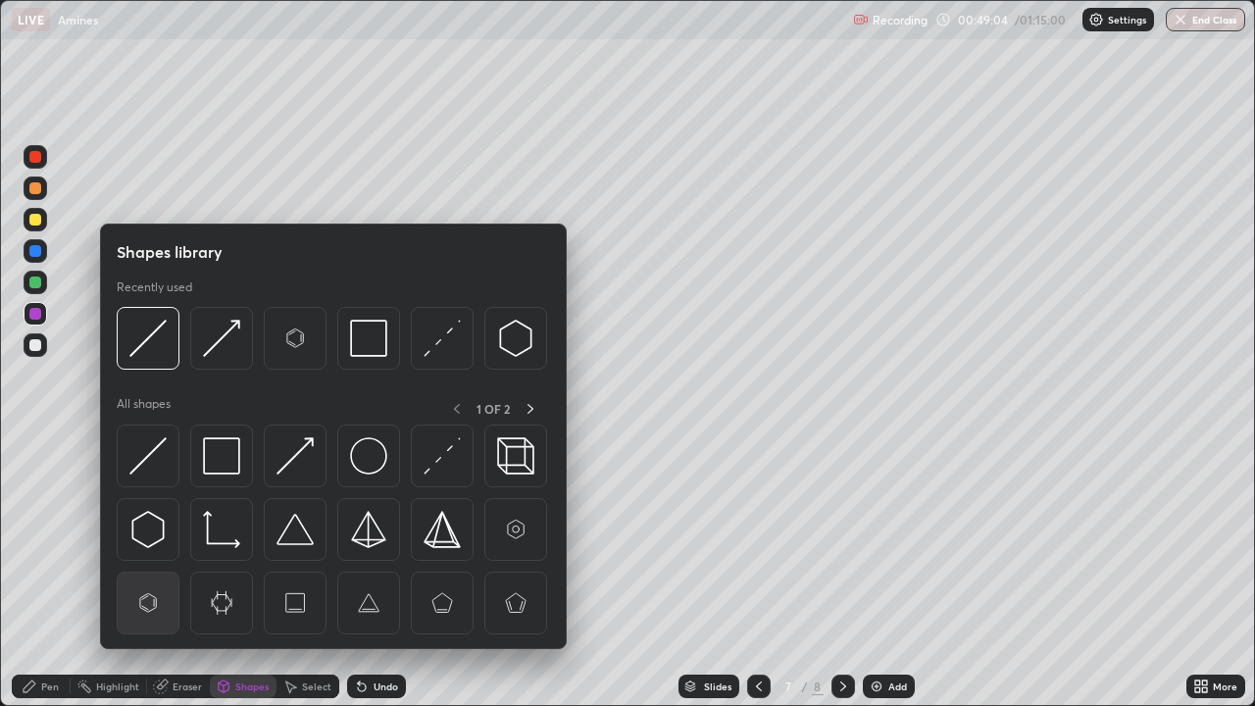
click at [159, 580] on div at bounding box center [148, 603] width 63 height 63
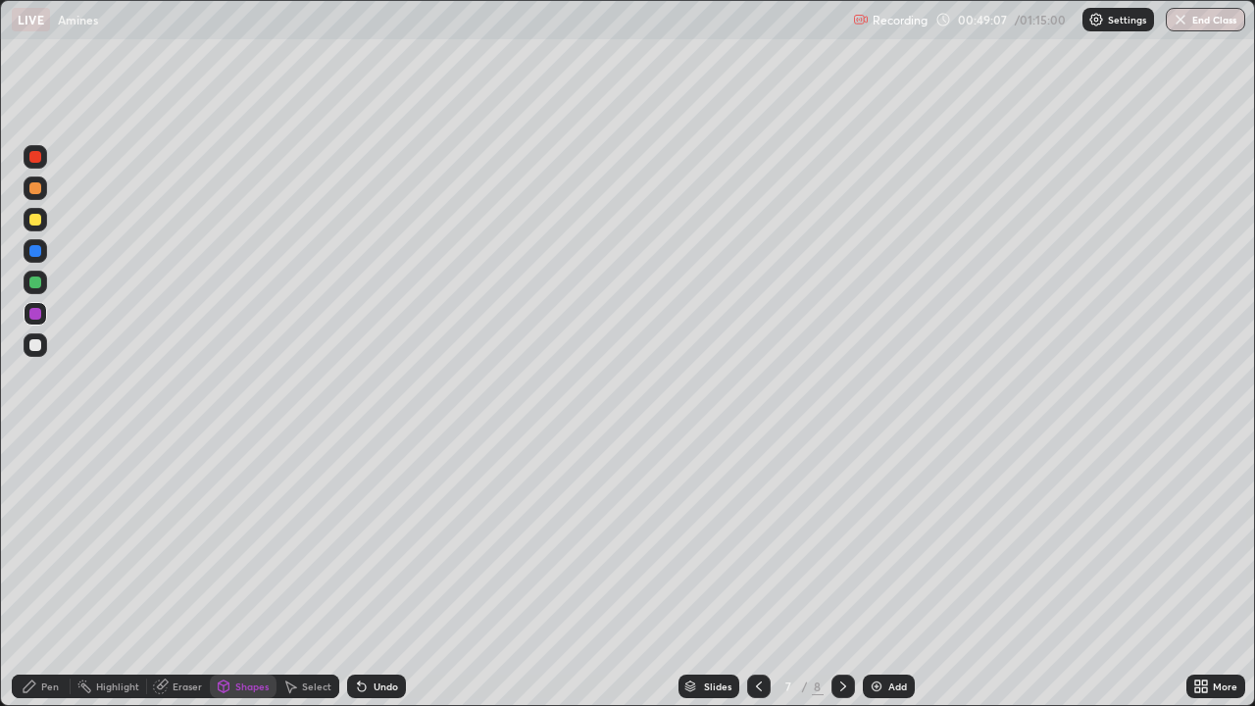
click at [59, 580] on div "Pen" at bounding box center [41, 686] width 59 height 24
click at [34, 456] on div at bounding box center [36, 447] width 24 height 24
click at [37, 485] on div at bounding box center [36, 479] width 24 height 24
click at [39, 356] on div at bounding box center [36, 345] width 24 height 24
click at [892, 580] on div "Add" at bounding box center [897, 686] width 19 height 10
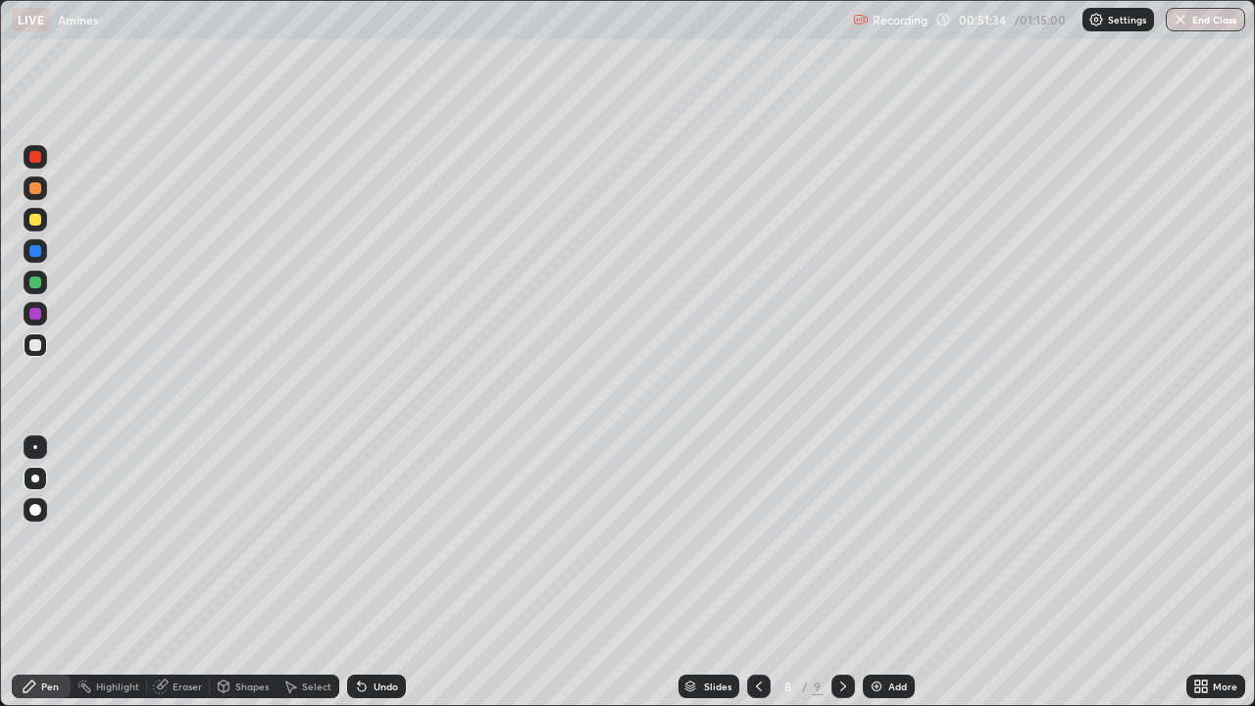
click at [37, 284] on div at bounding box center [35, 282] width 12 height 12
click at [44, 351] on div at bounding box center [36, 345] width 24 height 24
click at [30, 218] on div at bounding box center [35, 220] width 12 height 12
click at [37, 340] on div at bounding box center [35, 345] width 12 height 12
click at [37, 356] on div at bounding box center [36, 345] width 24 height 24
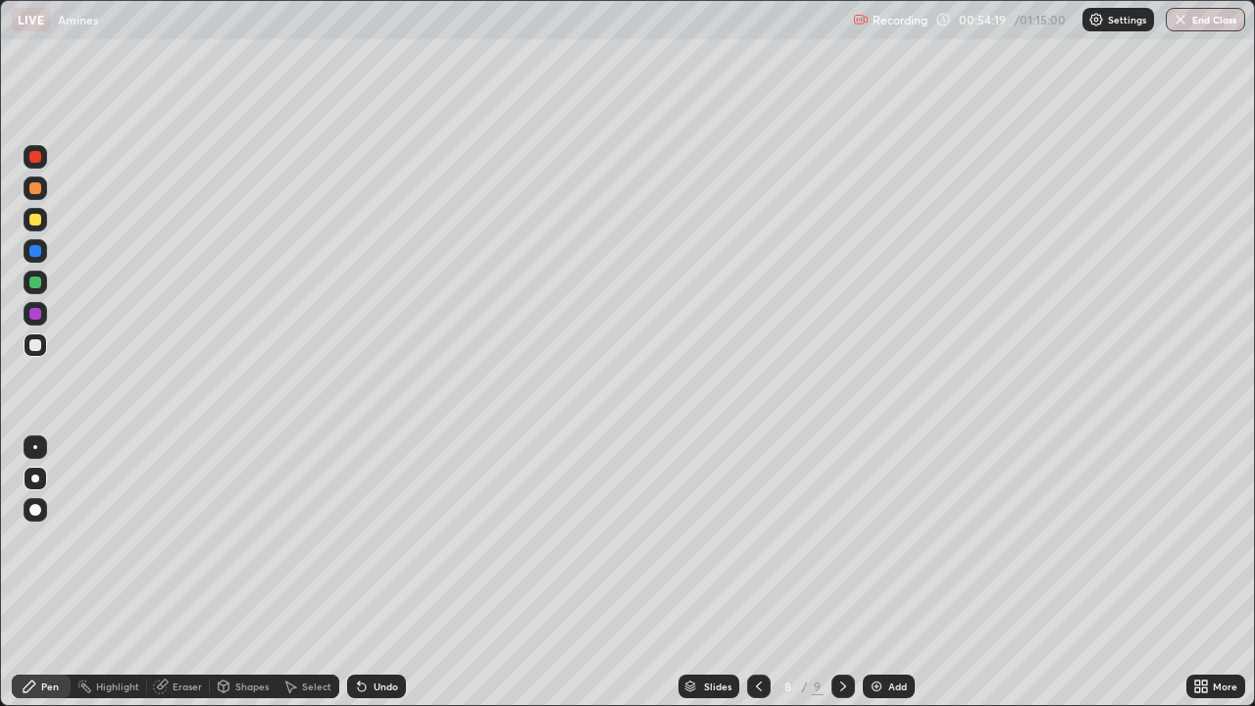
click at [43, 315] on div at bounding box center [36, 314] width 24 height 24
click at [874, 580] on img at bounding box center [877, 686] width 16 height 16
click at [45, 480] on div at bounding box center [36, 479] width 24 height 24
click at [35, 346] on div at bounding box center [35, 345] width 12 height 12
click at [40, 223] on div at bounding box center [35, 220] width 12 height 12
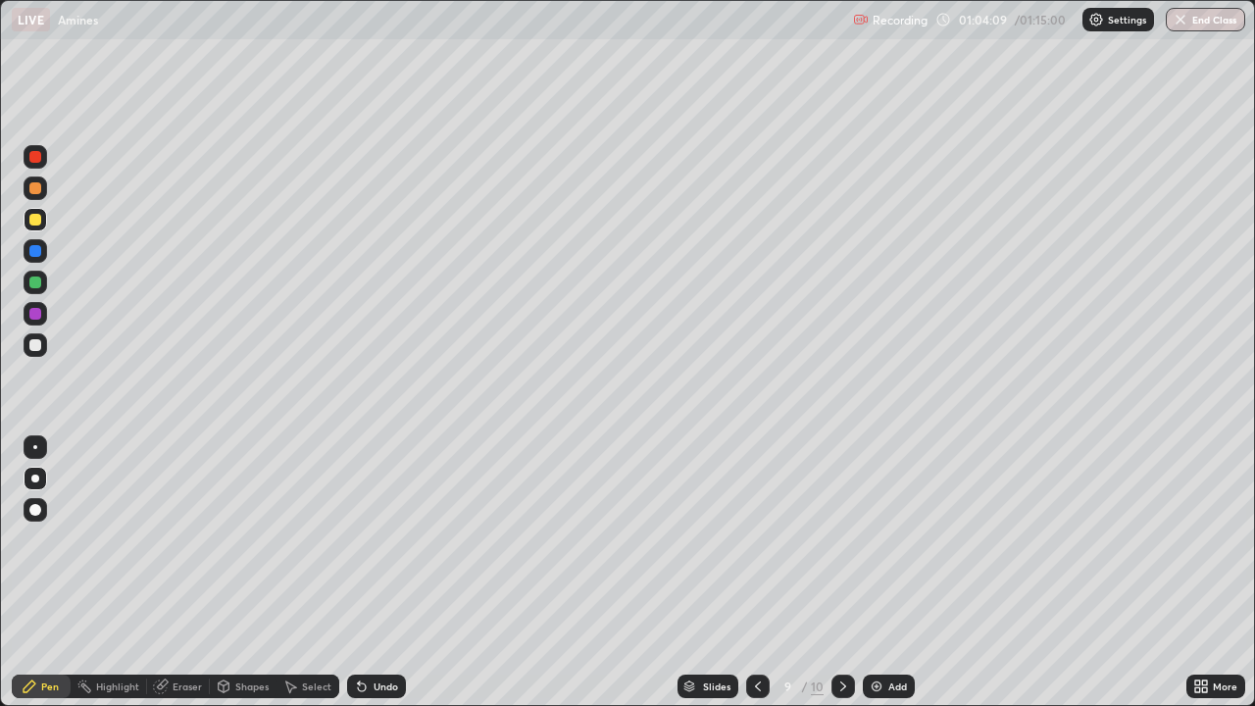
click at [881, 580] on img at bounding box center [877, 686] width 16 height 16
click at [35, 447] on div at bounding box center [35, 447] width 4 height 4
click at [34, 476] on div at bounding box center [35, 478] width 8 height 8
click at [36, 281] on div at bounding box center [35, 282] width 12 height 12
click at [39, 502] on div at bounding box center [36, 510] width 24 height 24
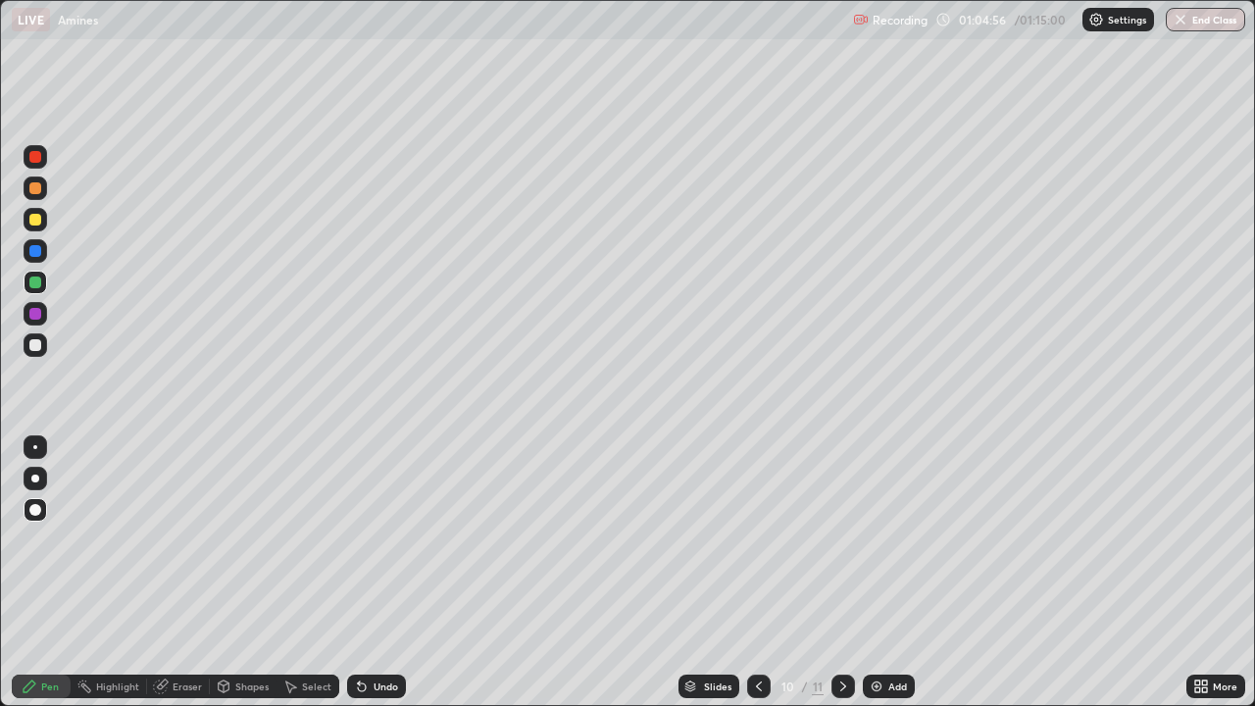
click at [43, 478] on div at bounding box center [36, 479] width 24 height 24
click at [27, 251] on div at bounding box center [36, 251] width 24 height 24
click at [181, 580] on div "Eraser" at bounding box center [178, 686] width 63 height 24
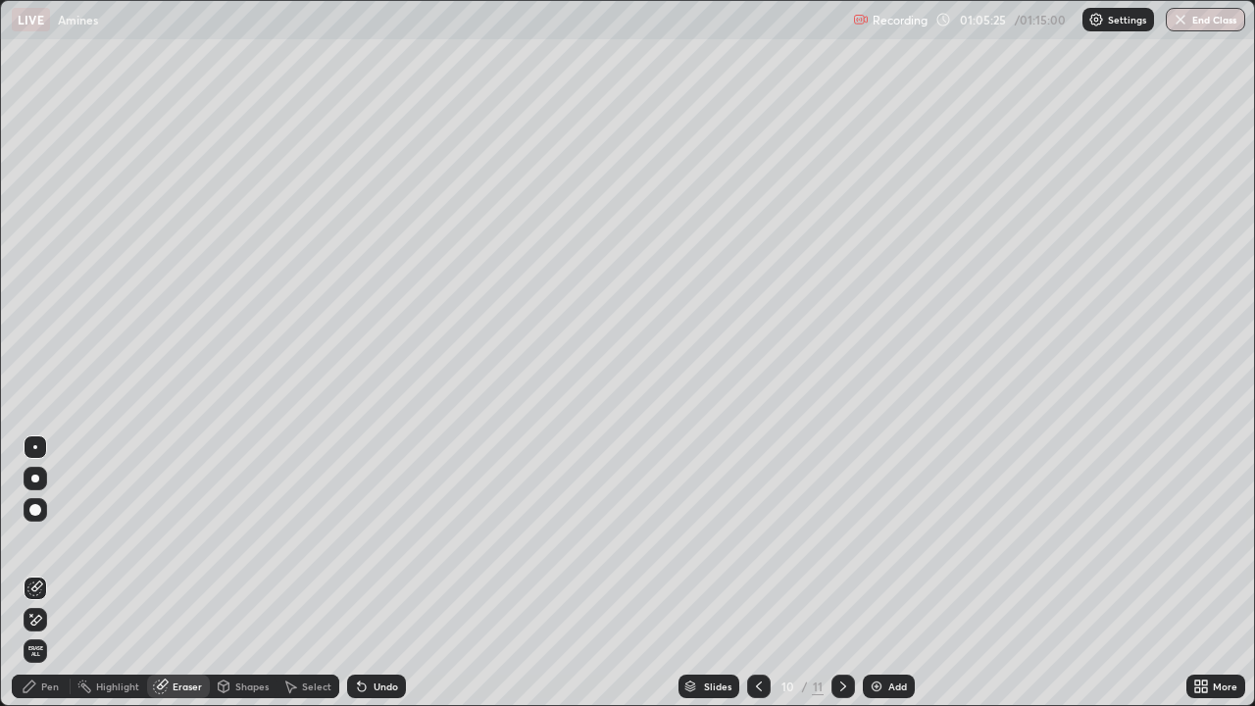
click at [48, 580] on div "Pen" at bounding box center [41, 686] width 59 height 24
click at [148, 580] on div "Eraser" at bounding box center [178, 686] width 63 height 24
click at [39, 580] on div "Pen" at bounding box center [41, 686] width 59 height 24
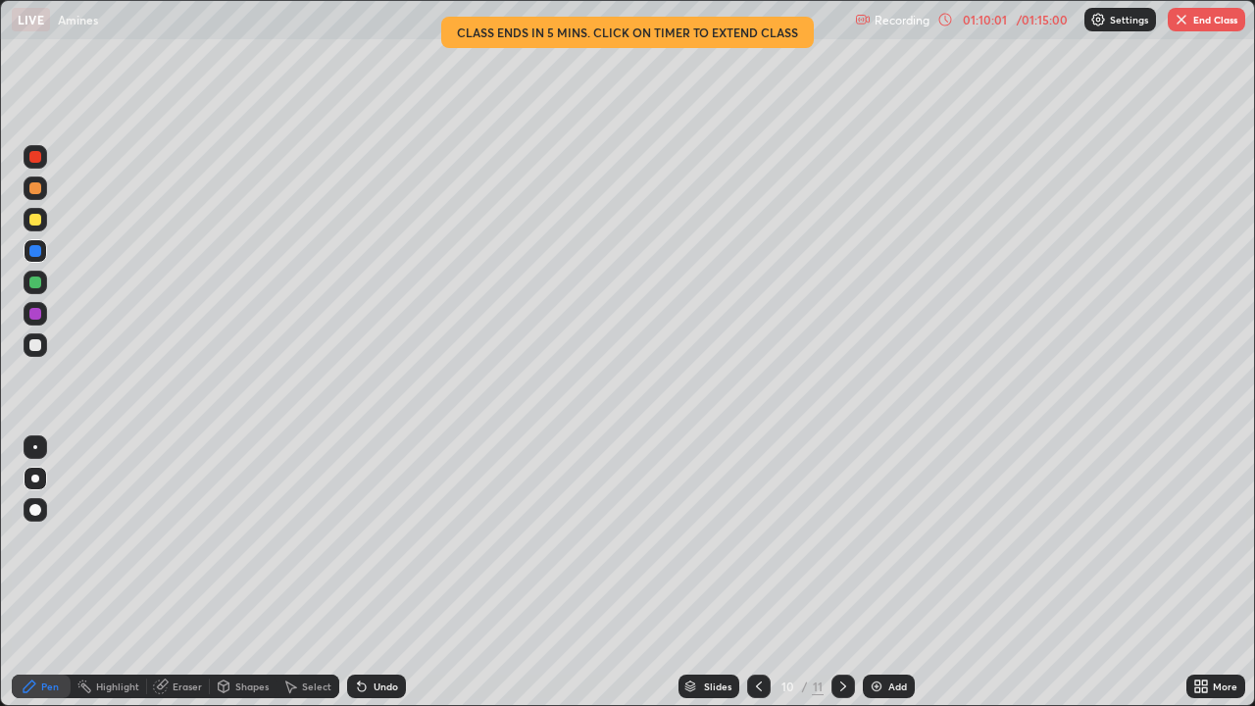
click at [755, 580] on icon at bounding box center [759, 686] width 16 height 16
click at [757, 580] on icon at bounding box center [759, 686] width 16 height 16
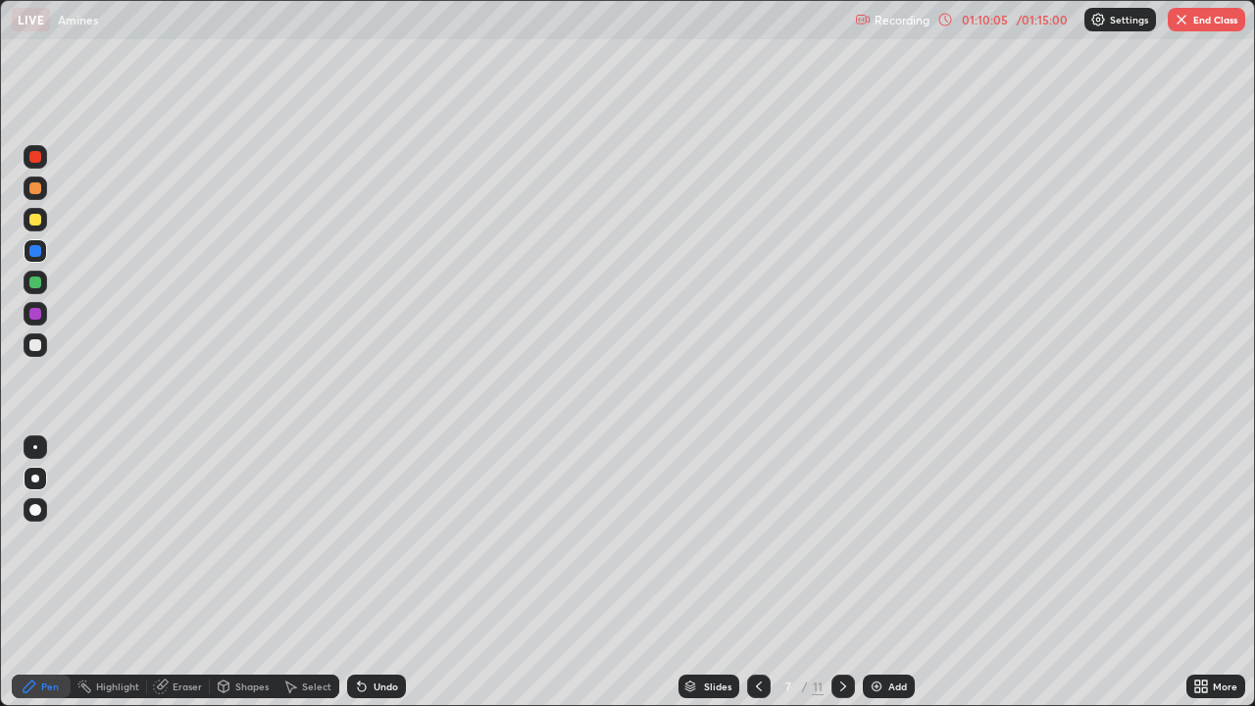
click at [758, 580] on icon at bounding box center [759, 686] width 16 height 16
click at [839, 580] on icon at bounding box center [843, 686] width 16 height 16
click at [757, 580] on icon at bounding box center [759, 686] width 16 height 16
click at [837, 580] on div at bounding box center [843, 686] width 24 height 24
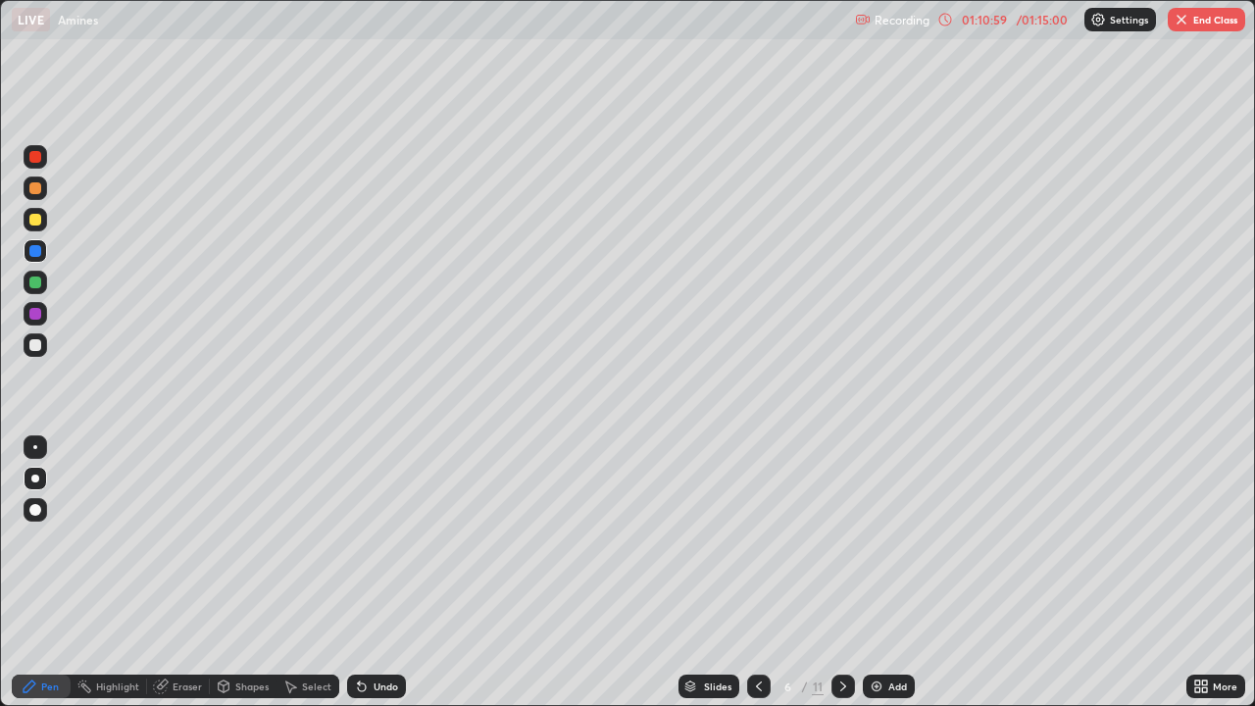
click at [843, 580] on icon at bounding box center [843, 686] width 16 height 16
click at [1194, 20] on button "End Class" at bounding box center [1206, 20] width 77 height 24
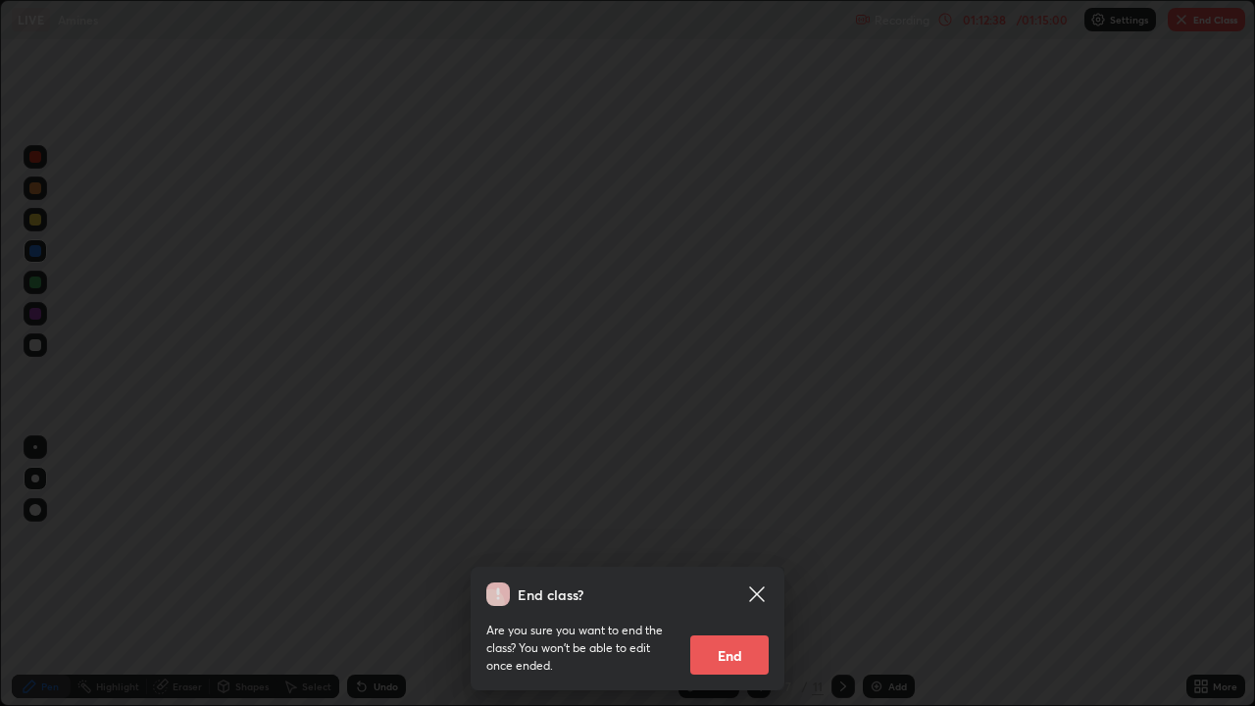
click at [742, 580] on button "End" at bounding box center [729, 654] width 78 height 39
